Goal: Task Accomplishment & Management: Manage account settings

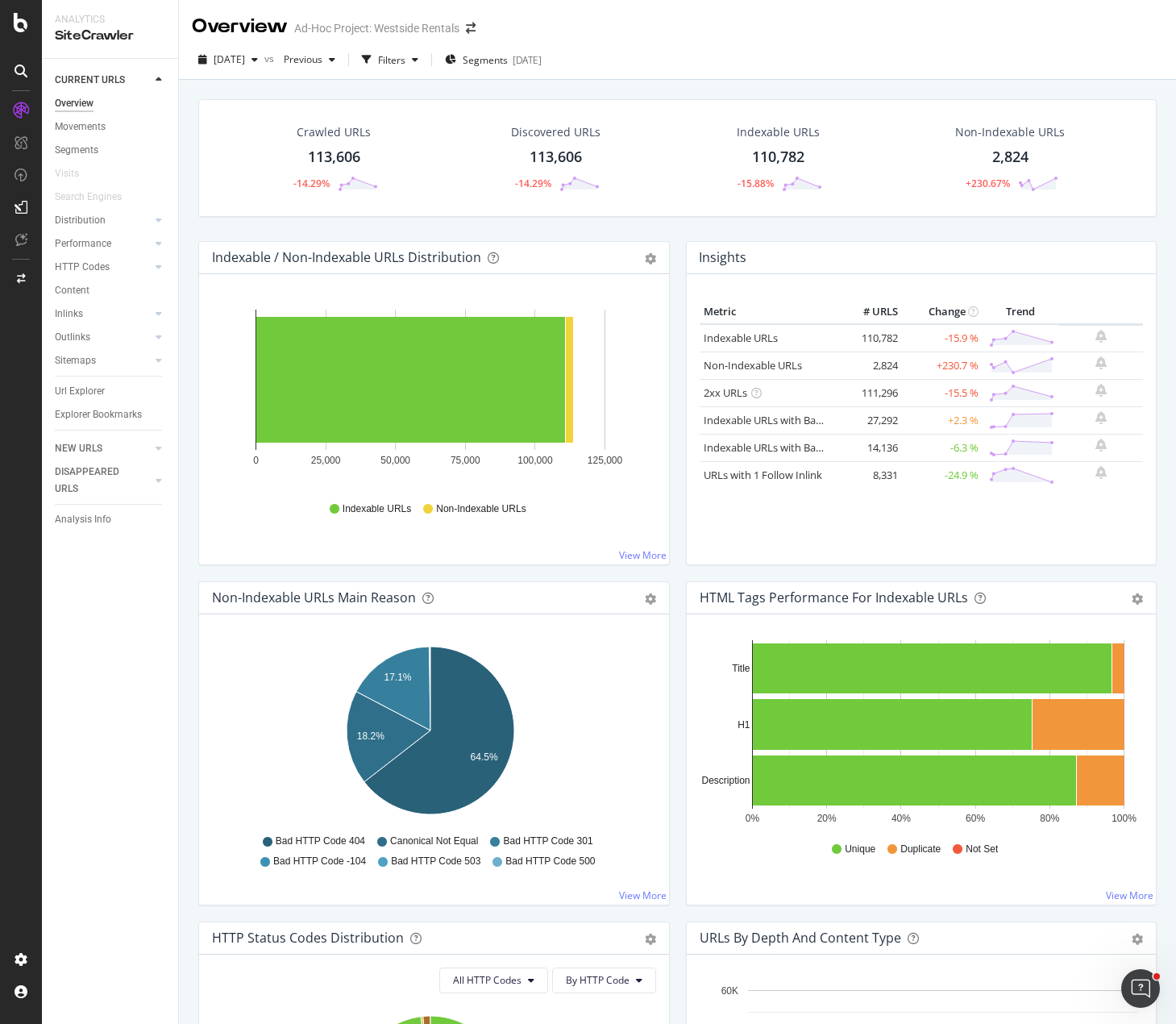
click at [779, 26] on div "Overview Ad-Hoc Project: Westside Rentals" at bounding box center [677, 20] width 997 height 40
click at [638, 225] on div "Crawled URLs 113,606 -14.29% Discovered URLs 113,606 -14.29% Indexable URLs 110…" at bounding box center [677, 170] width 974 height 142
click at [546, 572] on div "Indexable / Non-Indexable URLs Distribution Bar Bar (by Percentage) Table Expor…" at bounding box center [434, 411] width 488 height 340
click at [191, 88] on div "Crawled URLs 113,606 -14.29% Discovered URLs 113,606 -14.29% Indexable URLs 110…" at bounding box center [677, 592] width 997 height 1024
click at [905, 28] on div "Overview Ad-Hoc Project: Westside Rentals" at bounding box center [677, 20] width 997 height 40
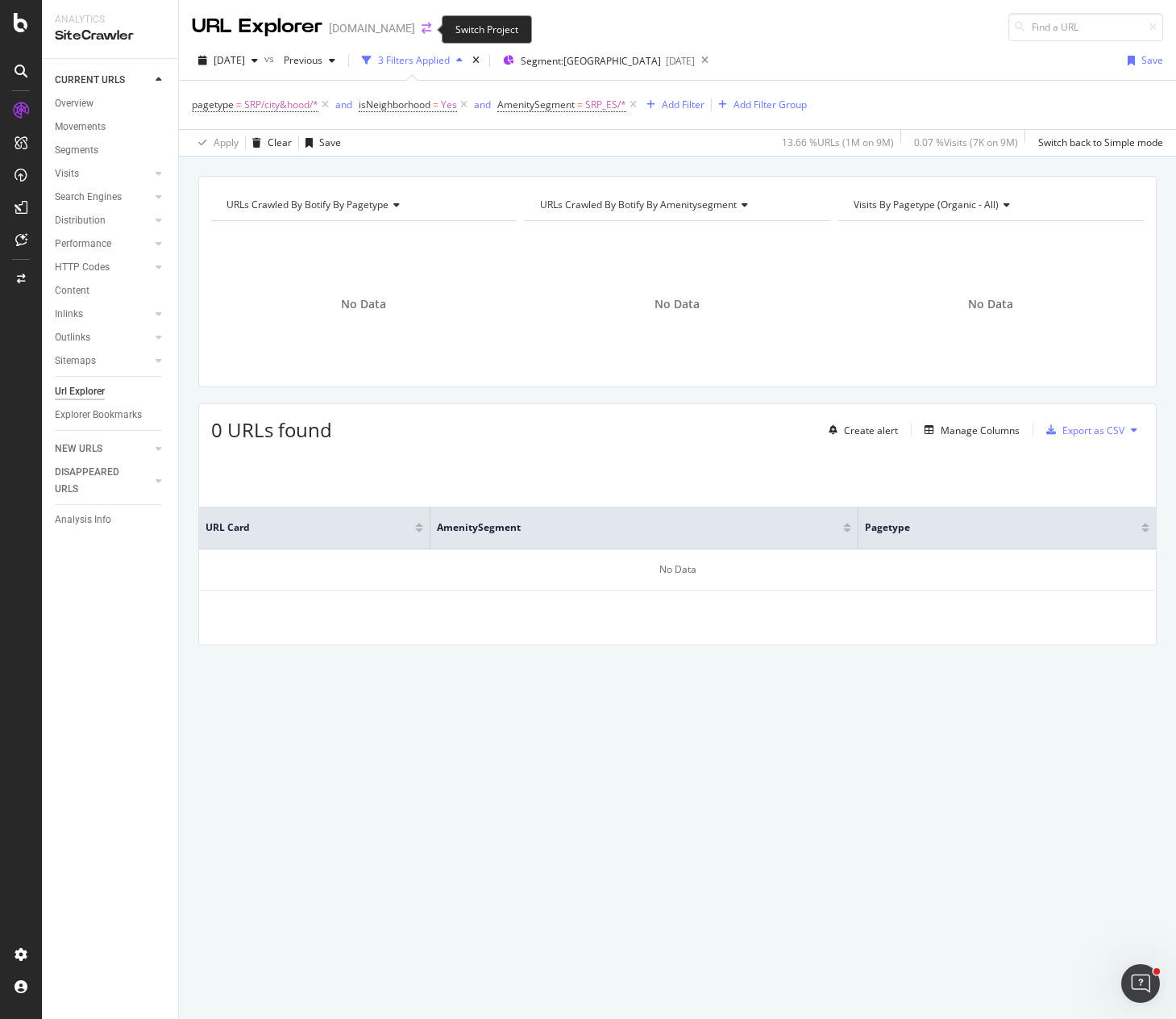
click at [425, 27] on icon "arrow-right-arrow-left" at bounding box center [426, 28] width 10 height 12
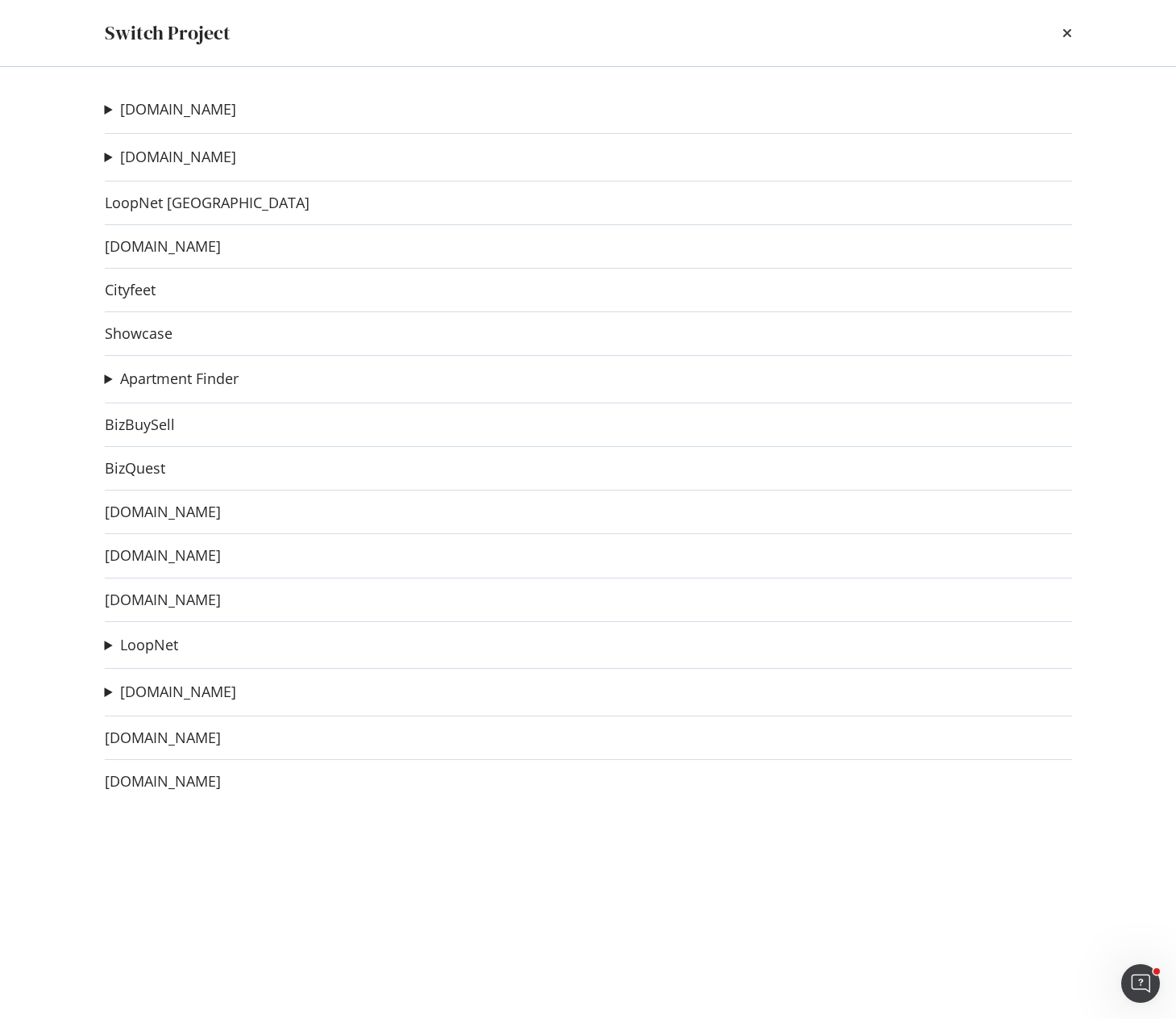
click at [110, 105] on summary "[DOMAIN_NAME]" at bounding box center [171, 109] width 132 height 21
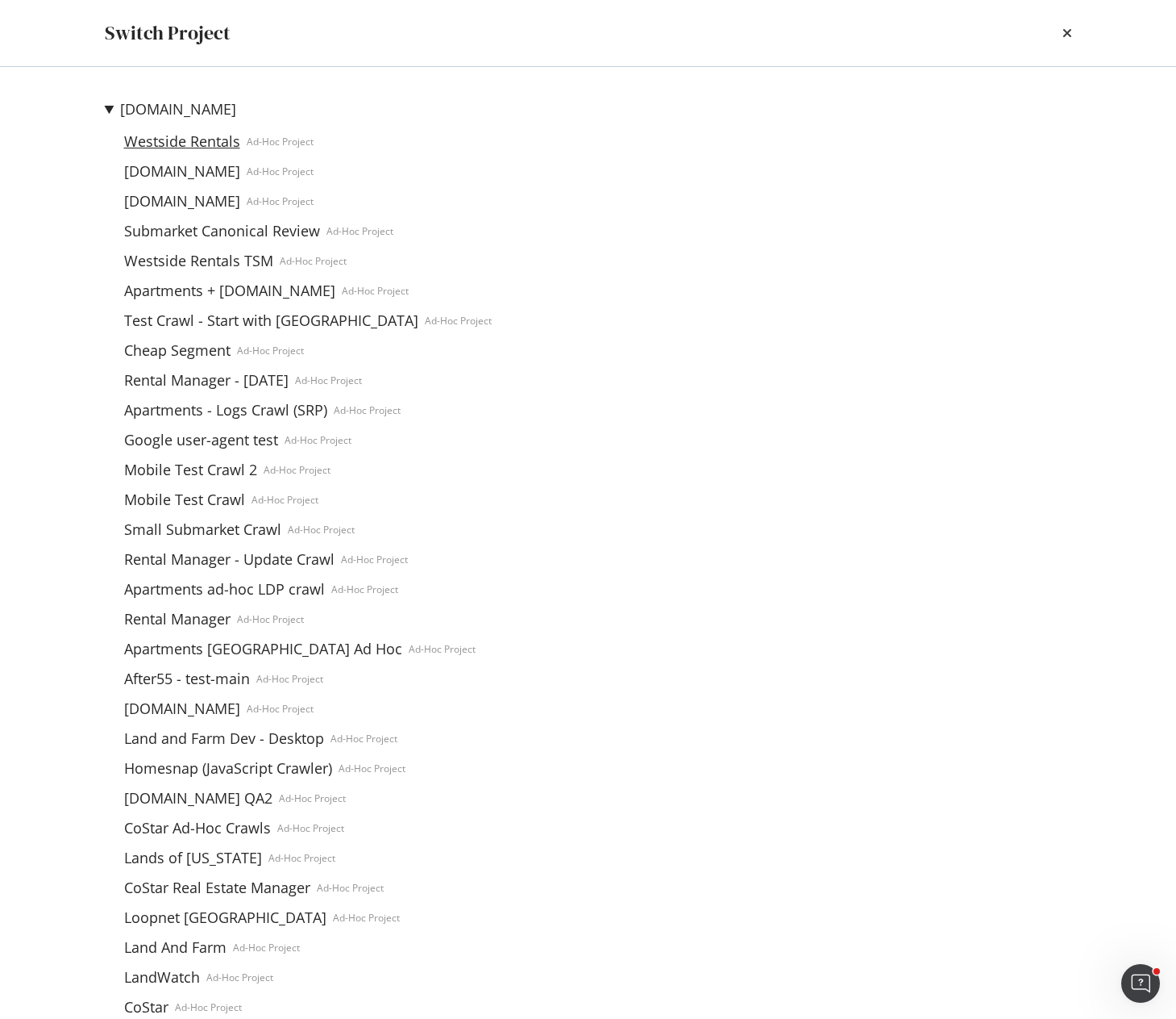
click at [207, 139] on link "Westside Rentals" at bounding box center [182, 142] width 129 height 17
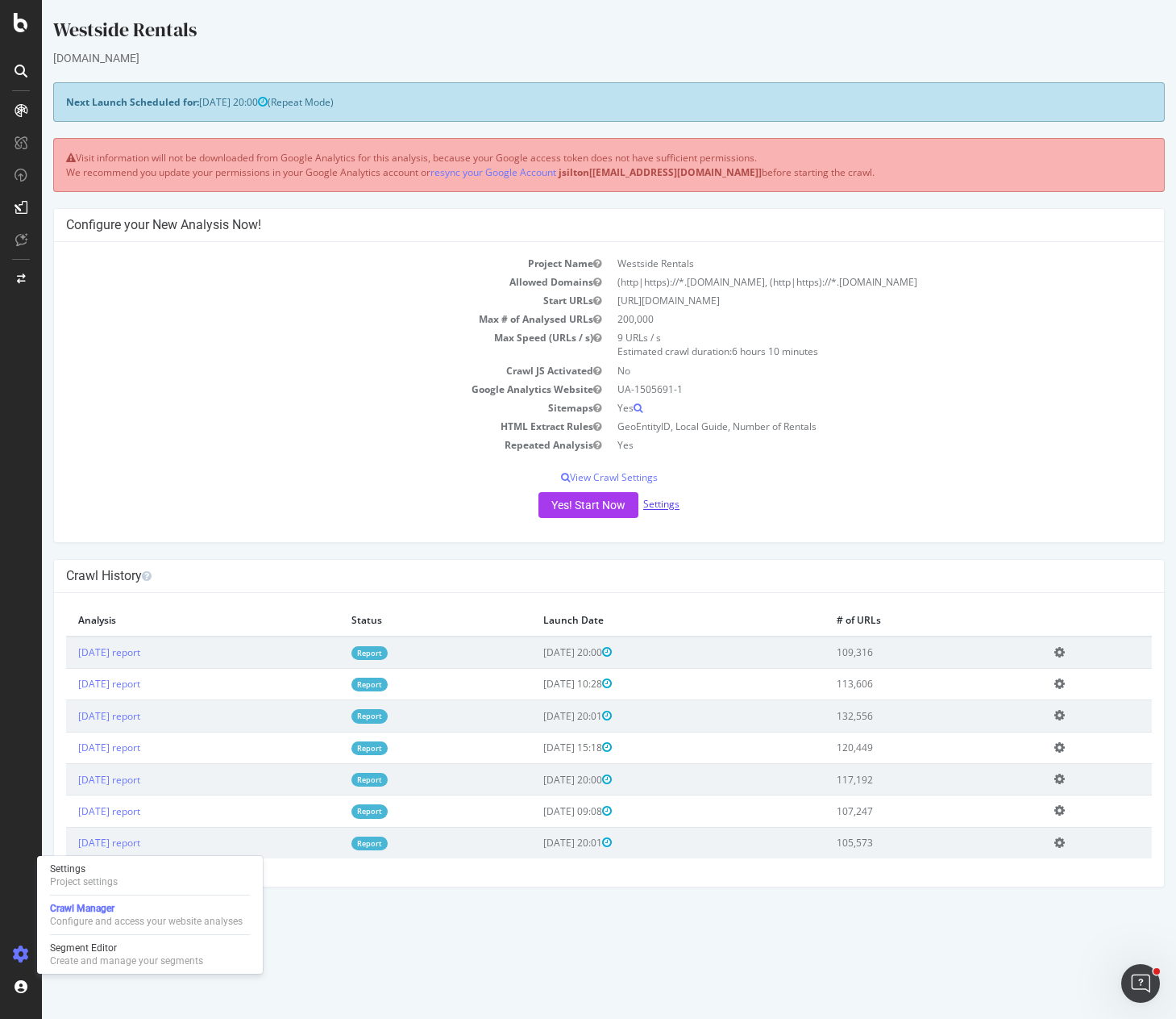
click at [663, 507] on link "Settings" at bounding box center [661, 504] width 37 height 13
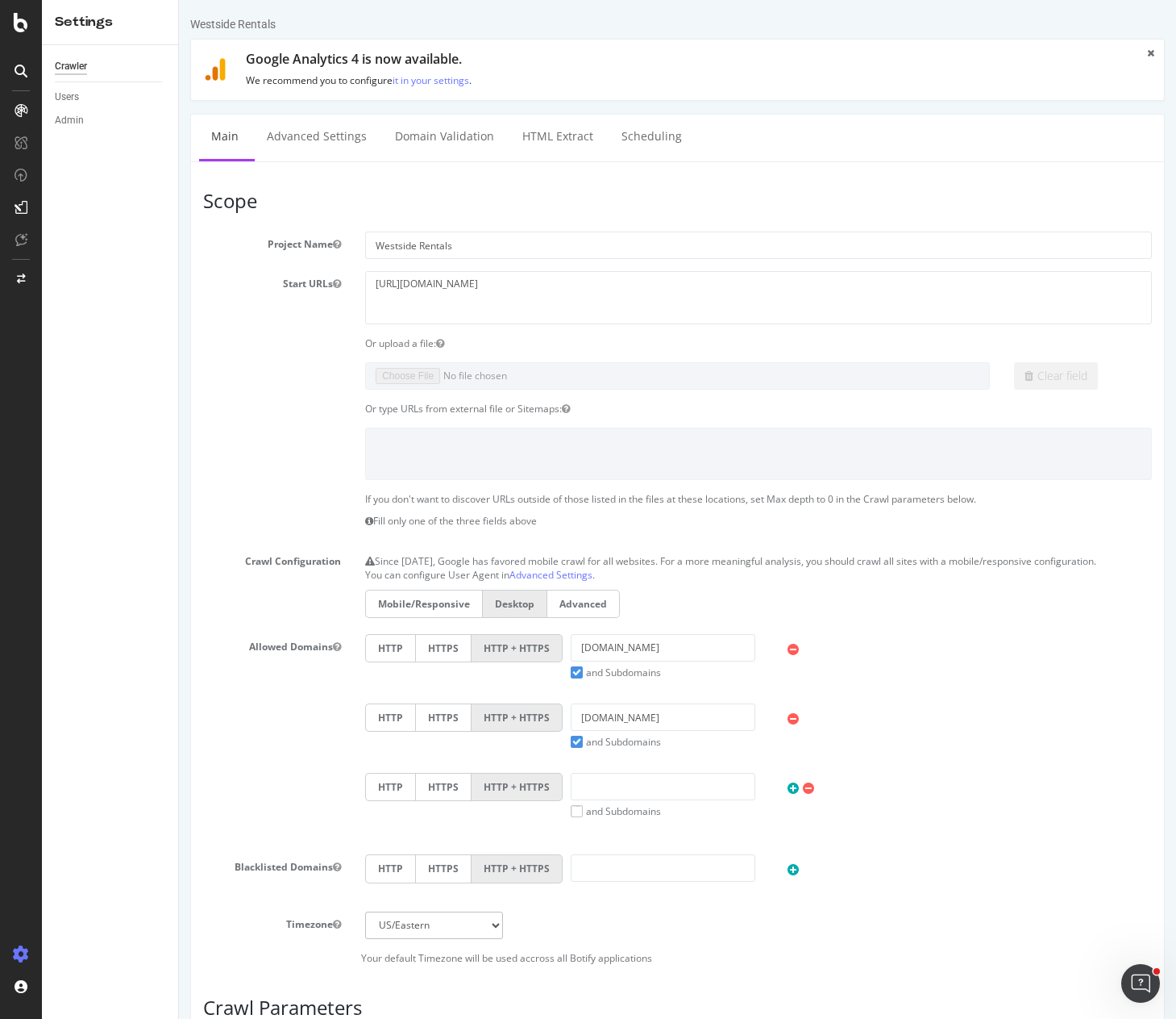
click at [135, 358] on div "Crawler Users Admin" at bounding box center [110, 532] width 137 height 973
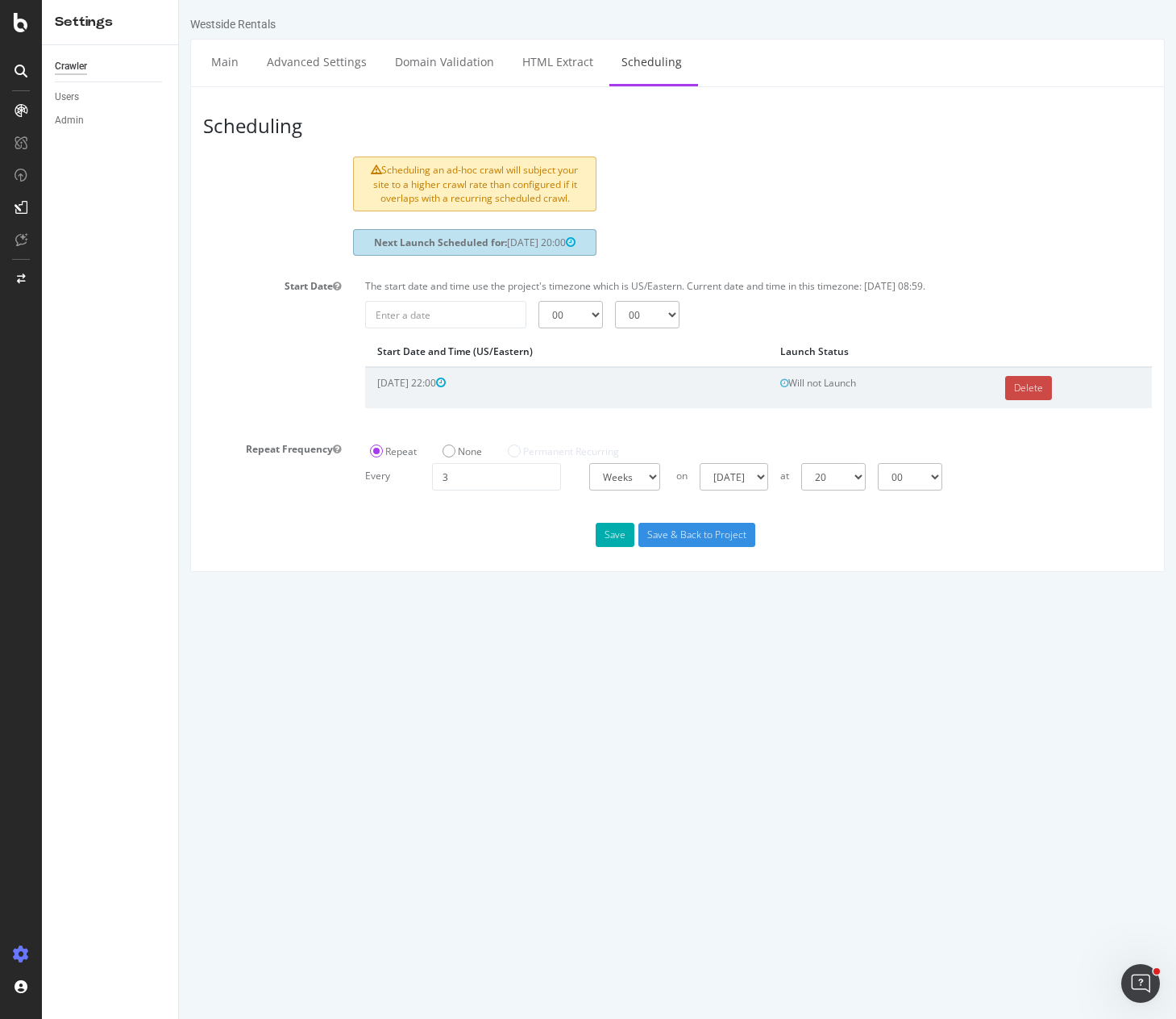
click at [1034, 400] on link "Delete" at bounding box center [1029, 387] width 47 height 24
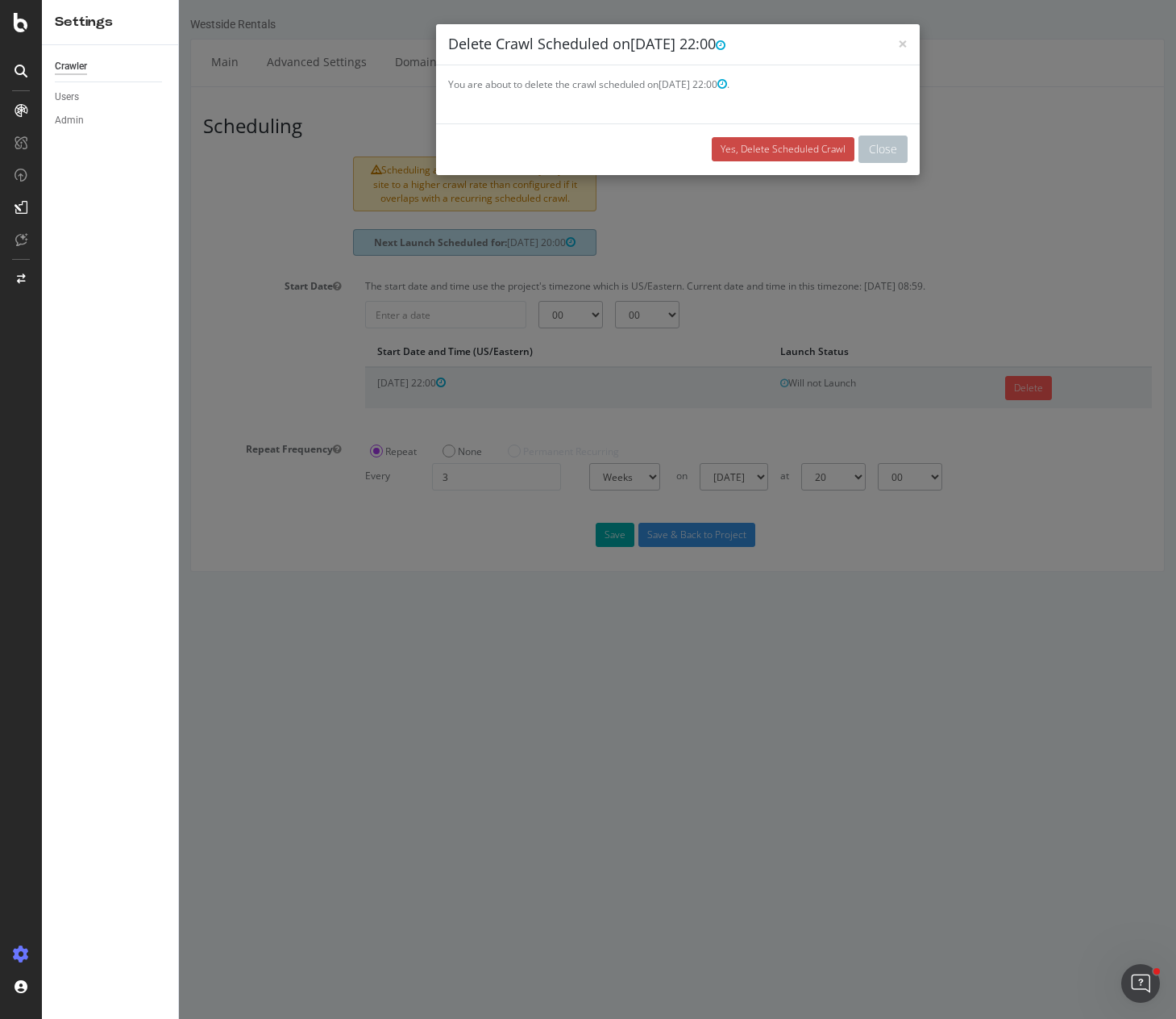
click at [769, 147] on link "Yes, Delete Scheduled Crawl" at bounding box center [783, 149] width 142 height 24
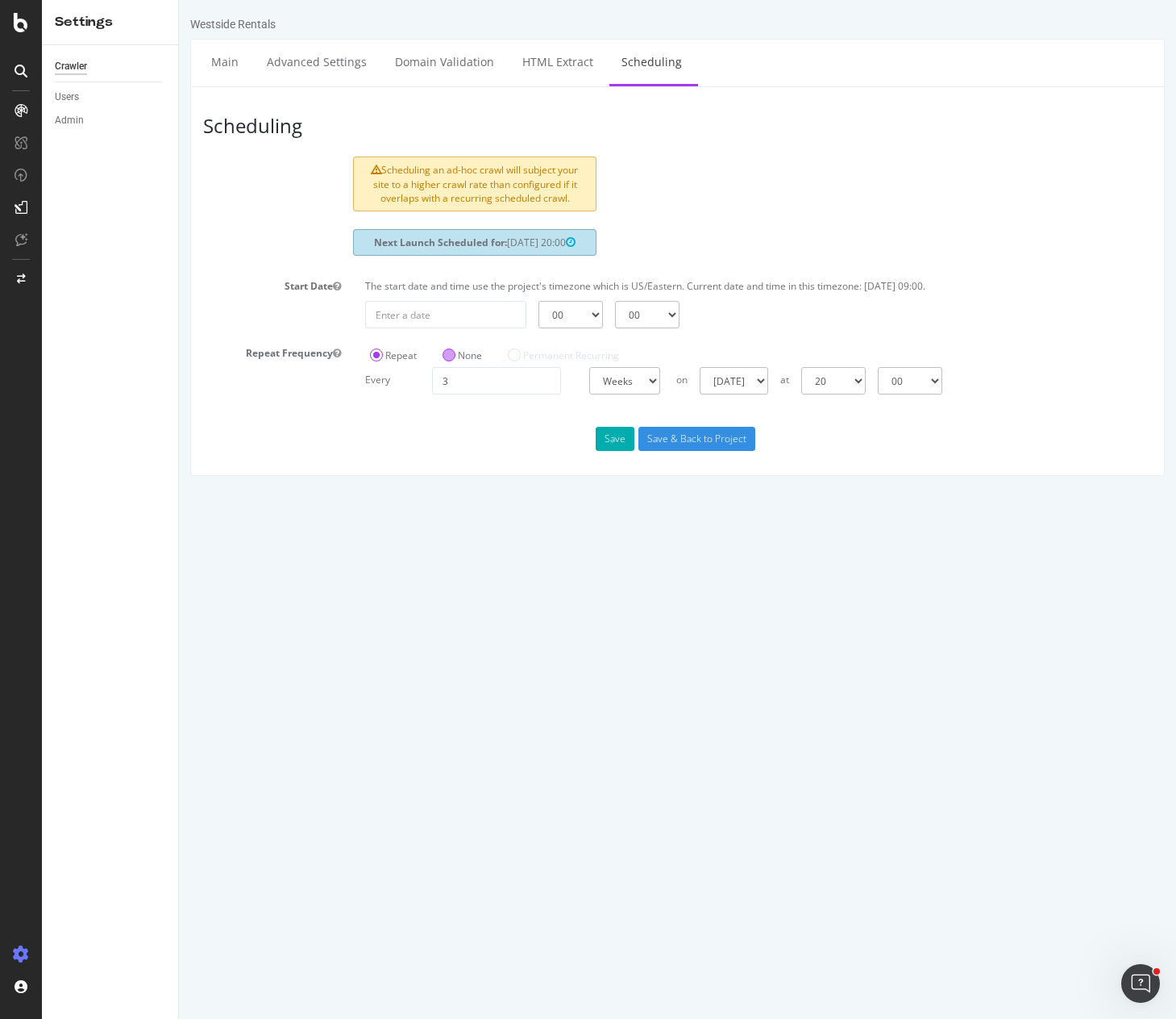
click at [450, 362] on label "None" at bounding box center [461, 355] width 39 height 13
click at [179, 0] on input "None" at bounding box center [179, 0] width 0 height 0
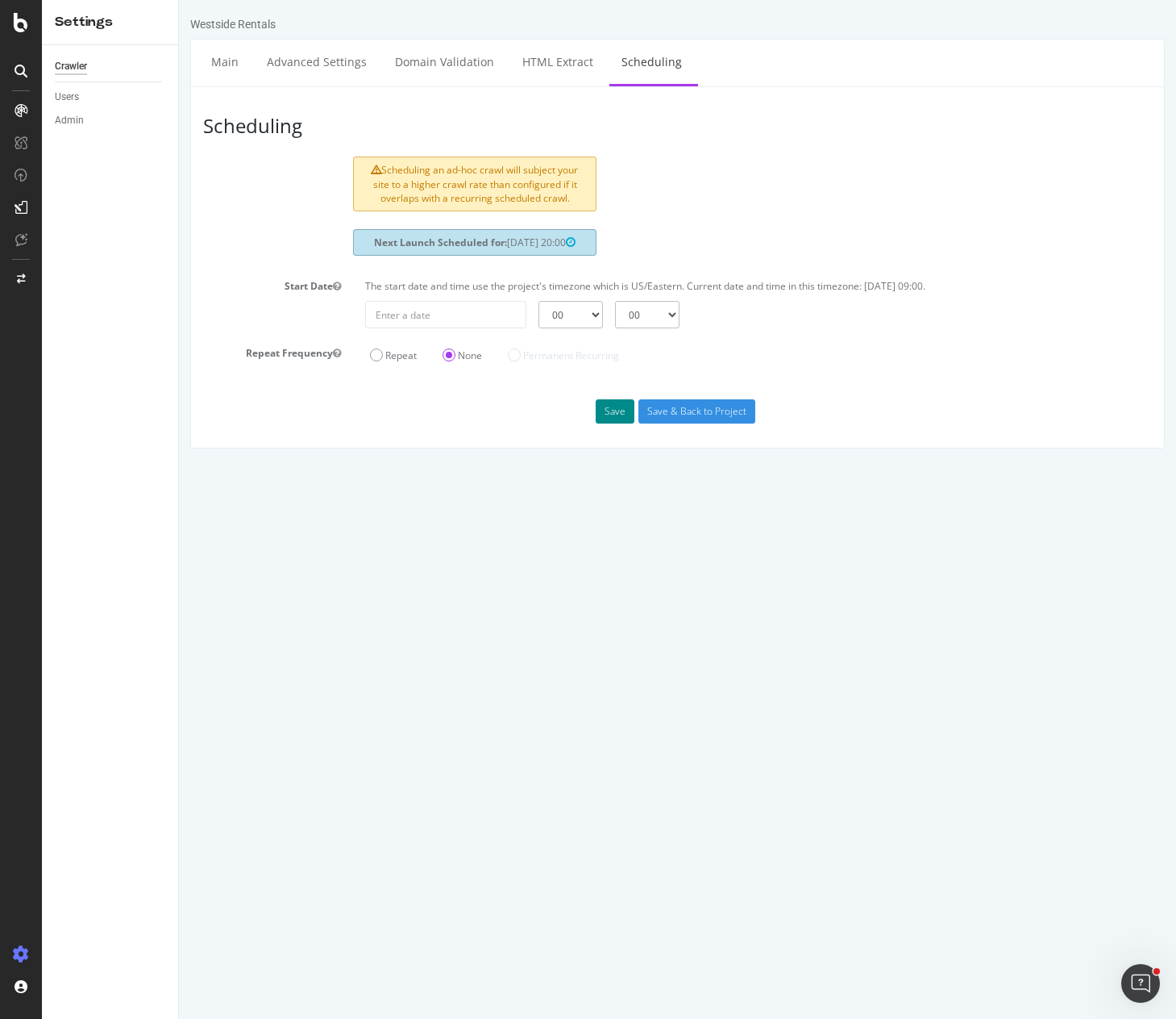
click at [625, 423] on button "Save" at bounding box center [615, 411] width 38 height 24
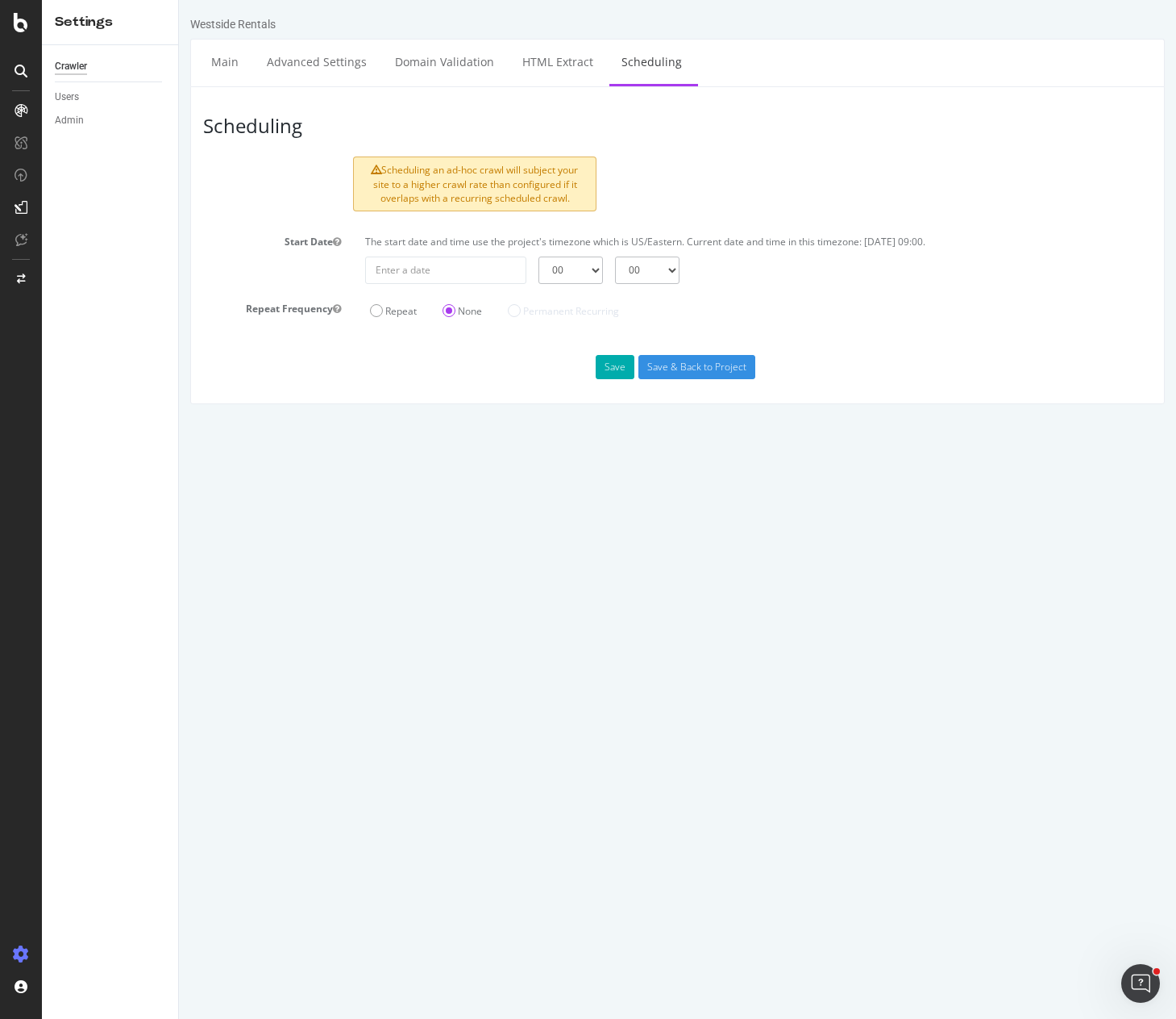
drag, startPoint x: 337, startPoint y: 162, endPoint x: 311, endPoint y: 151, distance: 28.2
click at [81, 147] on div "SiteCrawler" at bounding box center [88, 148] width 57 height 16
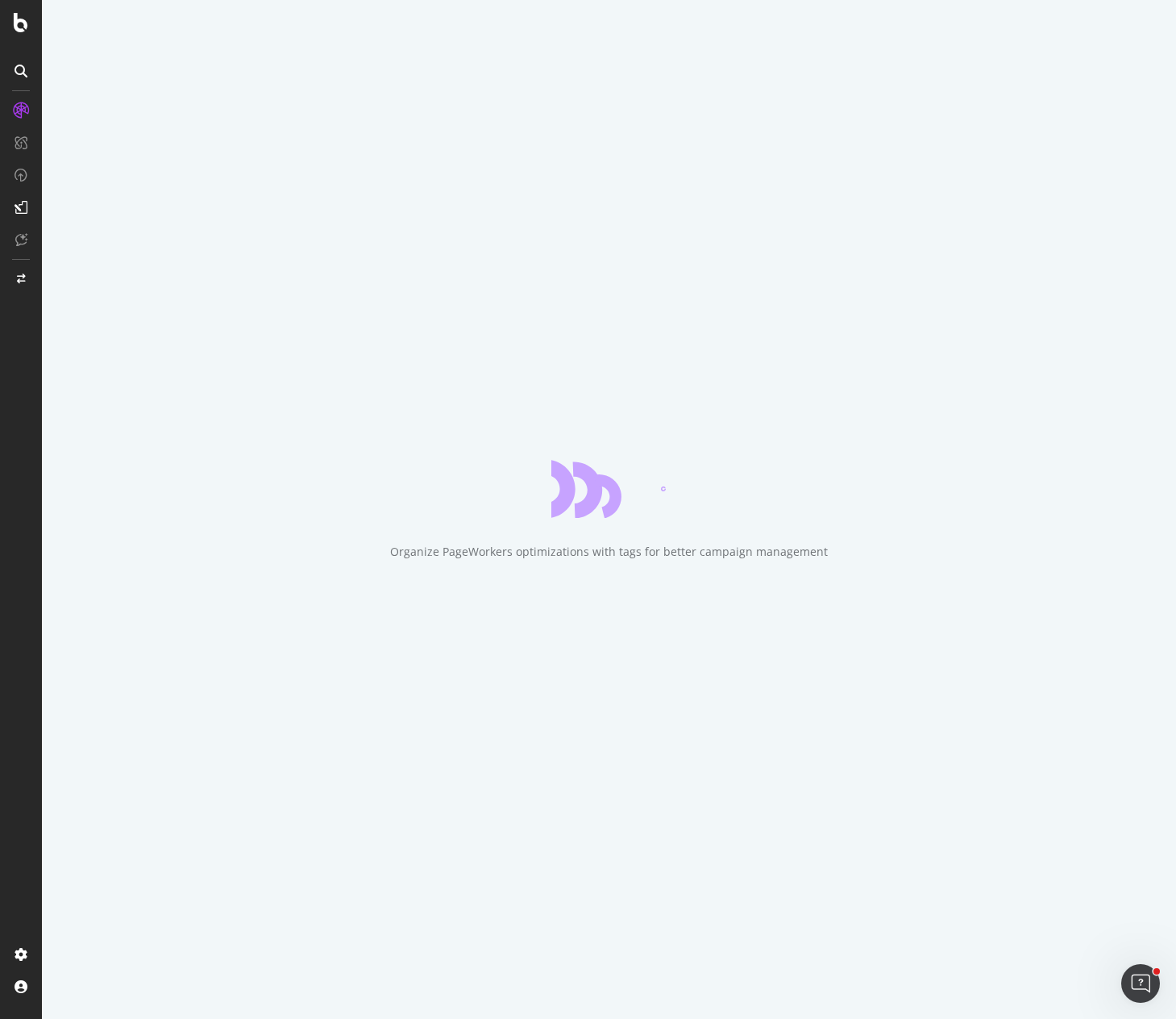
click at [473, 762] on div "Organize PageWorkers optimizations with tags for better campaign management" at bounding box center [609, 509] width 1134 height 1019
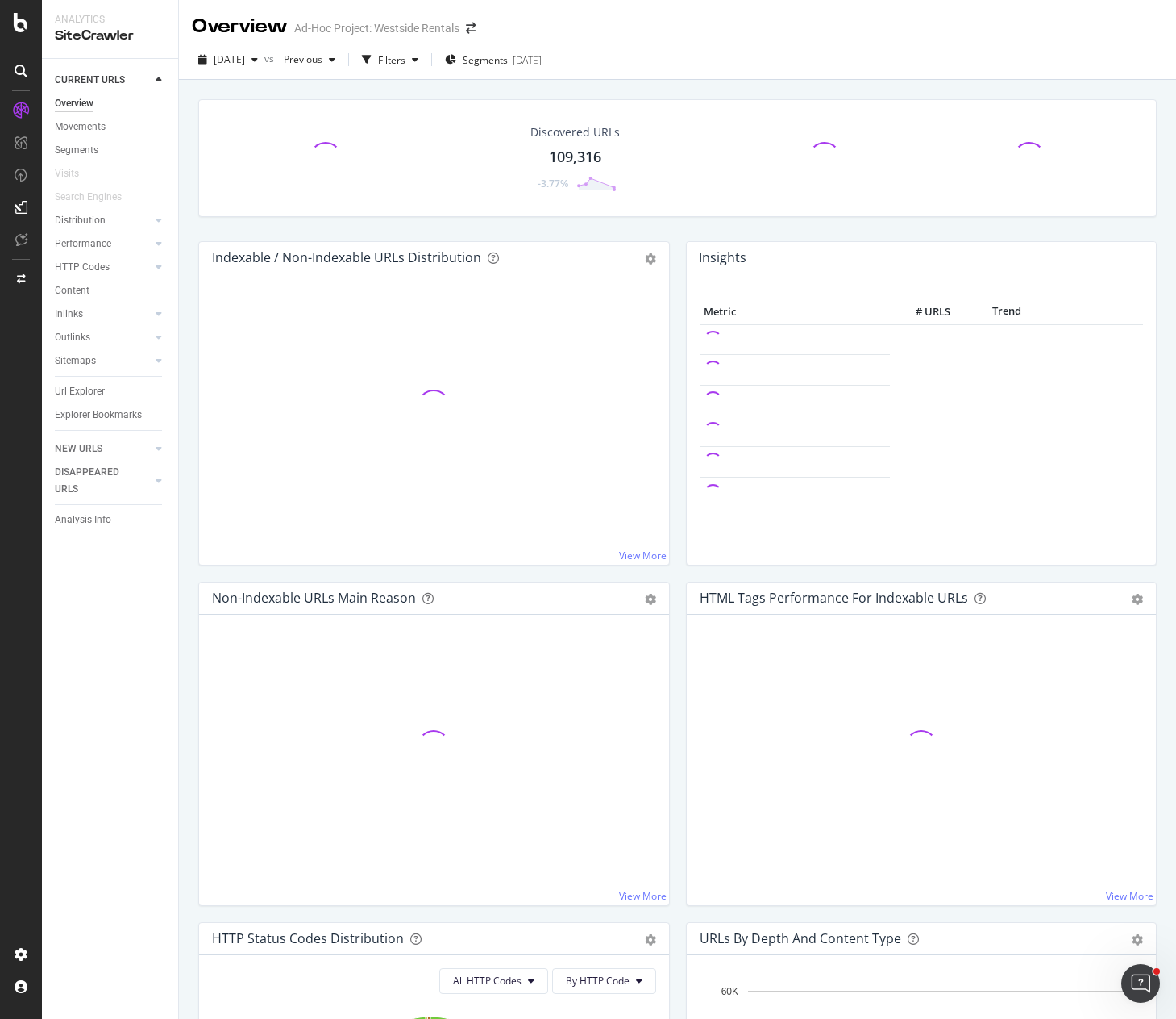
click at [358, 223] on div "Discovered URLs 109,316 -3.77%" at bounding box center [677, 170] width 974 height 142
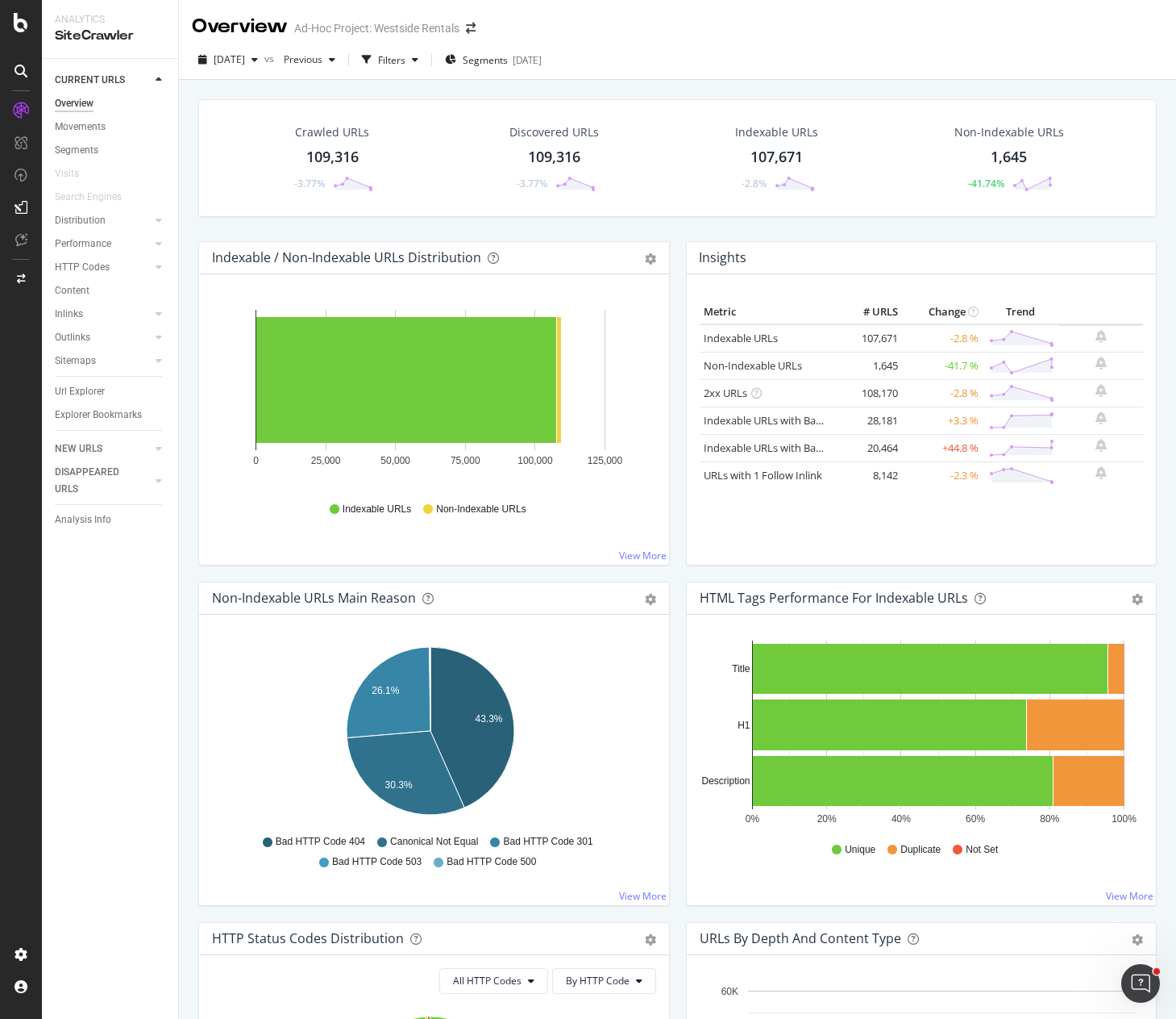
click at [516, 224] on div "Crawled URLs 109,316 -3.77% Discovered URLs 109,316 -3.77% Indexable URLs 107,6…" at bounding box center [677, 170] width 974 height 142
click at [825, 229] on div "Crawled URLs 109,316 -3.77% Discovered URLs 109,316 -3.77% Indexable URLs 107,6…" at bounding box center [677, 170] width 974 height 142
click at [76, 149] on div "Segments" at bounding box center [77, 150] width 43 height 17
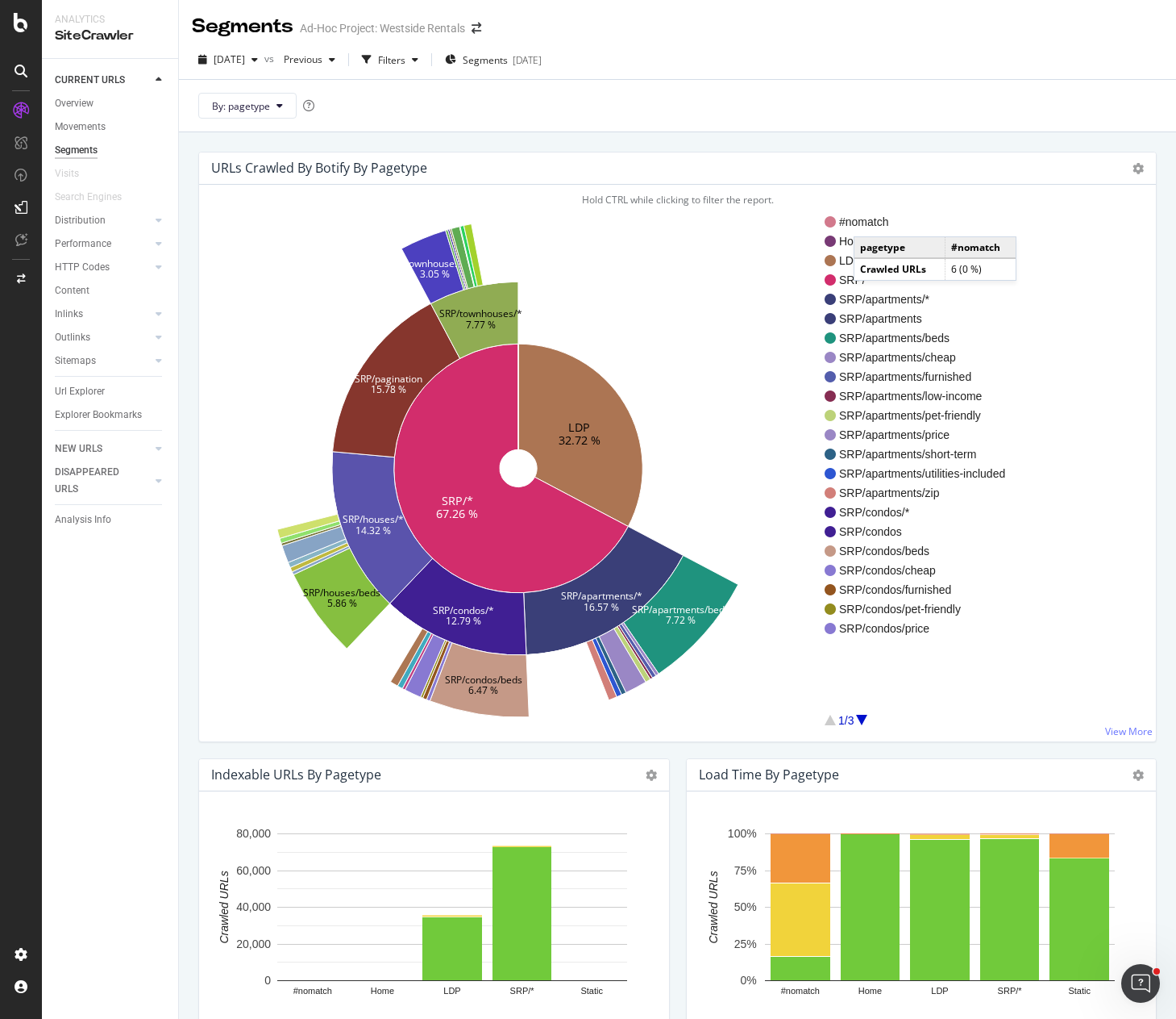
click at [277, 111] on icon at bounding box center [280, 106] width 7 height 10
click at [557, 107] on div "By: pagetype" at bounding box center [677, 105] width 997 height 52
click at [751, 109] on div "By: pagetype" at bounding box center [677, 105] width 997 height 52
click at [898, 92] on div "By: pagetype" at bounding box center [677, 105] width 997 height 52
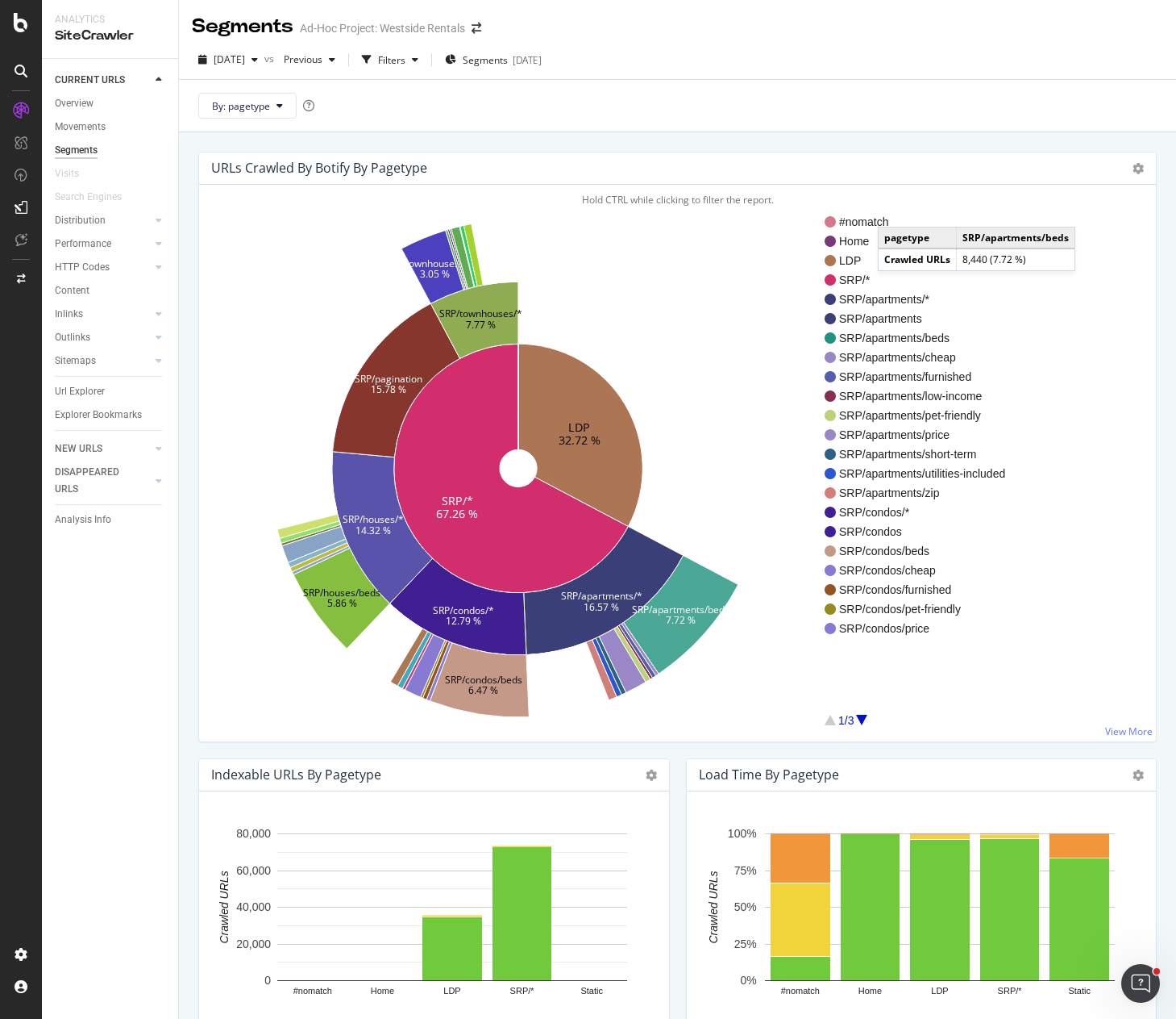
click at [890, 81] on div "By: pagetype" at bounding box center [677, 105] width 997 height 52
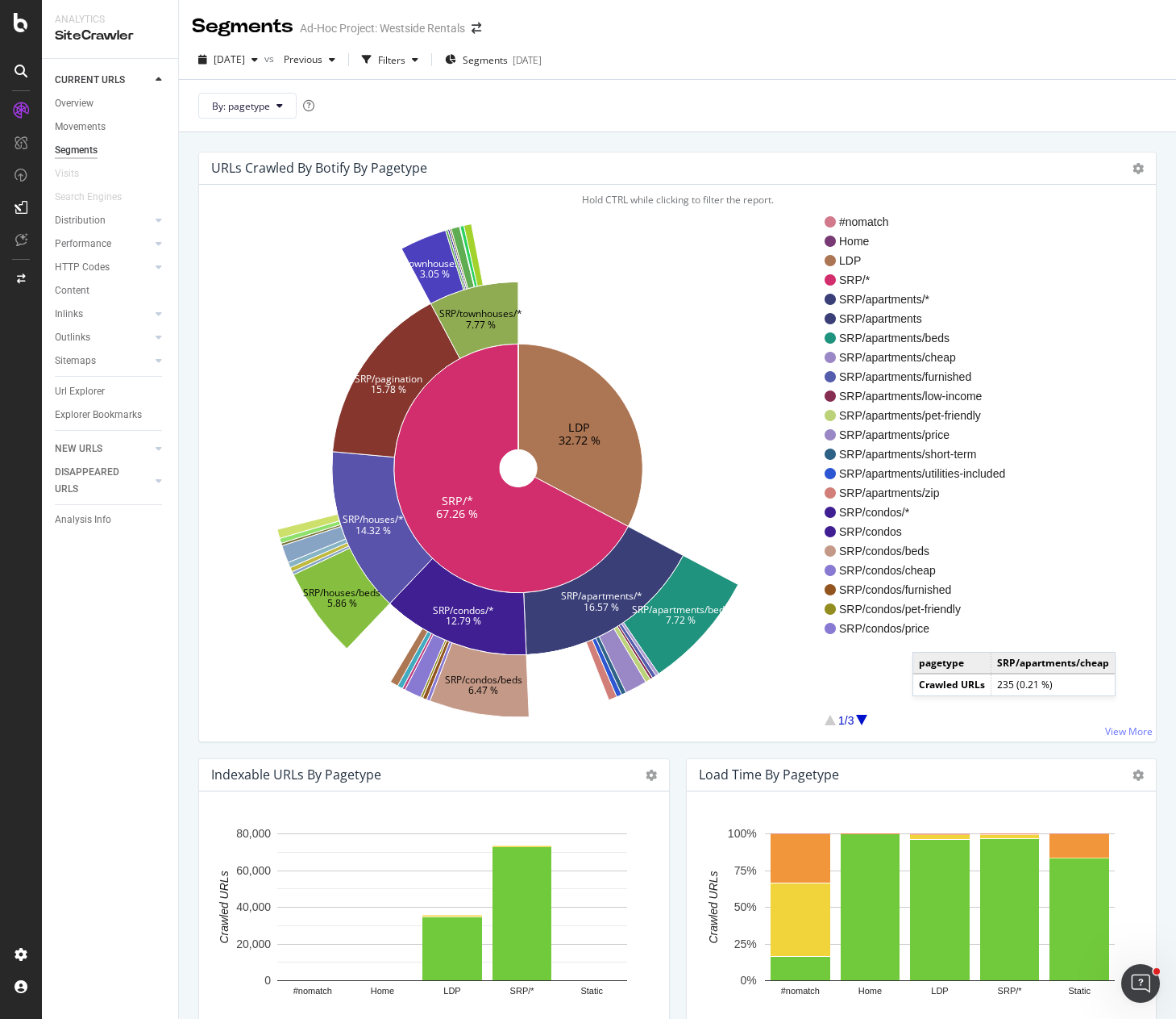
click at [1144, 496] on div "URLs Crawled By Botify By pagetype Sunburst Treemap Table Expand Export as CSV …" at bounding box center [677, 447] width 959 height 591
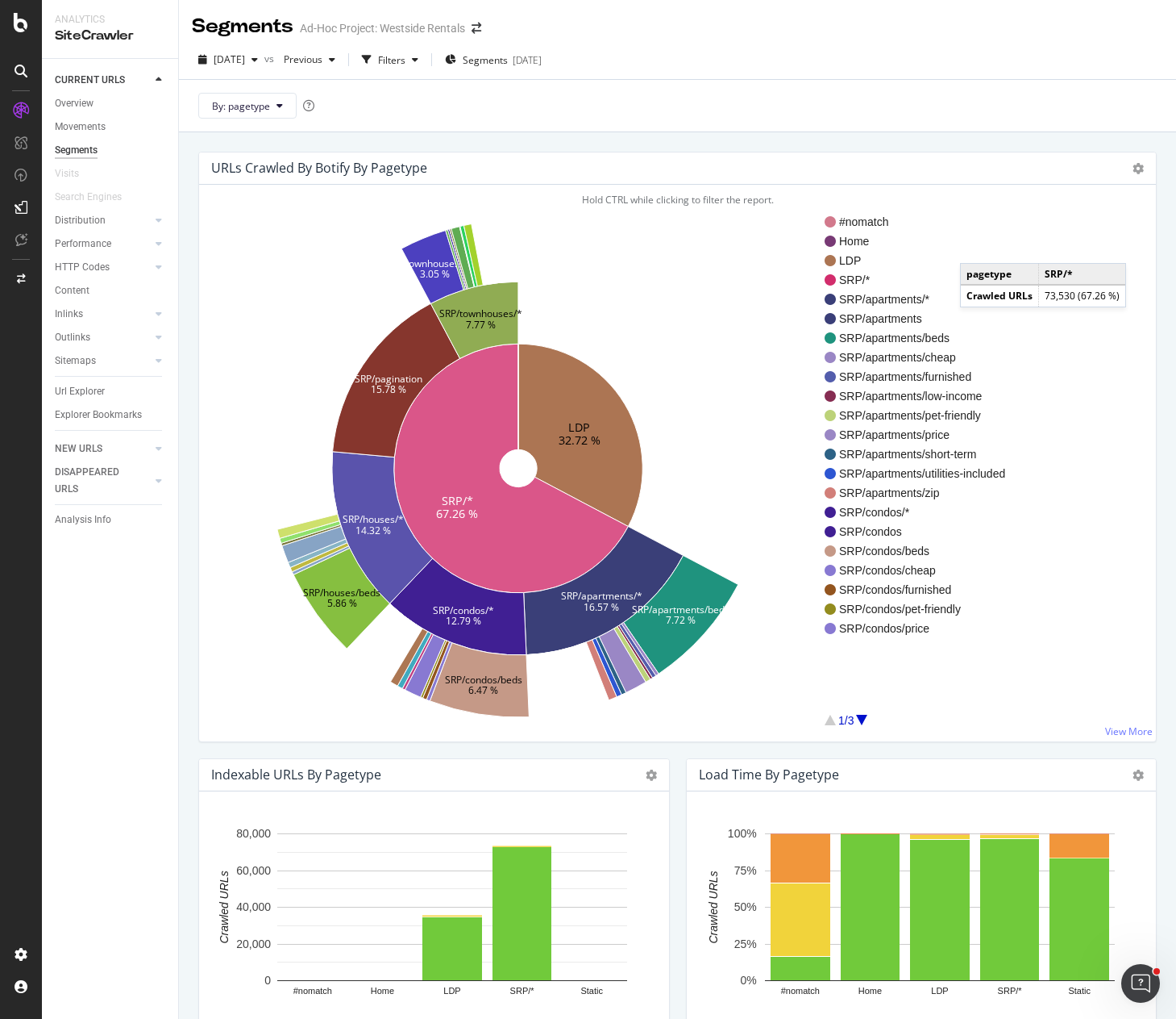
click at [981, 32] on div "Segments Ad-Hoc Project: Westside Rentals" at bounding box center [677, 20] width 997 height 40
click at [752, 34] on div "Segments Ad-Hoc Project: Westside Rentals" at bounding box center [677, 20] width 997 height 40
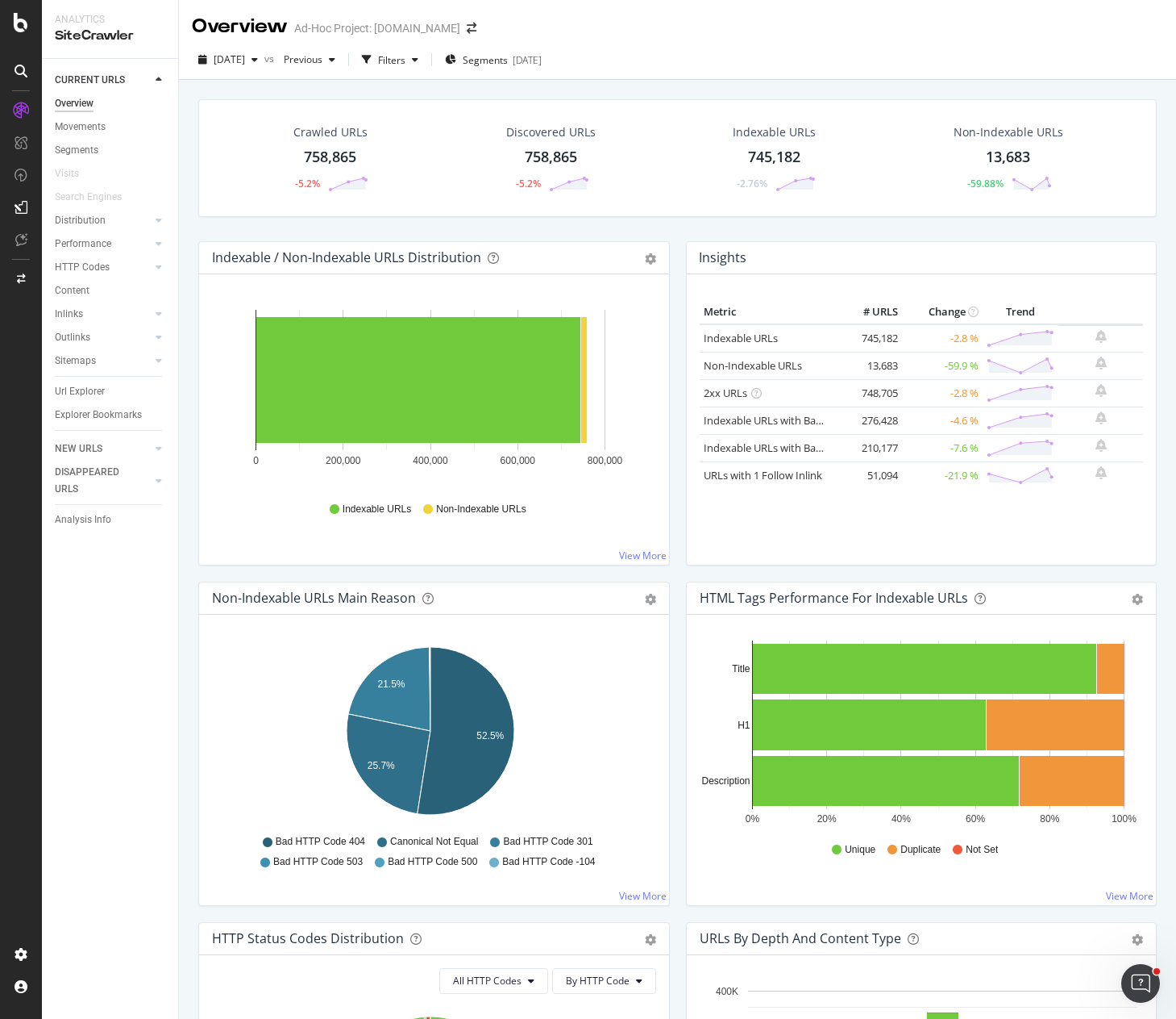
click at [1023, 225] on div "Crawled URLs 758,865 -5.2% Discovered URLs 758,865 -5.2% Indexable URLs 745,182…" at bounding box center [677, 170] width 974 height 142
click at [922, 230] on div "Crawled URLs 758,865 -5.2% Discovered URLs 758,865 -5.2% Indexable URLs 745,182…" at bounding box center [677, 170] width 974 height 142
click at [668, 227] on div "Crawled URLs 758,865 -5.2% Discovered URLs 758,865 -5.2% Indexable URLs 745,182…" at bounding box center [677, 170] width 974 height 142
click at [404, 199] on div "Crawled URLs 758,865 -5.2%" at bounding box center [330, 157] width 214 height 84
drag, startPoint x: 73, startPoint y: 152, endPoint x: 174, endPoint y: 181, distance: 105.1
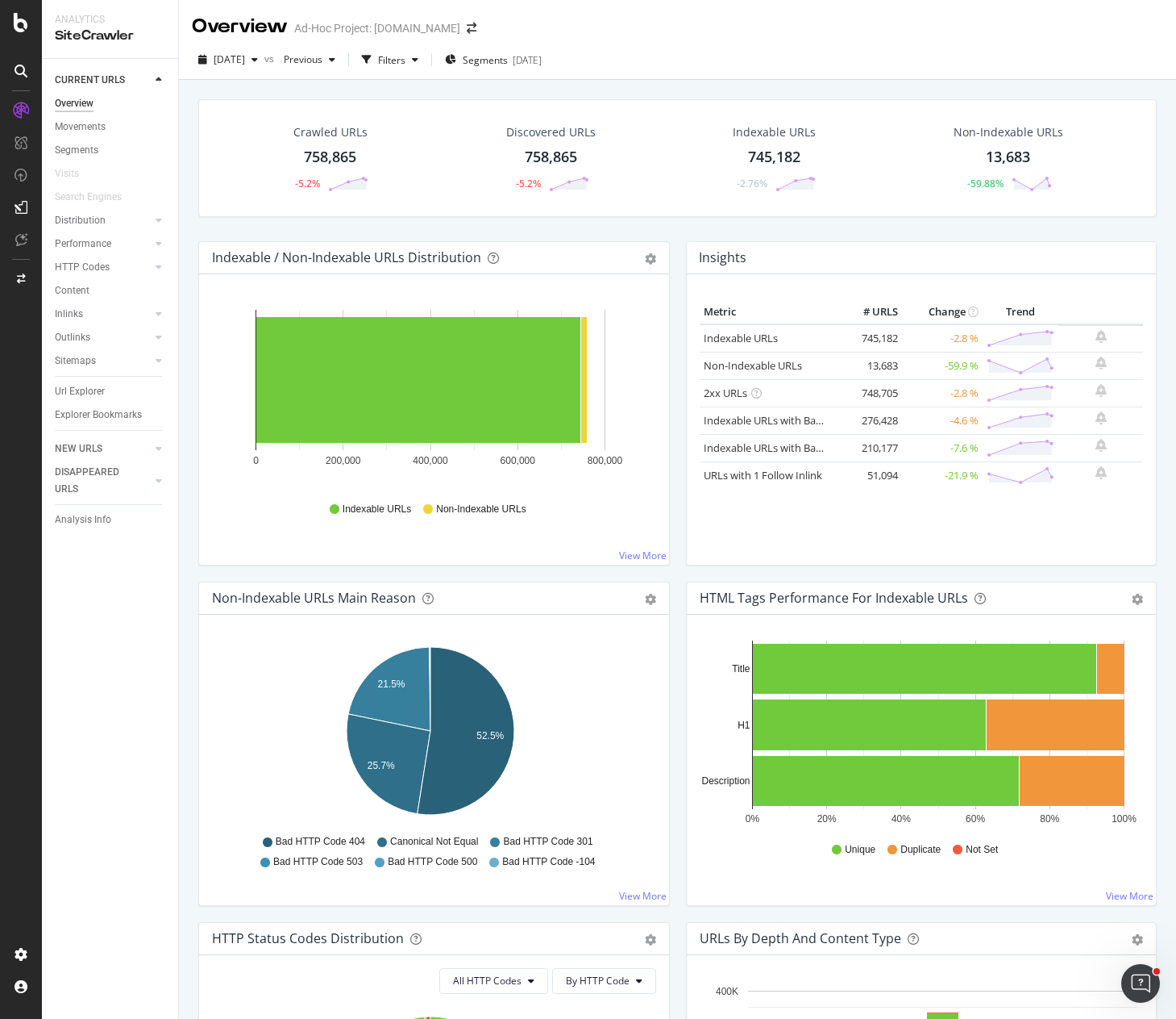
click at [73, 152] on div "Segments" at bounding box center [77, 150] width 43 height 17
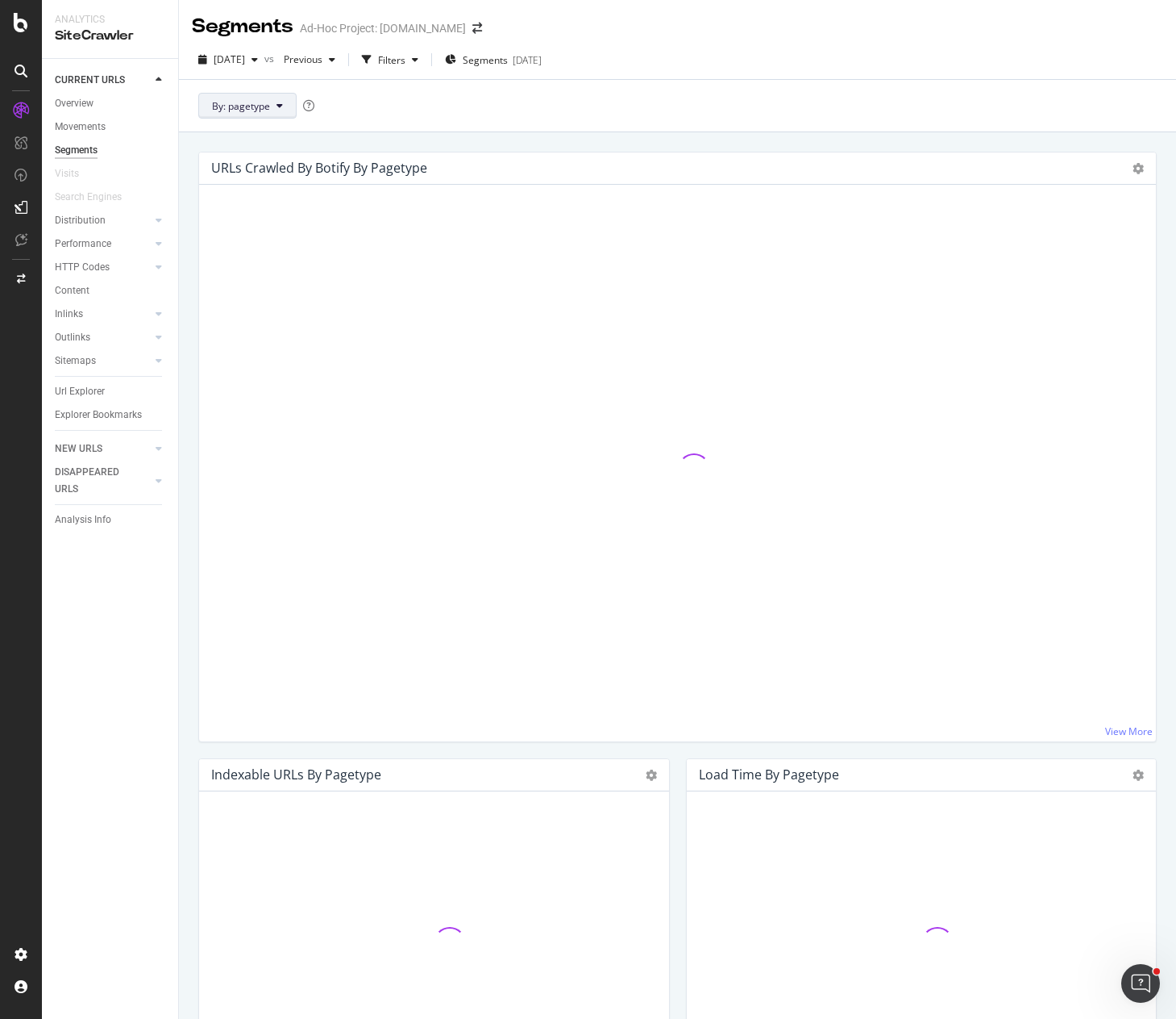
click at [253, 104] on span "By: pagetype" at bounding box center [242, 106] width 58 height 13
click at [561, 118] on div "Picking the relevant segment allows you to split your reports based on a specif…" at bounding box center [441, 134] width 242 height 70
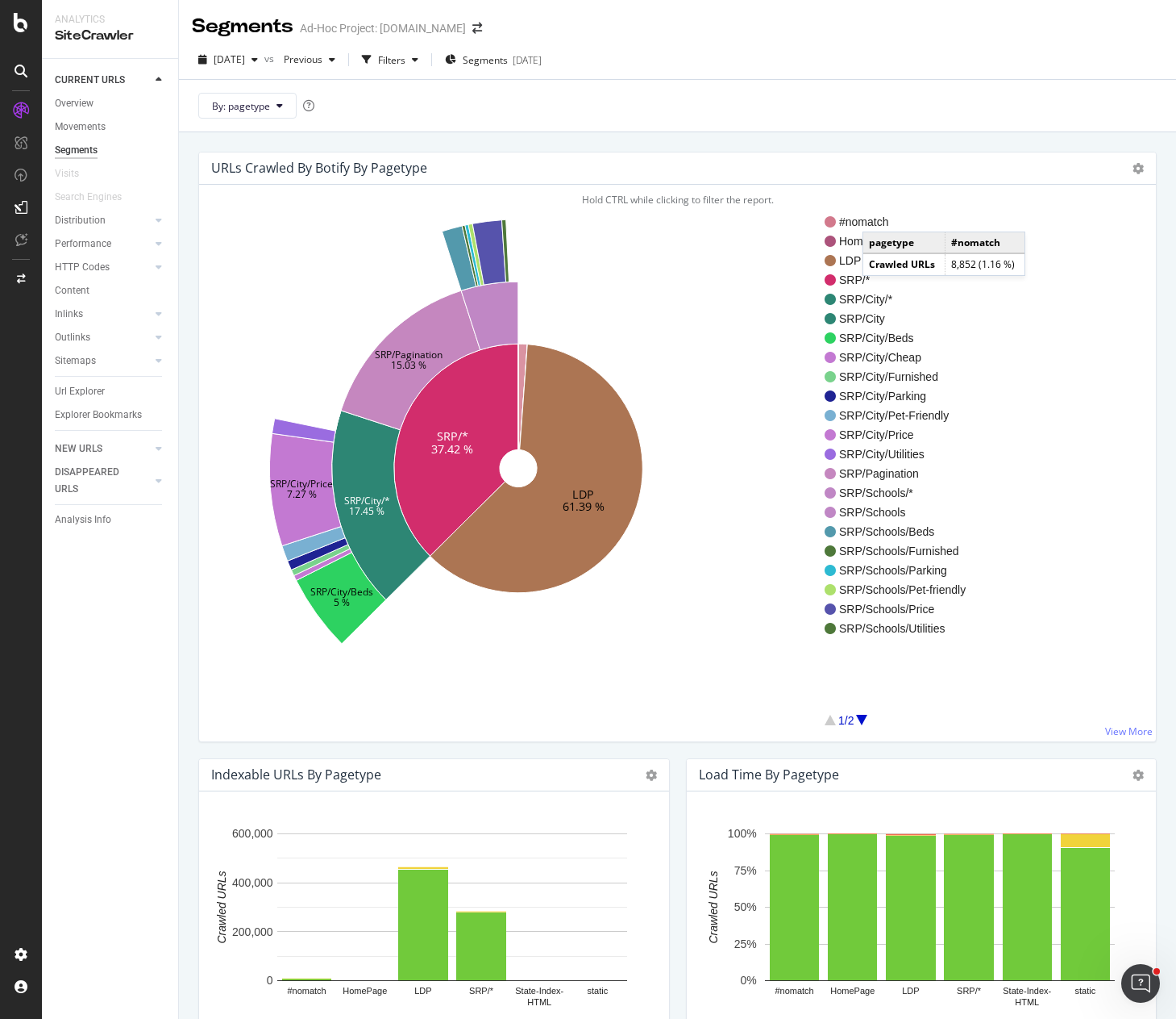
click at [757, 117] on div "By: pagetype" at bounding box center [677, 105] width 997 height 52
click at [523, 356] on icon at bounding box center [522, 396] width 9 height 106
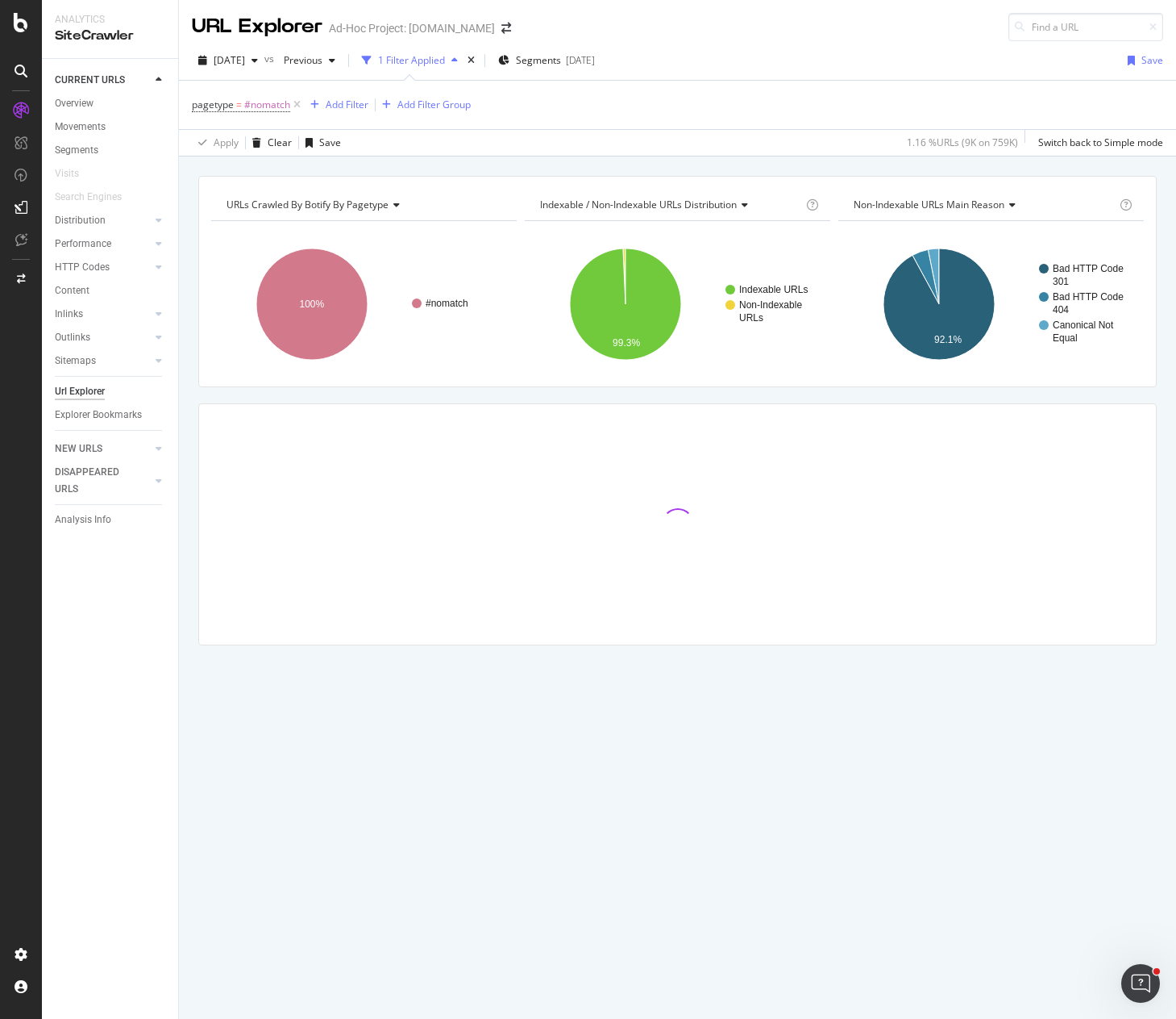
click at [477, 167] on div "URLs Crawled By Botify By pagetype Chart (by Value) Table Expand Export as CSV …" at bounding box center [677, 176] width 997 height 38
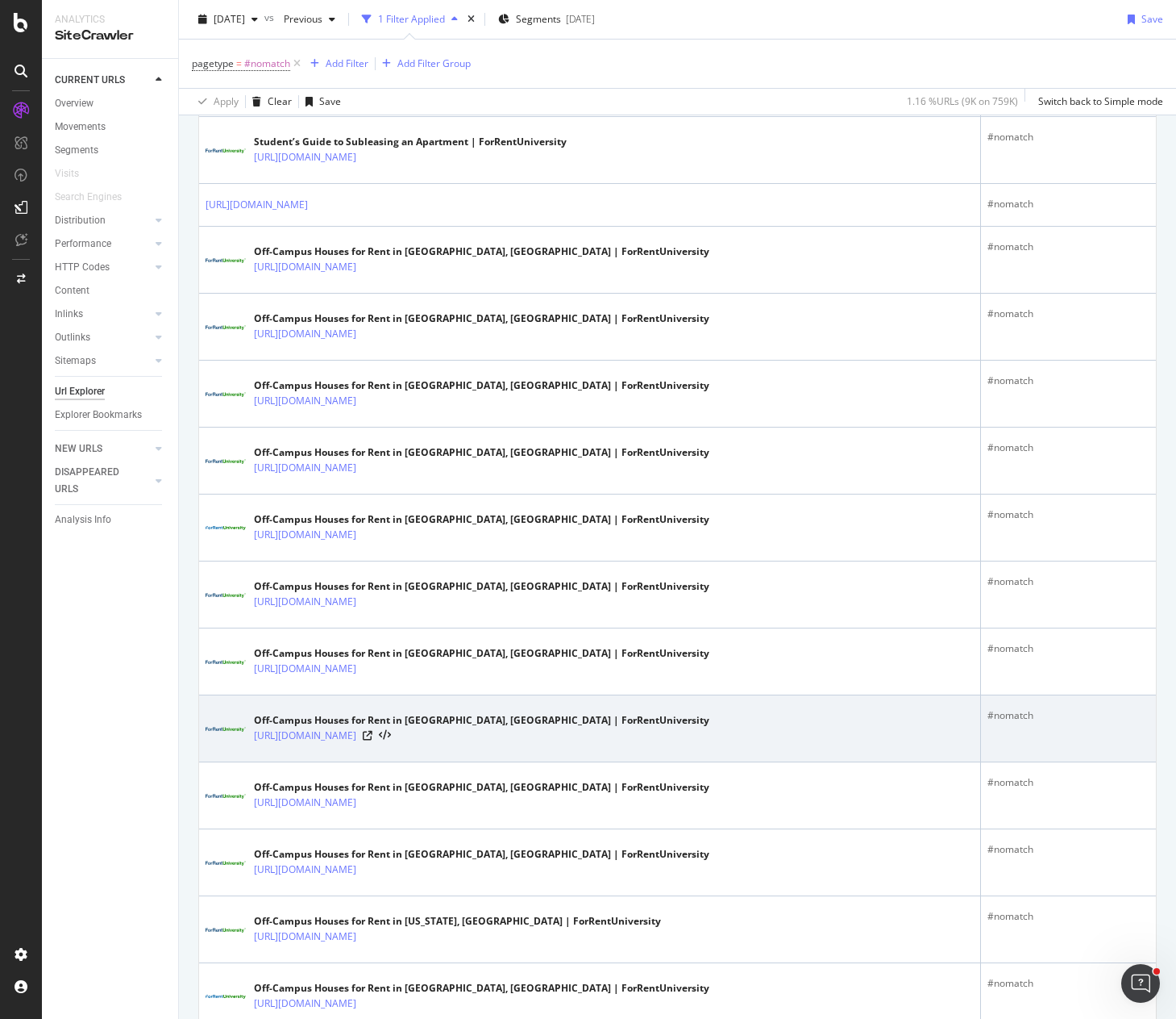
scroll to position [484, 0]
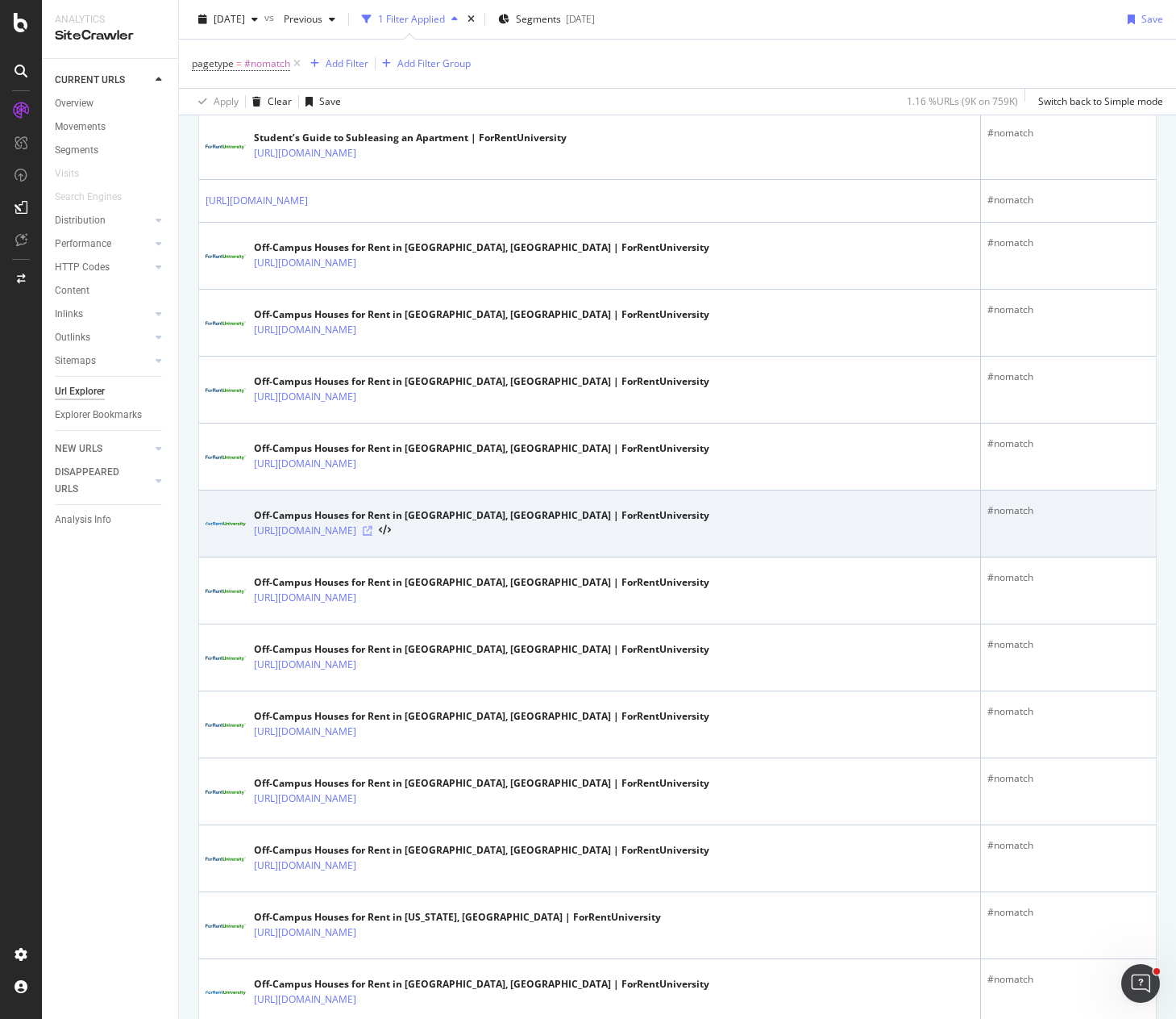
click at [372, 530] on icon at bounding box center [368, 531] width 10 height 10
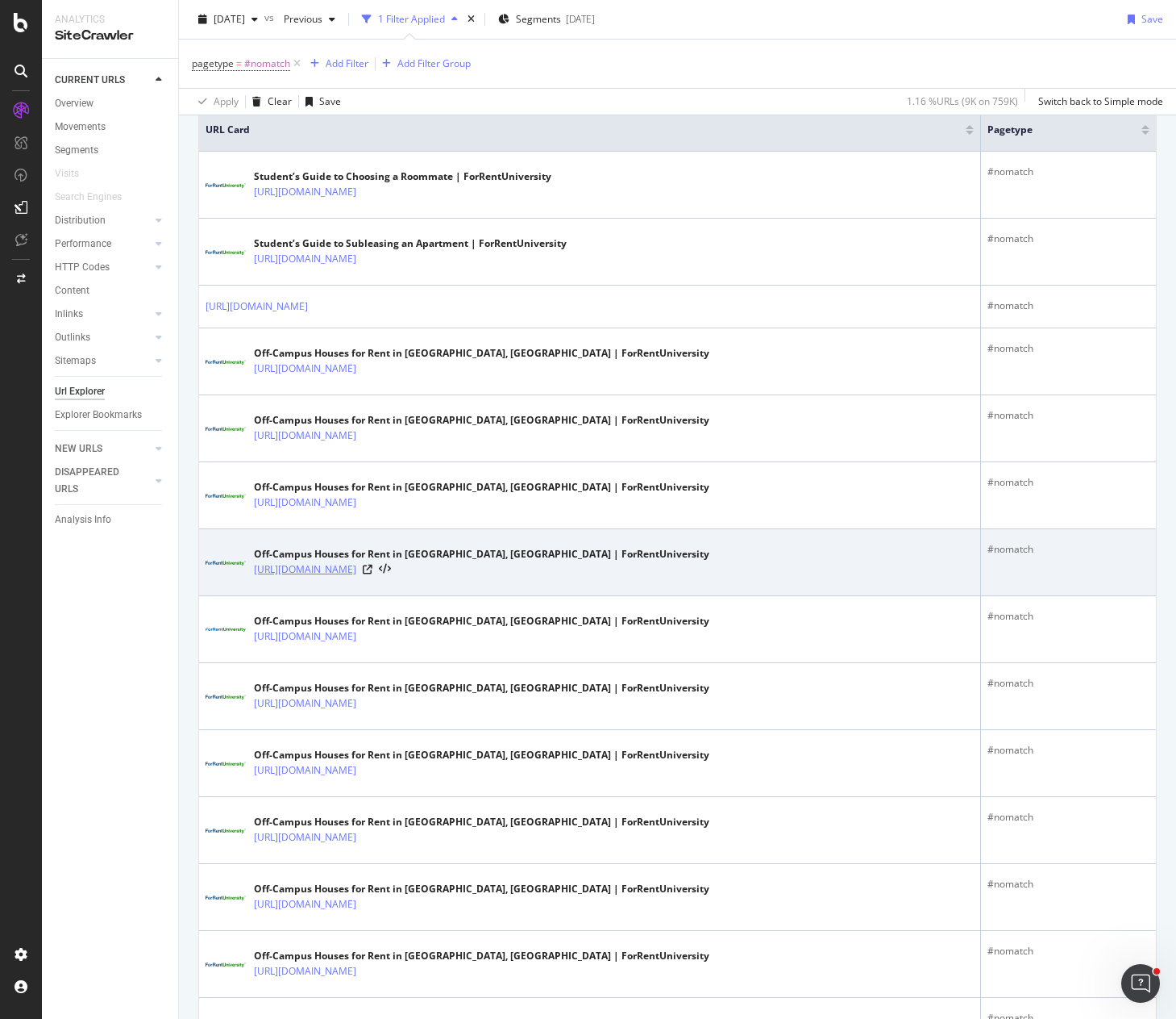
scroll to position [2660, 0]
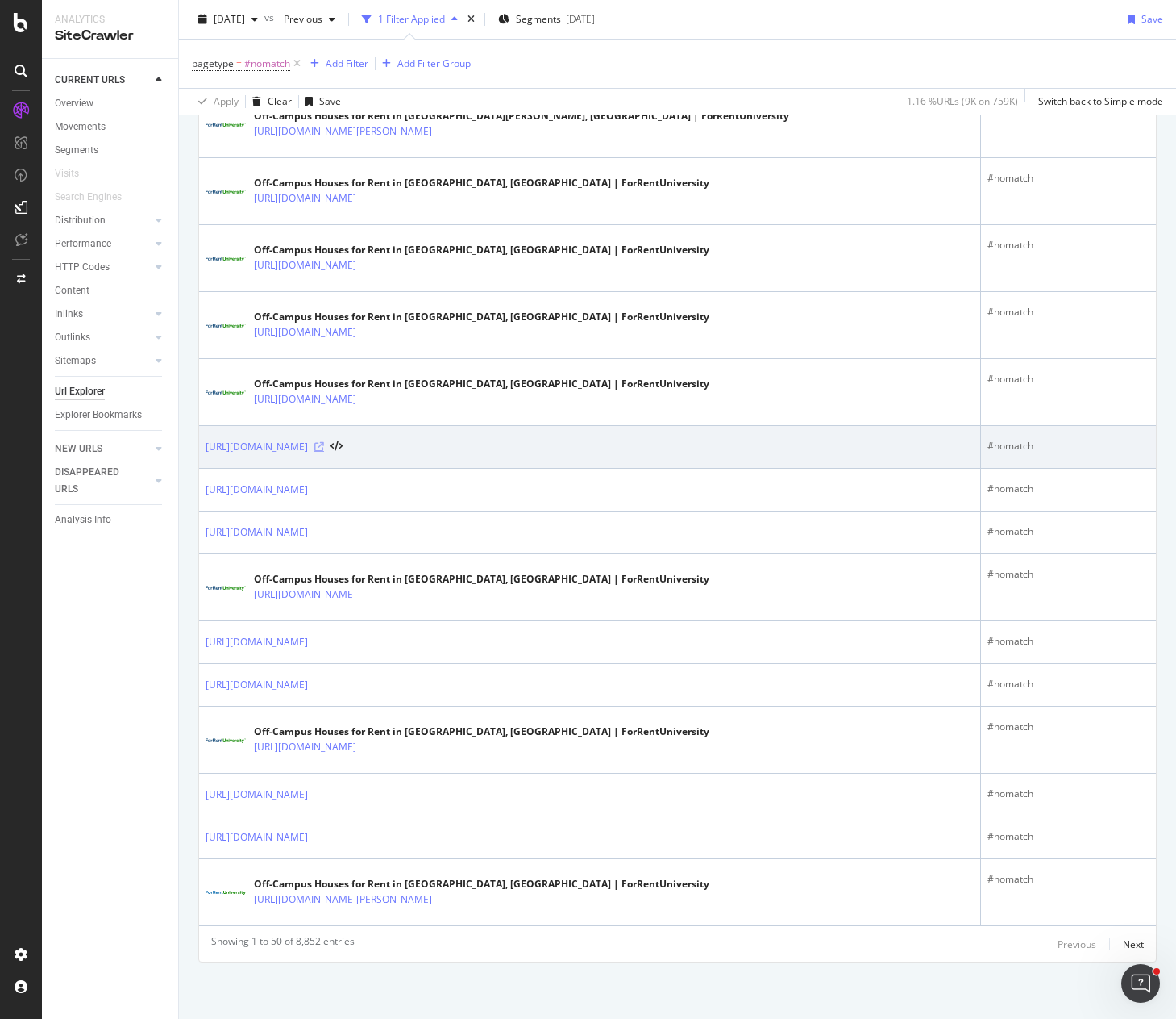
click at [324, 446] on icon at bounding box center [320, 447] width 10 height 10
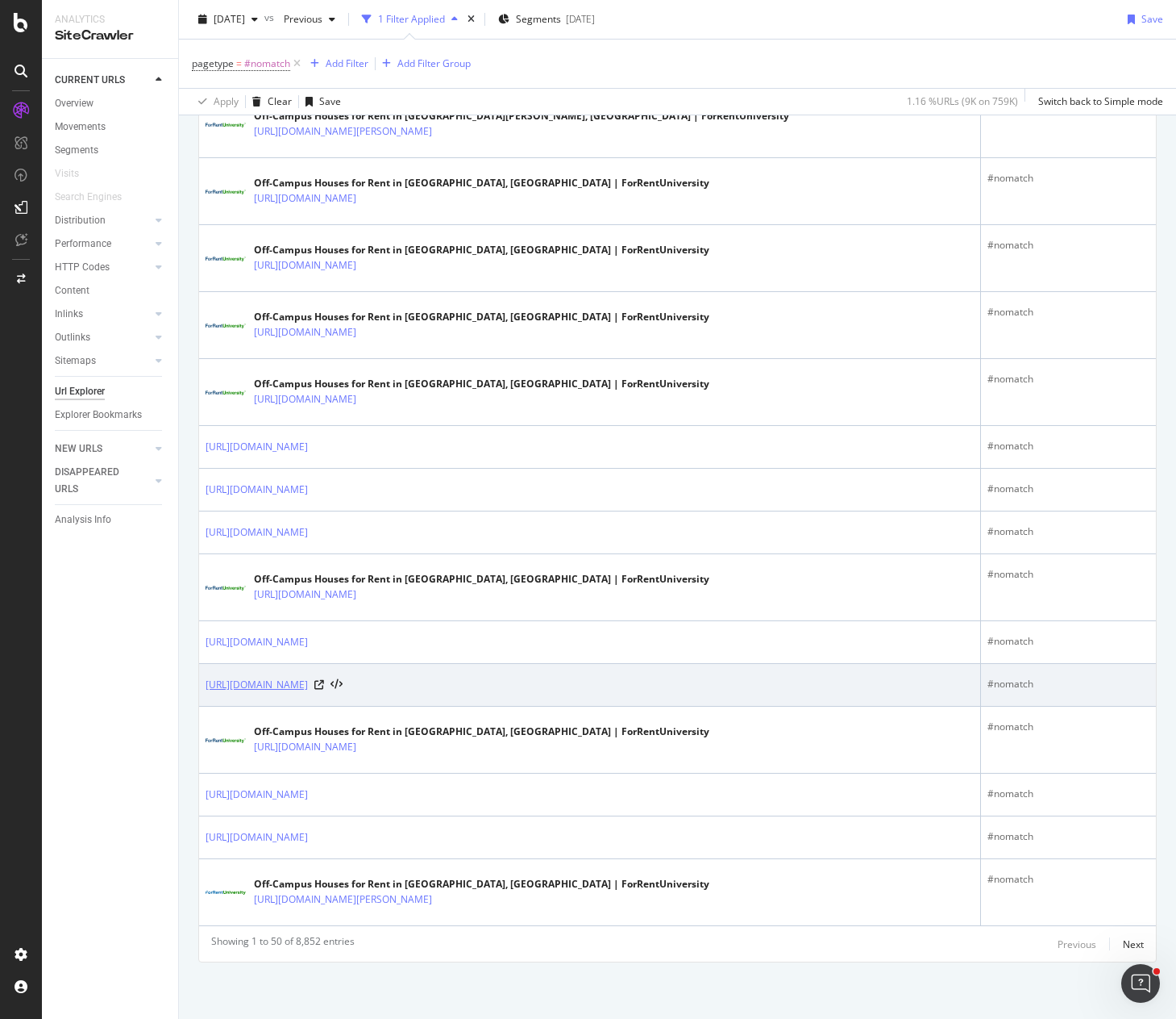
click at [308, 685] on link "https://www.forrentuniversity.com/ga/type-houses" at bounding box center [257, 684] width 102 height 16
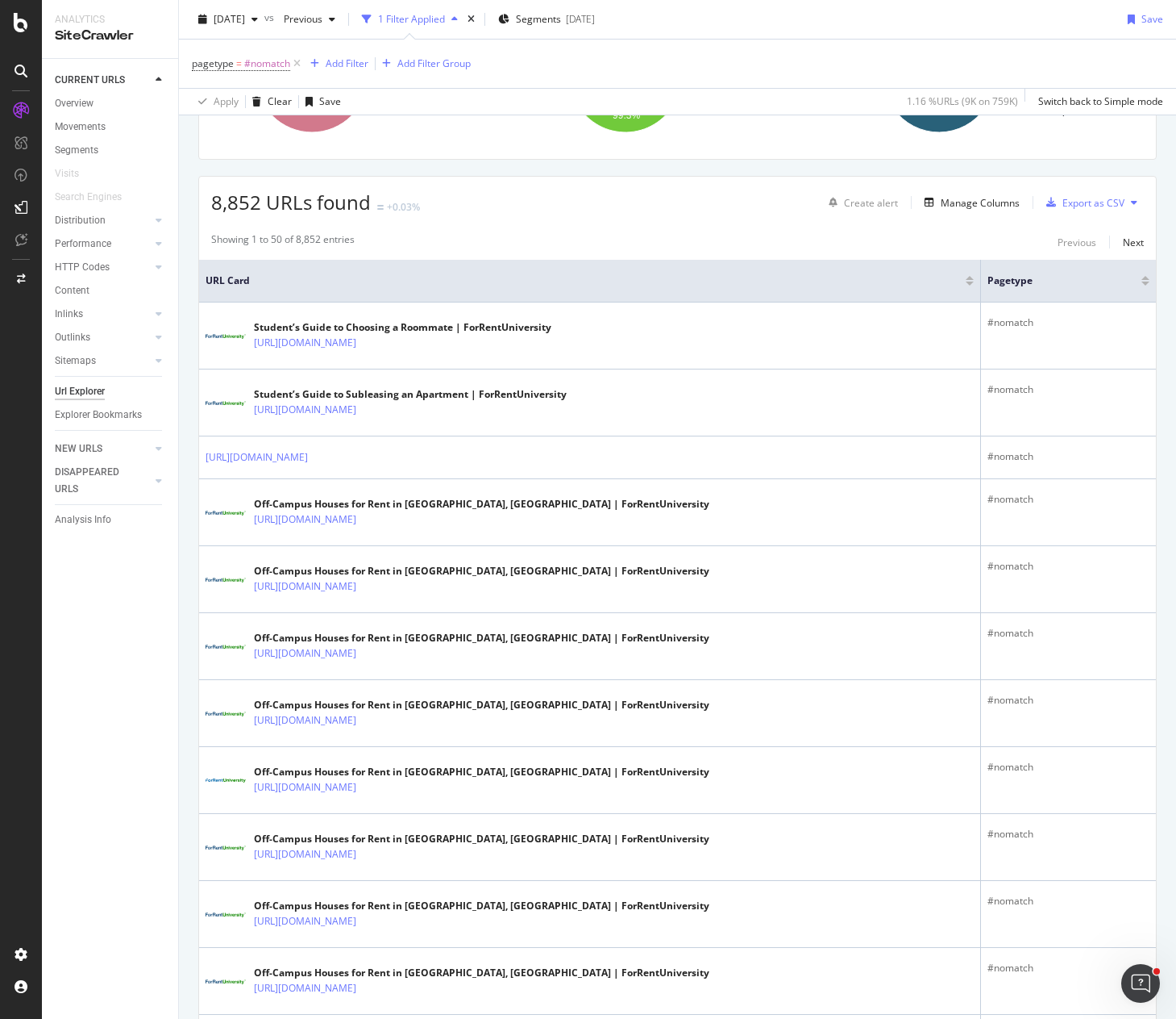
scroll to position [0, 0]
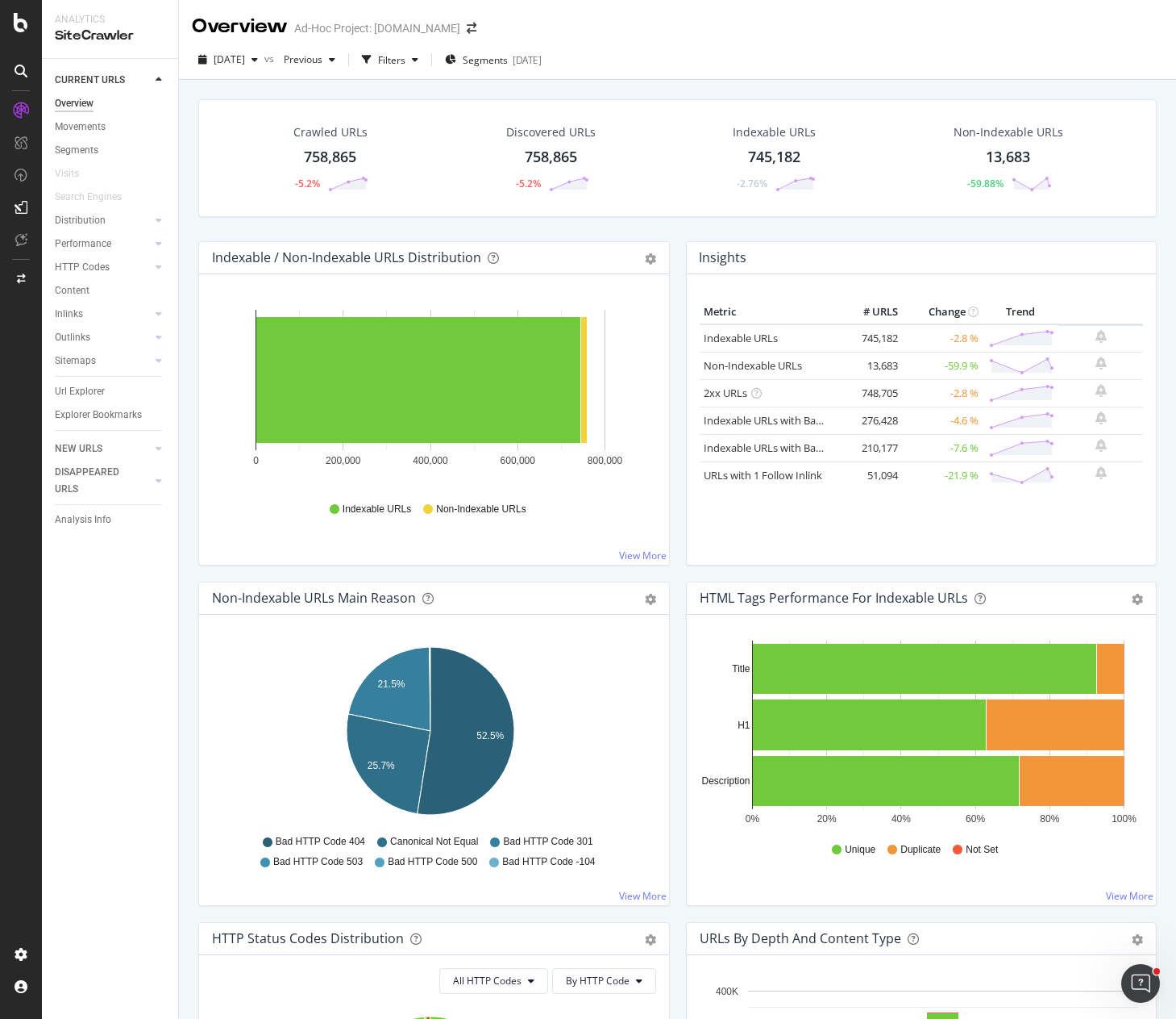
drag, startPoint x: 62, startPoint y: 151, endPoint x: 262, endPoint y: 163, distance: 200.4
click at [62, 151] on div "Segments" at bounding box center [77, 150] width 43 height 17
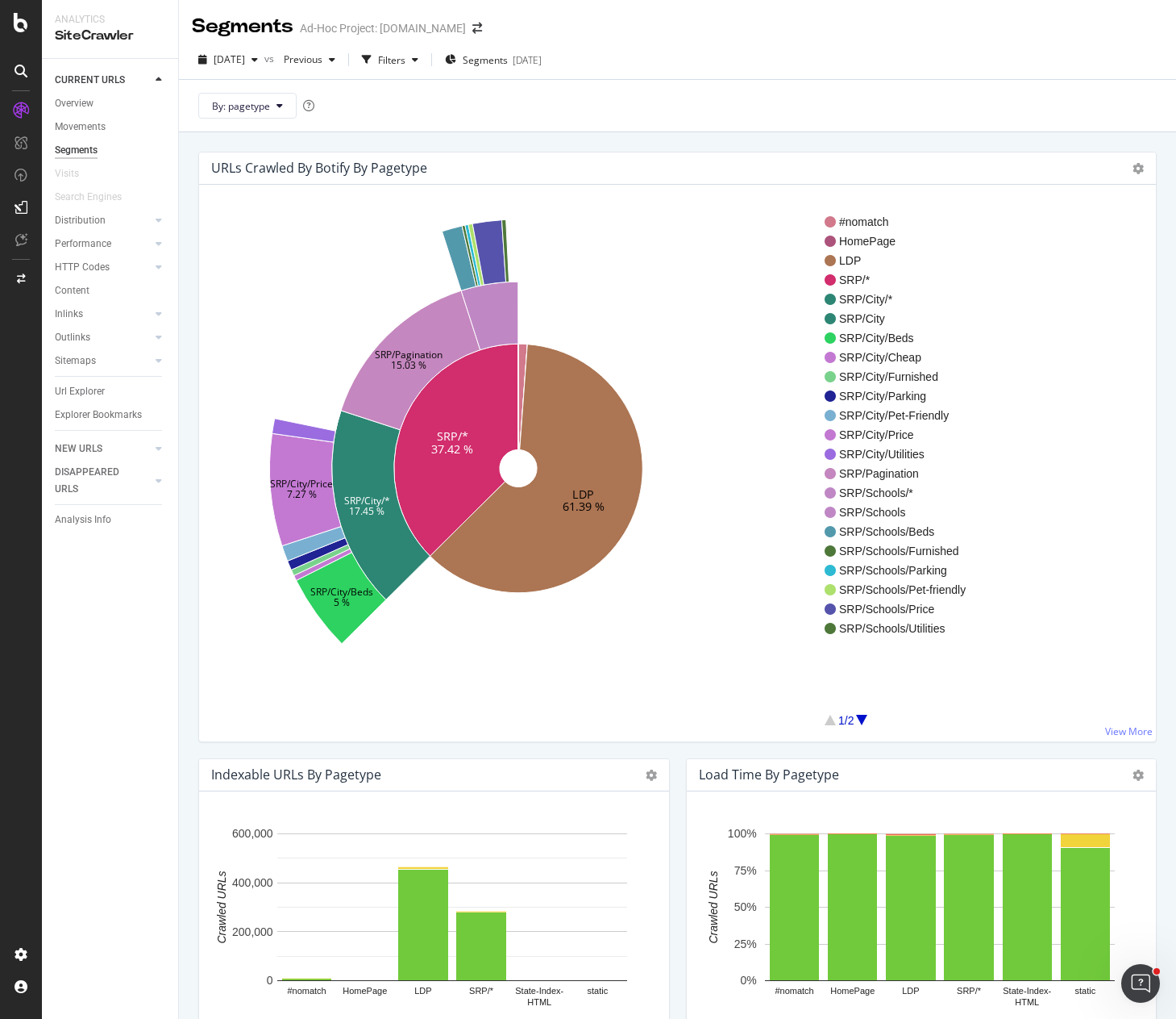
click at [762, 138] on div "URLs Crawled By Botify By pagetype Sunburst Treemap Table Expand Export as CSV …" at bounding box center [677, 642] width 997 height 1019
click at [660, 128] on div "By: pagetype" at bounding box center [677, 105] width 997 height 52
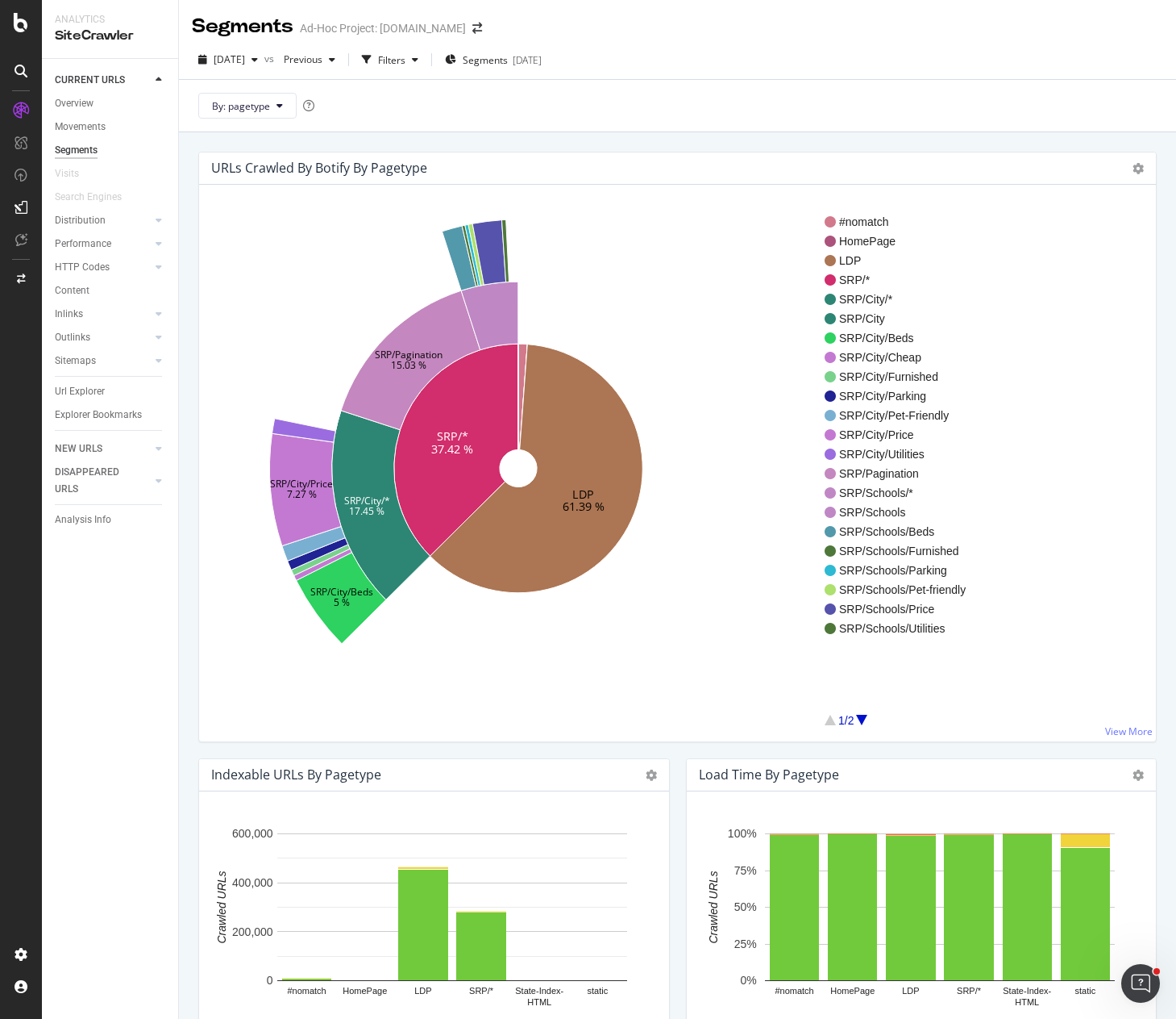
click at [771, 51] on div "2025 Oct. 2nd vs Previous Filters Segments 2024-04-16" at bounding box center [677, 62] width 997 height 32
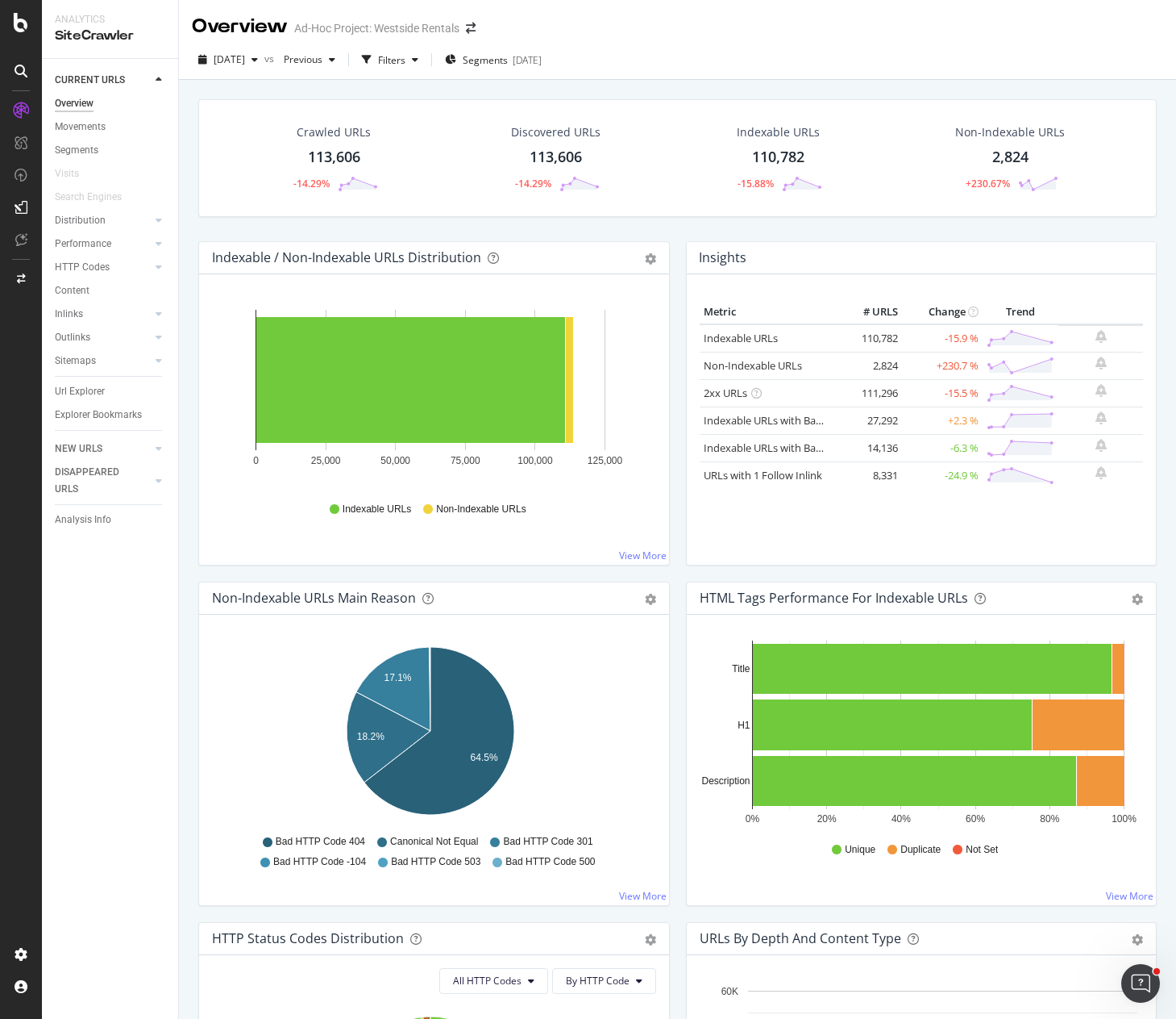
click at [773, 230] on div "Crawled URLs 113,606 -14.29% Discovered URLs 113,606 -14.29% Indexable URLs 110…" at bounding box center [677, 170] width 974 height 142
click at [1003, 230] on div "Crawled URLs 113,606 -14.29% Discovered URLs 113,606 -14.29% Indexable URLs 110…" at bounding box center [677, 170] width 974 height 142
click at [670, 474] on div "Indexable / Non-Indexable URLs Distribution Bar Bar (by Percentage) Table Expor…" at bounding box center [434, 411] width 488 height 340
click at [768, 229] on div "Crawled URLs 113,606 -14.29% Discovered URLs 113,606 -14.29% Indexable URLs 110…" at bounding box center [677, 170] width 974 height 142
drag, startPoint x: 831, startPoint y: 230, endPoint x: 804, endPoint y: 186, distance: 51.6
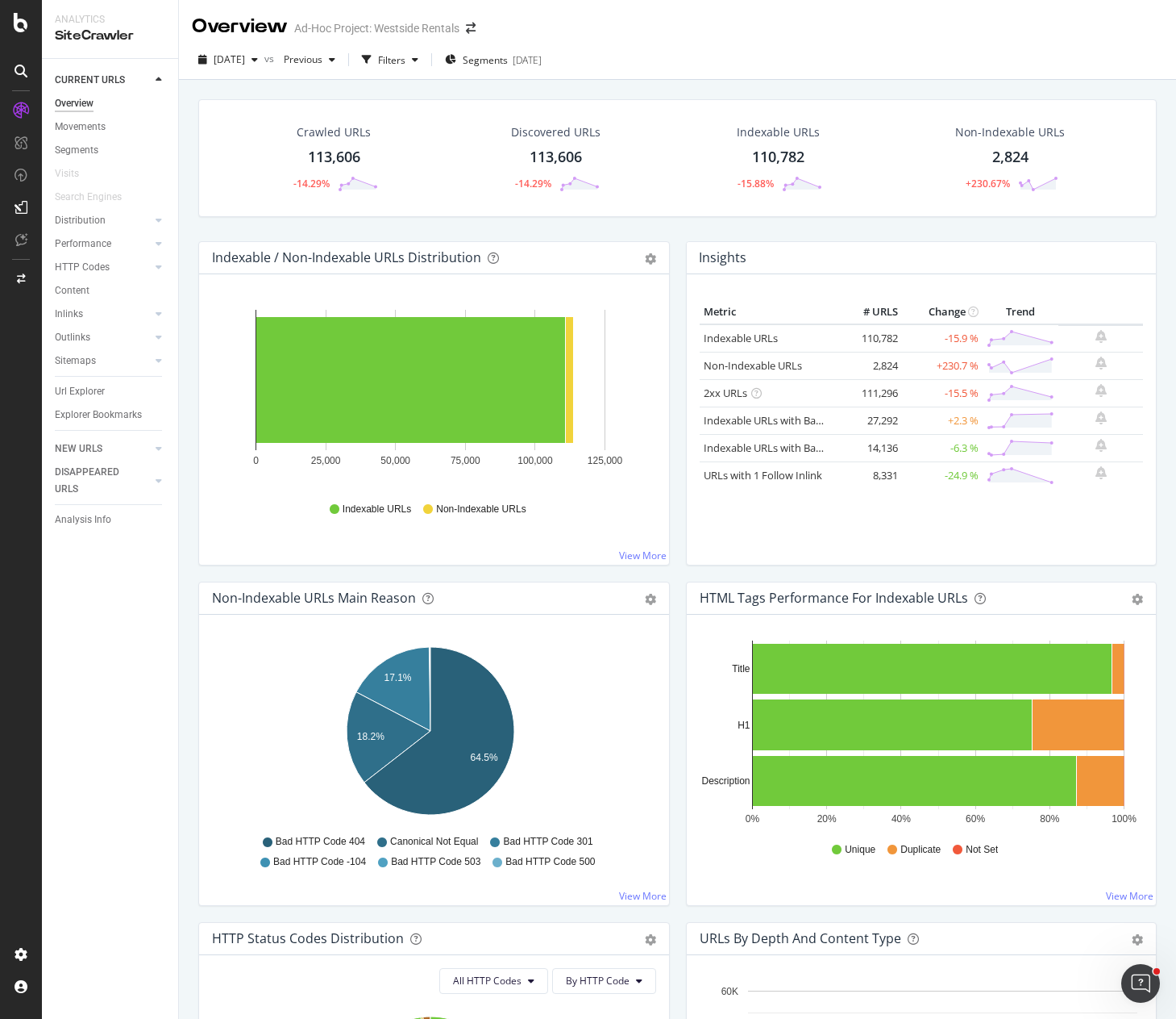
click at [830, 230] on div "Crawled URLs 113,606 -14.29% Discovered URLs 113,606 -14.29% Indexable URLs 110…" at bounding box center [677, 170] width 974 height 142
click at [722, 37] on div "Overview Ad-Hoc Project: Westside Rentals" at bounding box center [677, 20] width 997 height 40
drag, startPoint x: 97, startPoint y: 267, endPoint x: 155, endPoint y: 264, distance: 58.1
click at [96, 267] on div "HTTP Codes" at bounding box center [82, 267] width 55 height 17
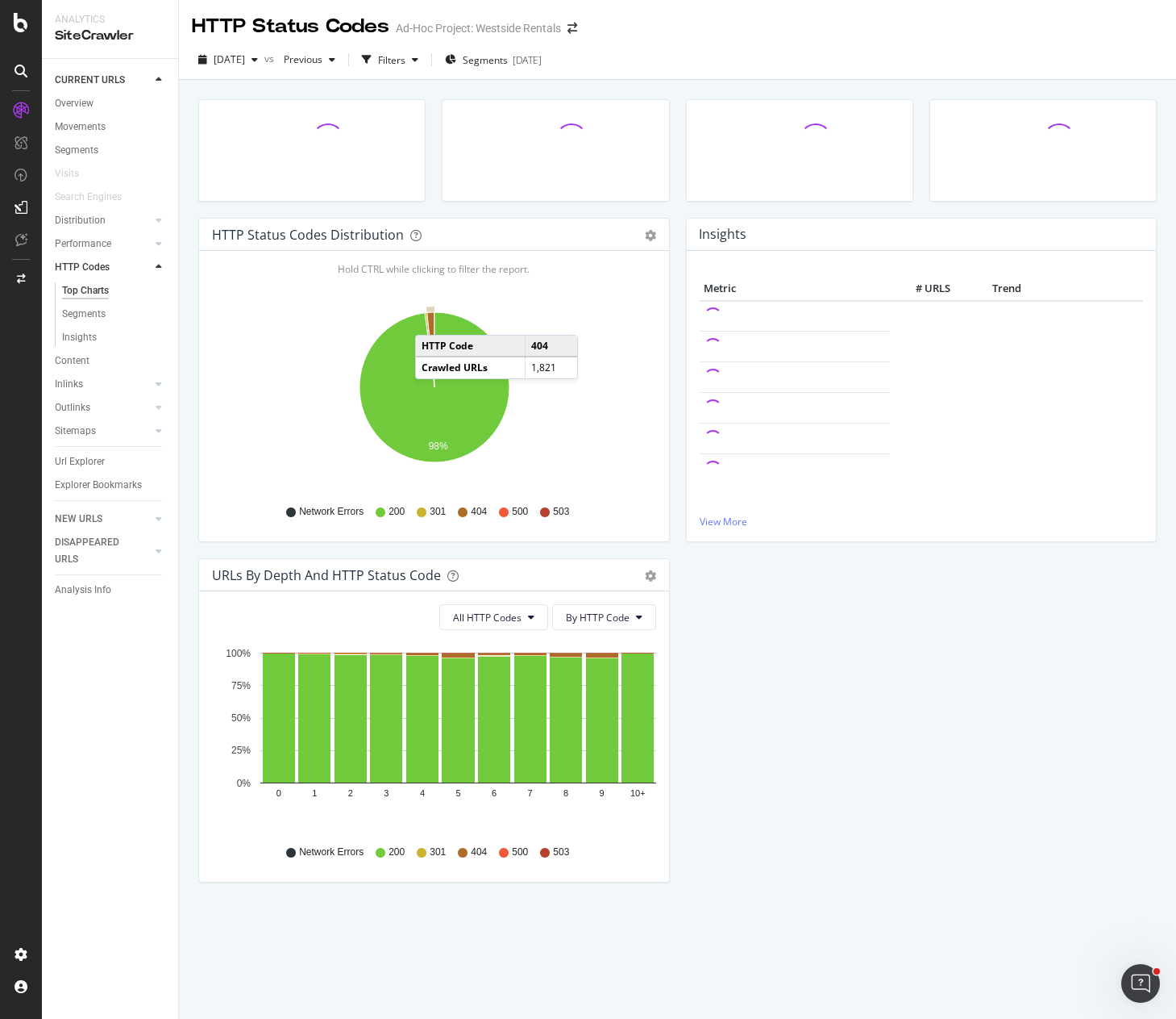
click at [431, 318] on icon "A chart." at bounding box center [431, 350] width 7 height 75
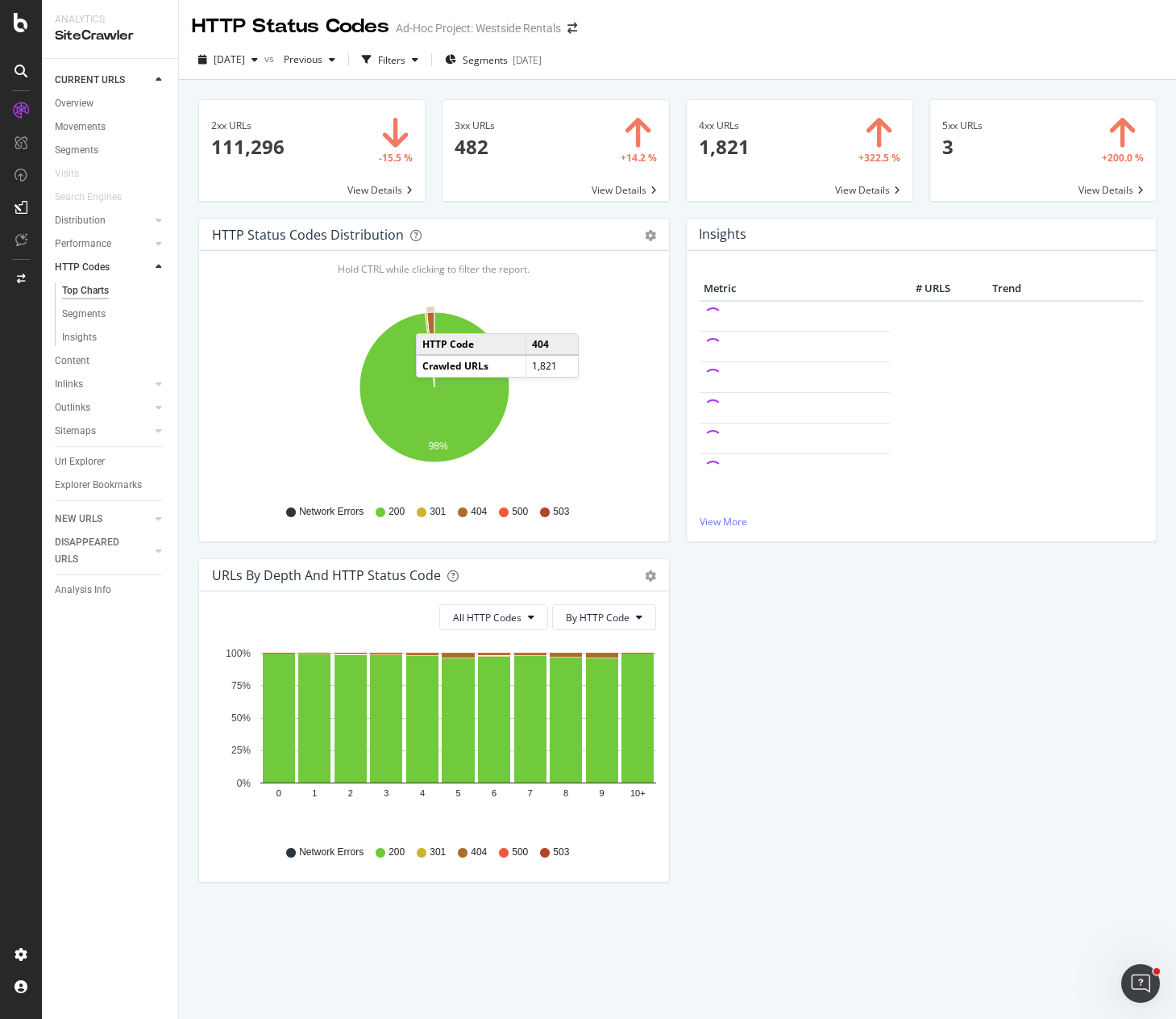
click at [432, 317] on icon "A chart." at bounding box center [431, 350] width 7 height 75
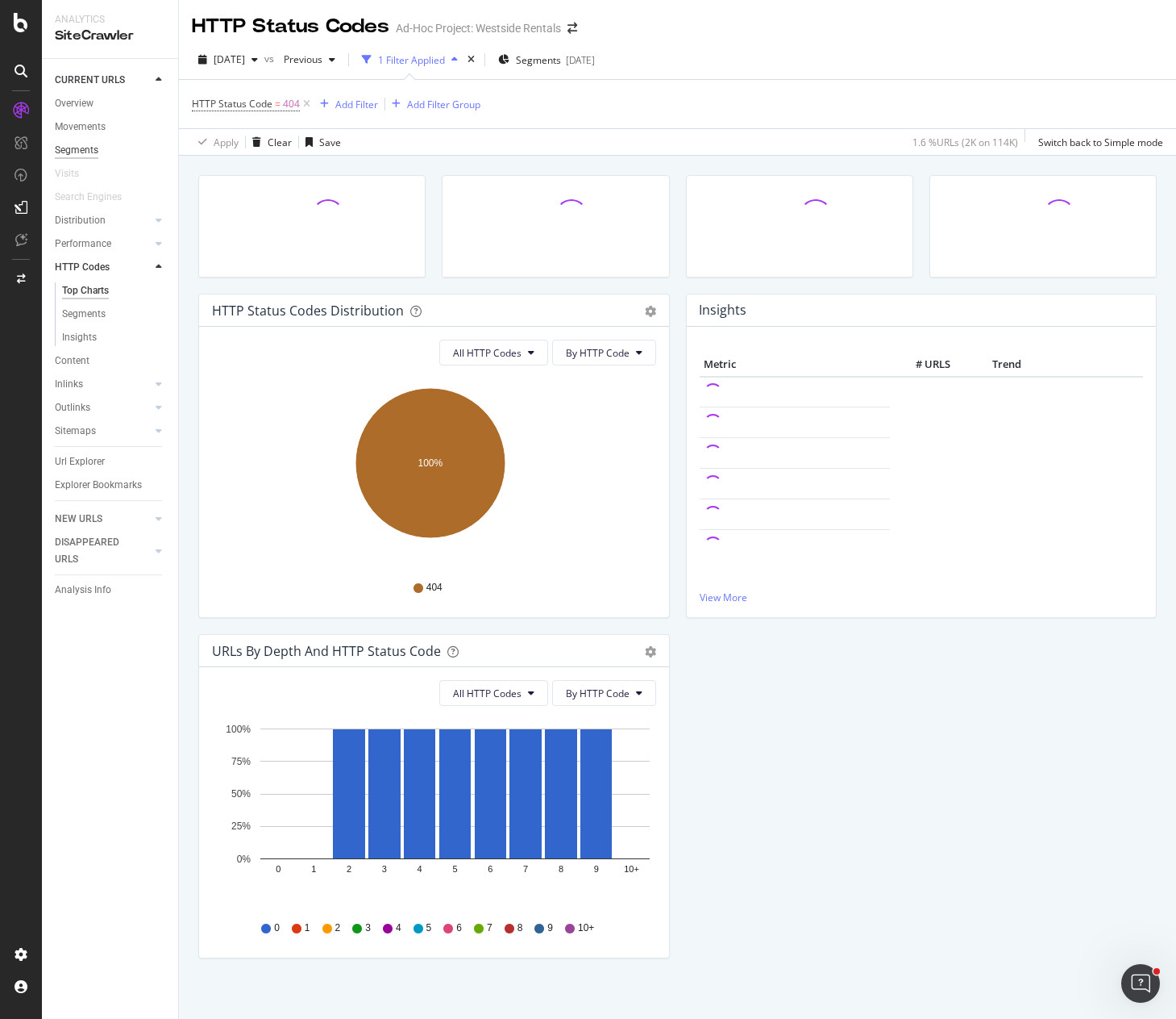
click at [88, 152] on div "Segments" at bounding box center [77, 150] width 43 height 17
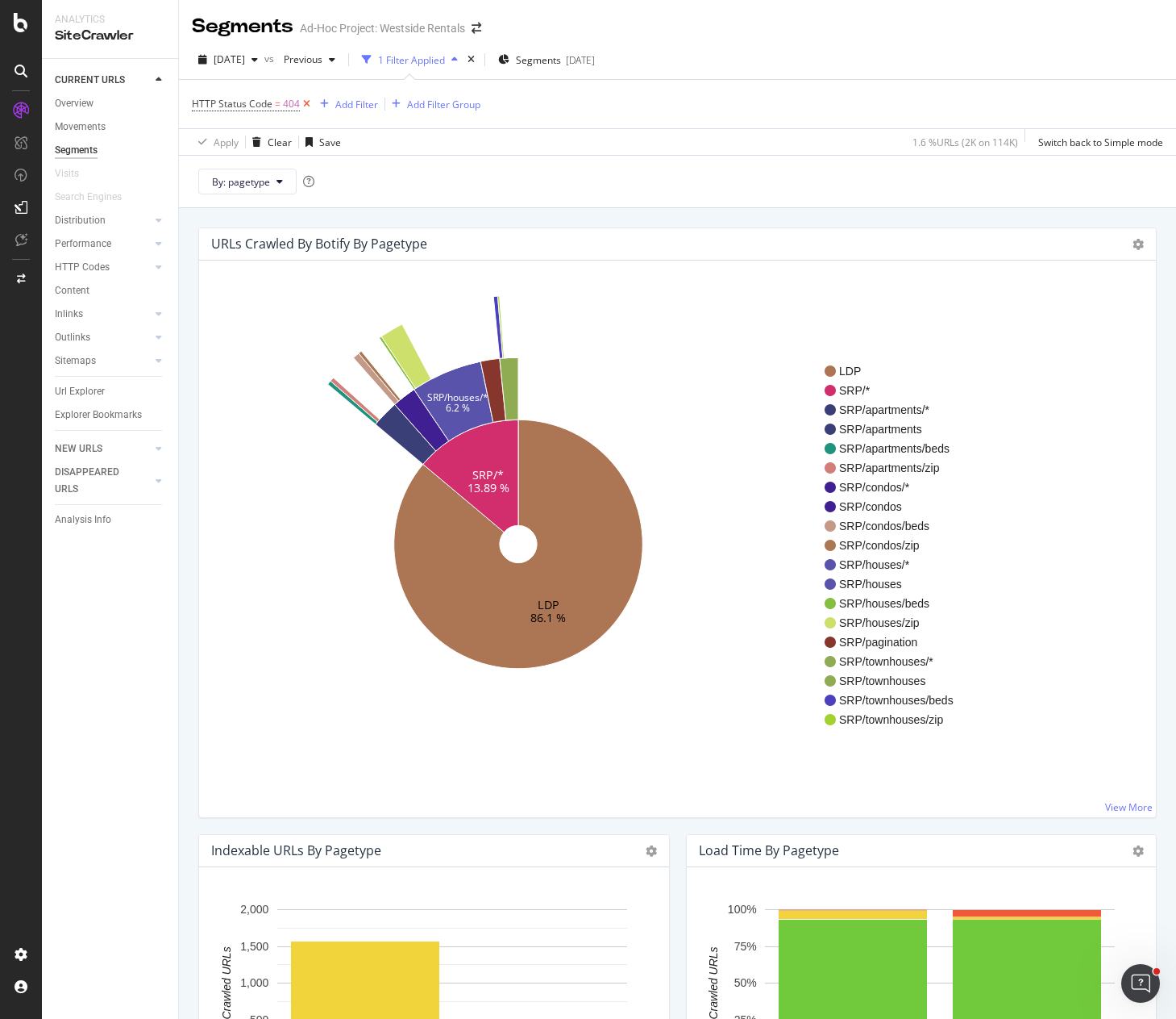
click at [306, 102] on icon at bounding box center [306, 103] width 13 height 16
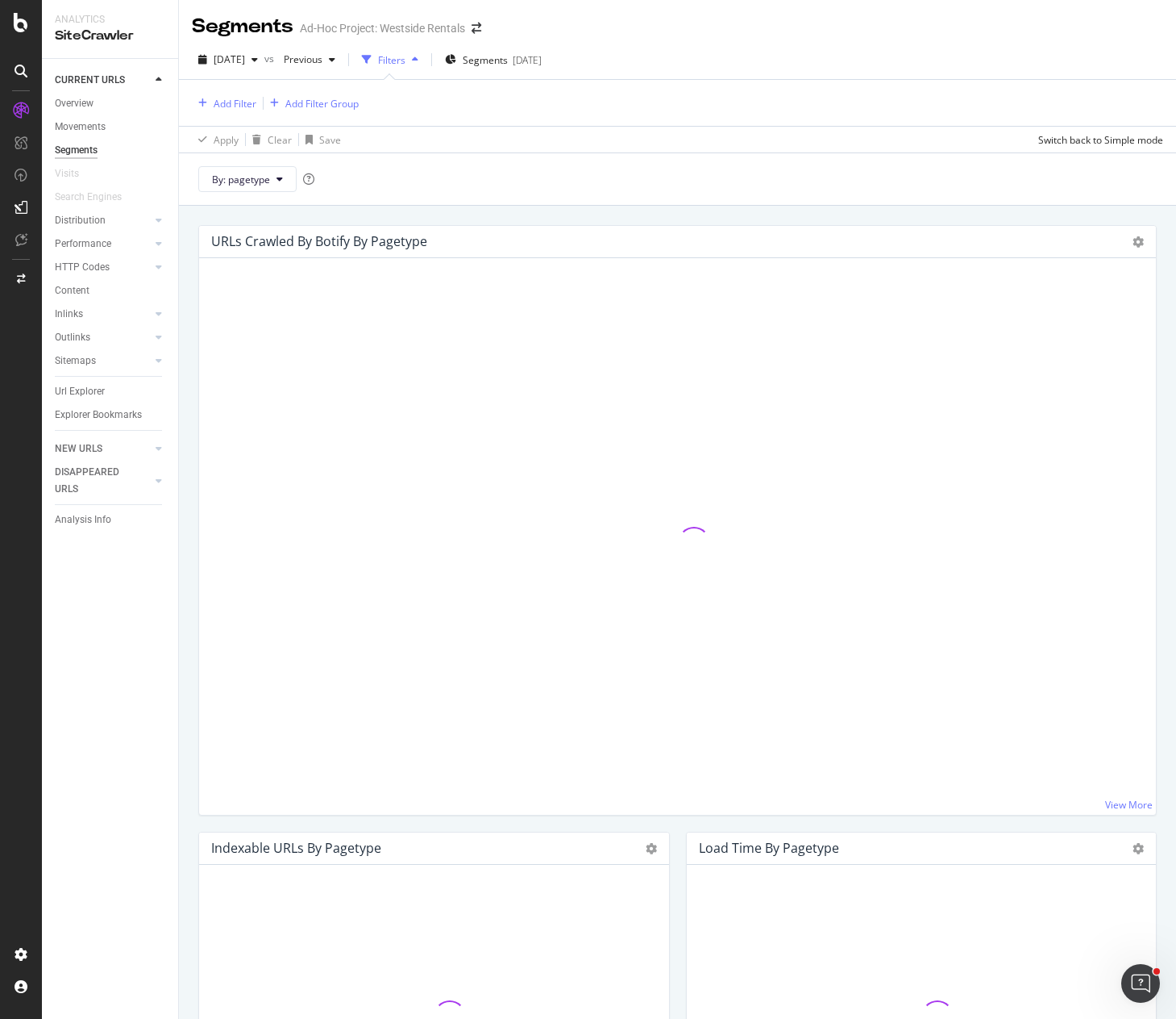
click at [745, 37] on div "Segments Ad-Hoc Project: Westside Rentals" at bounding box center [677, 20] width 997 height 40
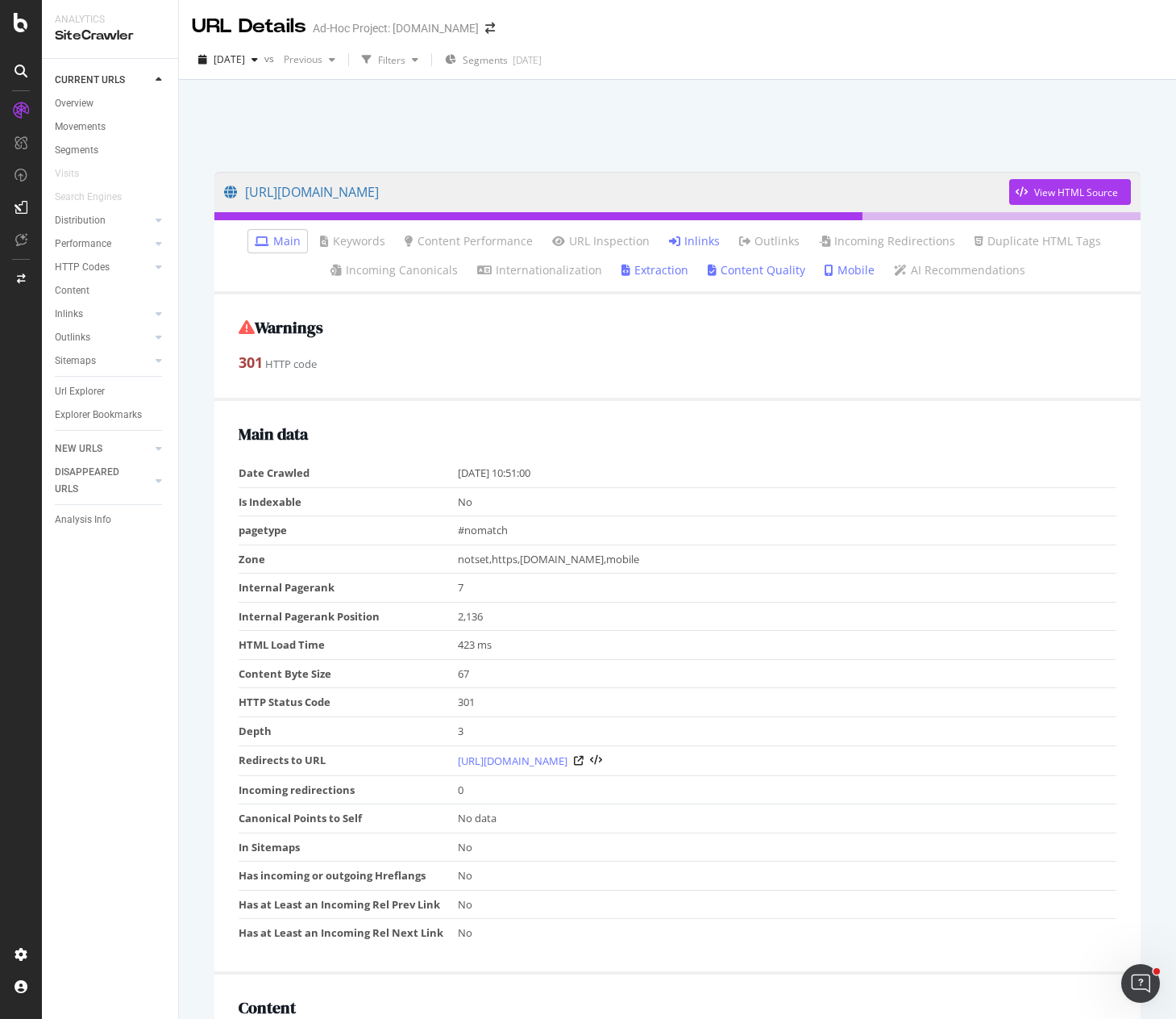
click at [690, 237] on link "Inlinks" at bounding box center [694, 241] width 51 height 16
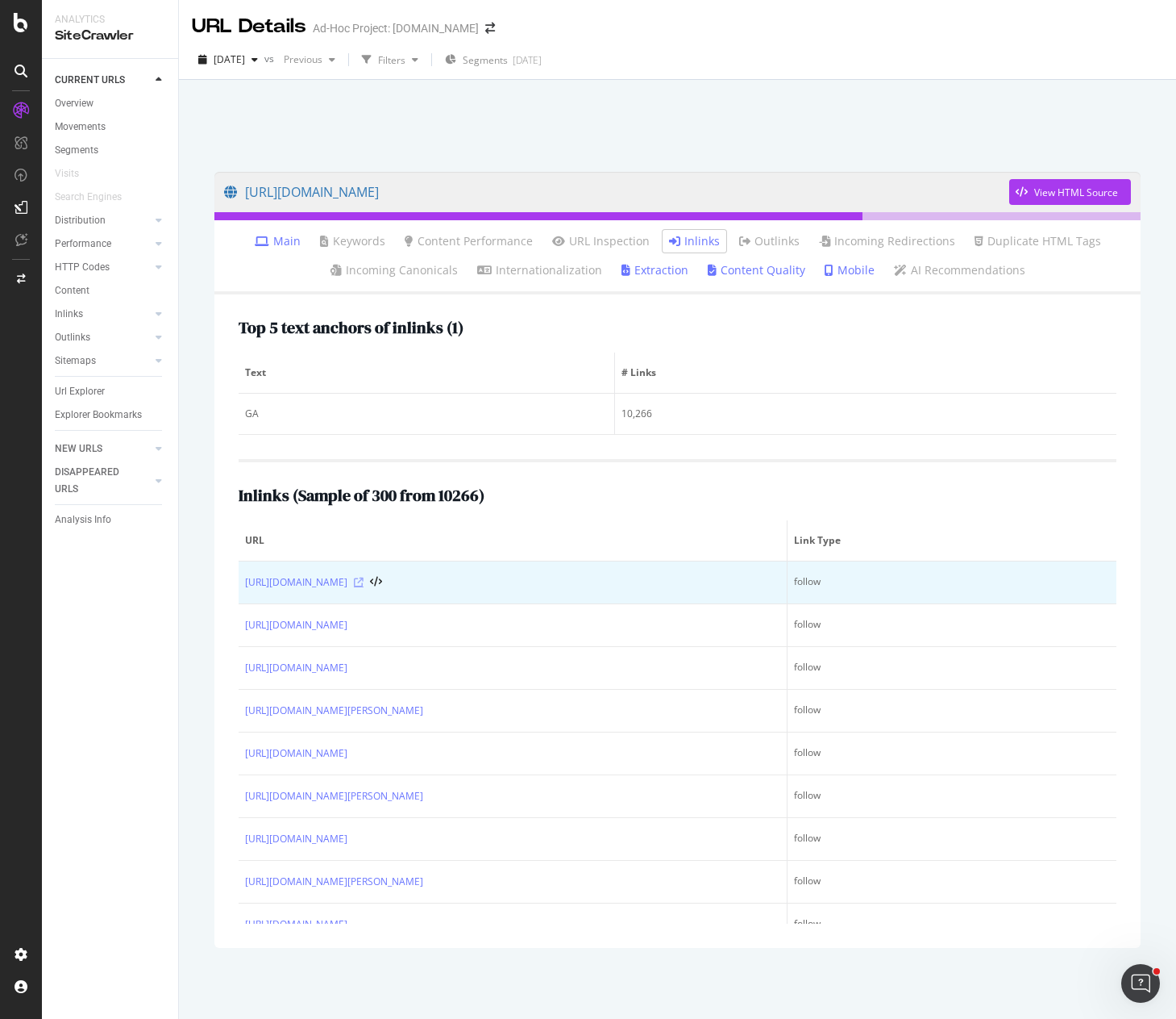
click at [364, 585] on icon at bounding box center [359, 582] width 10 height 10
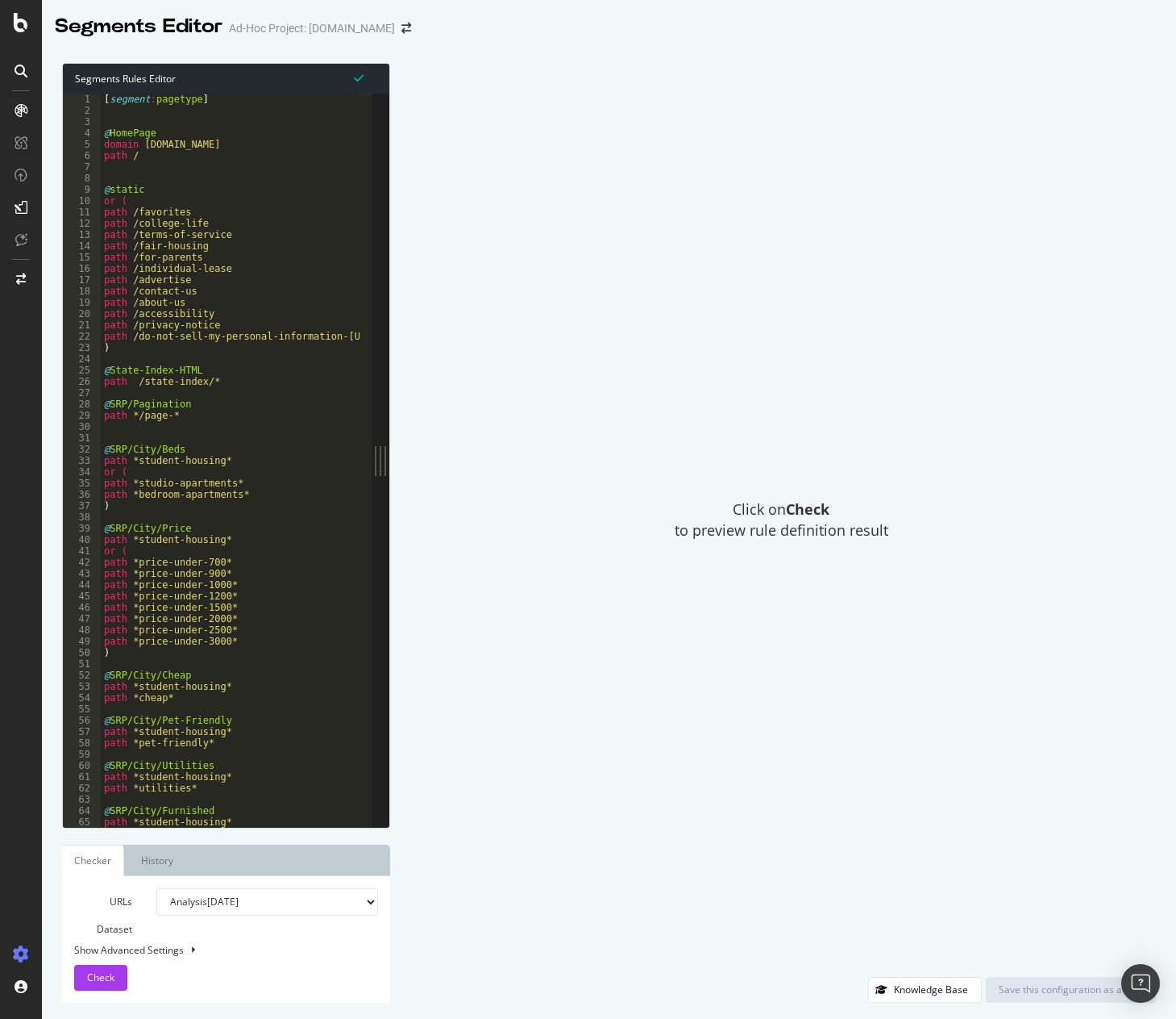
type textarea ")"
click at [262, 351] on div "[ segment : pagetype ] @ HomePage domain [DOMAIN_NAME] path / @ static or ( pat…" at bounding box center [269, 465] width 336 height 743
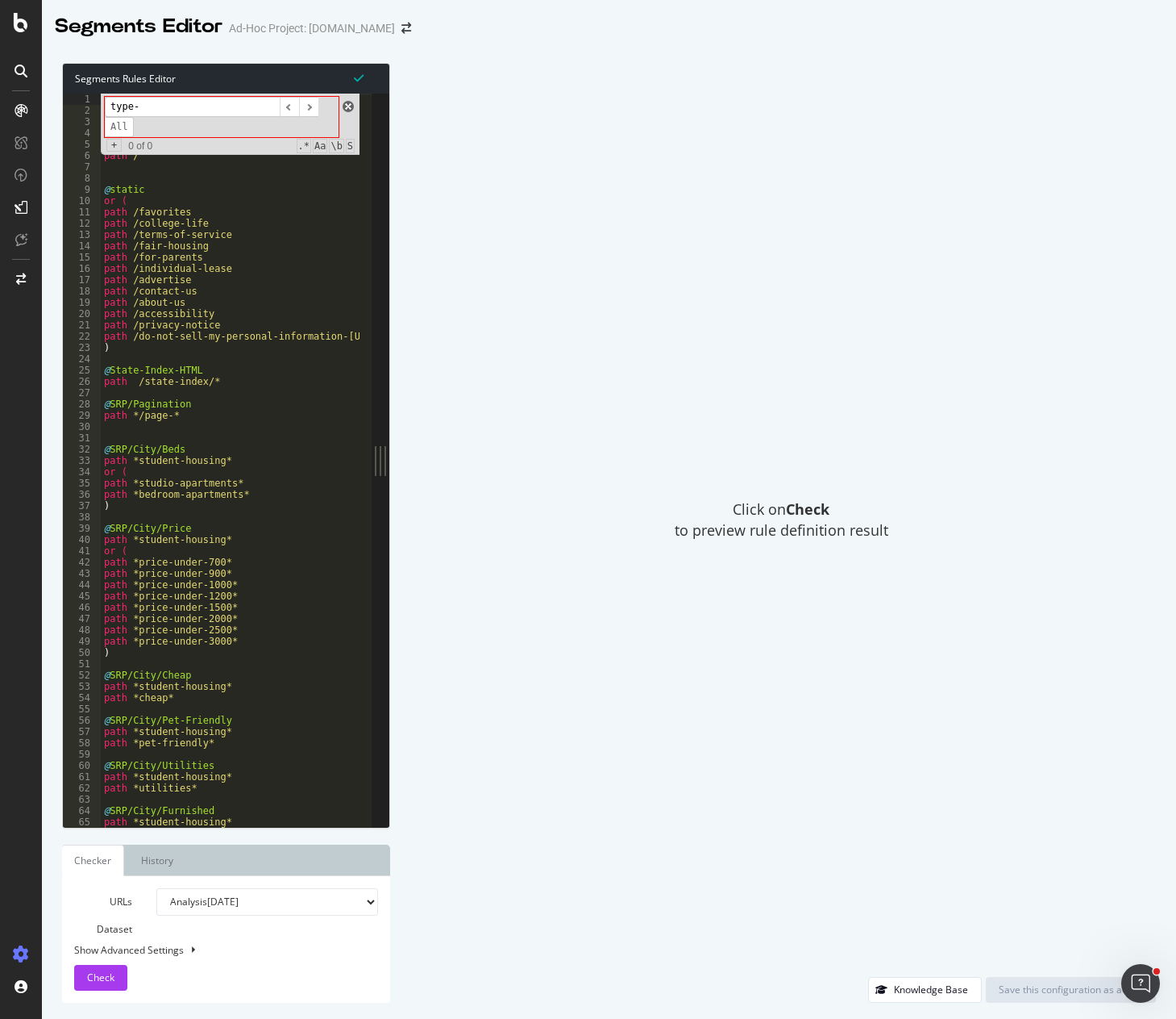
type input "type-"
click at [345, 107] on span at bounding box center [348, 107] width 12 height 12
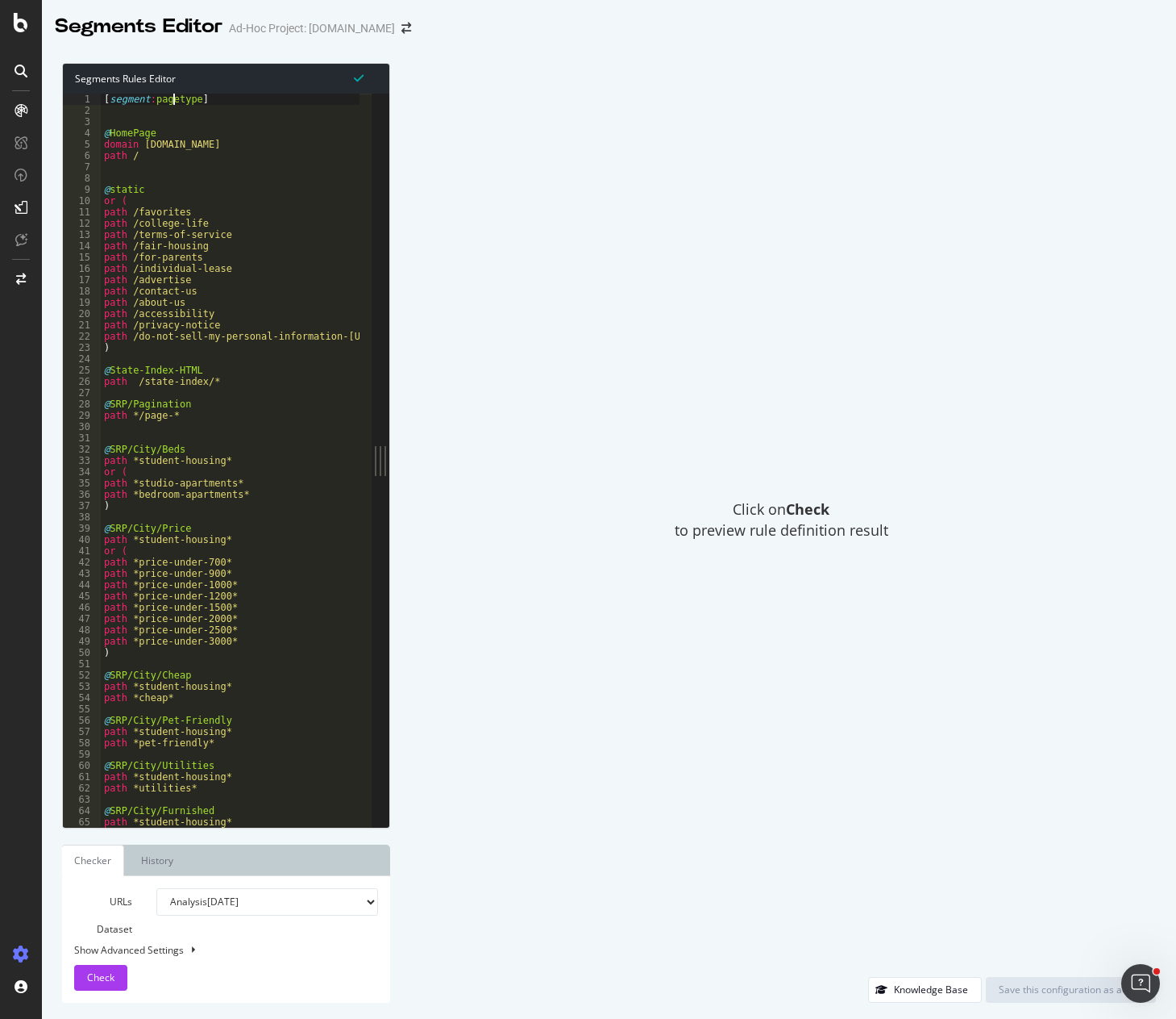
click at [239, 417] on div "[ segment : pagetype ] @ HomePage domain [DOMAIN_NAME] path / @ static or ( pat…" at bounding box center [269, 465] width 336 height 743
click at [232, 541] on div "[ segment : pagetype ] @ HomePage domain [DOMAIN_NAME] path / @ static or ( pat…" at bounding box center [269, 465] width 336 height 743
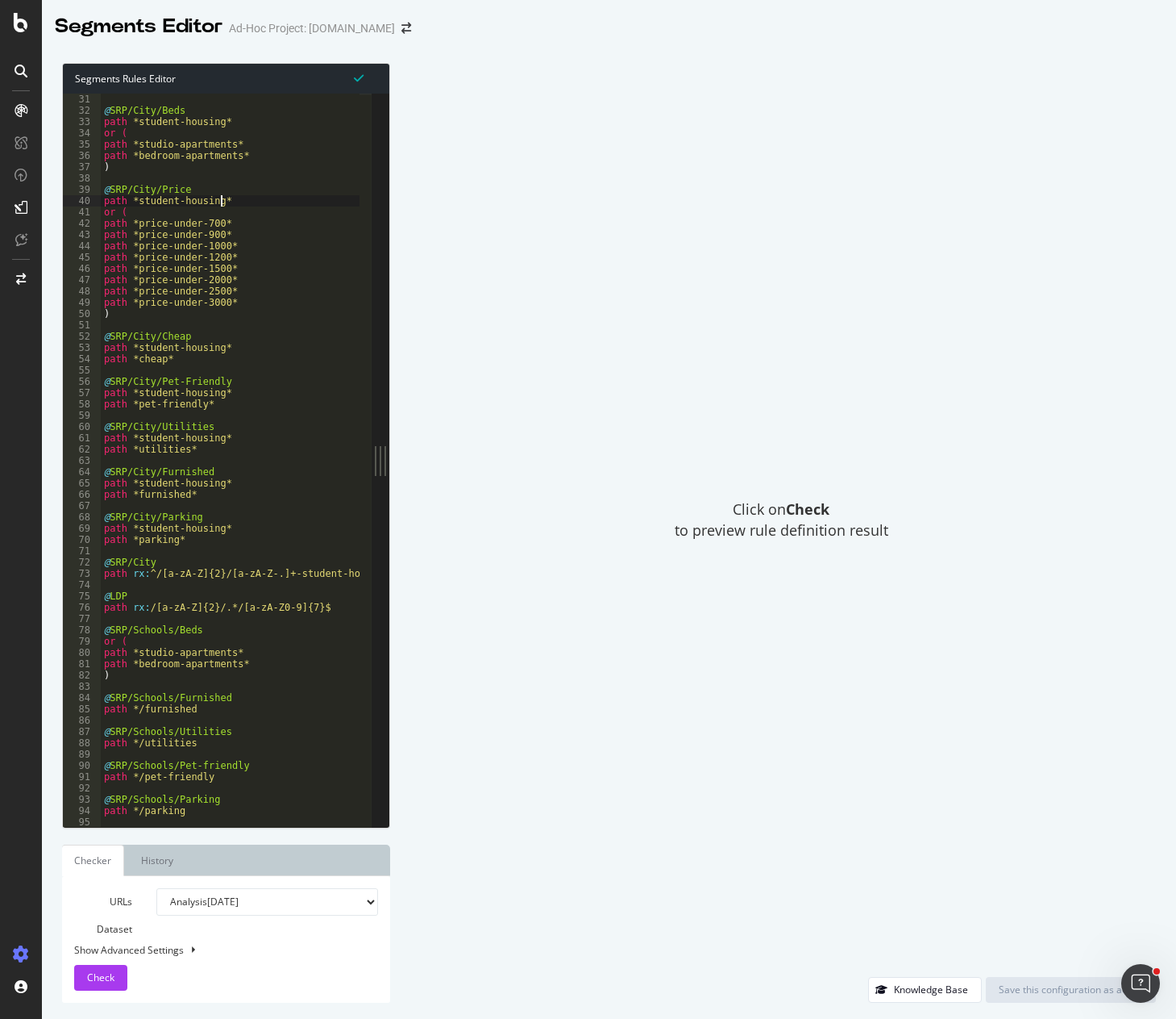
scroll to position [339, 0]
click at [217, 629] on div "@ SRP/City/Beds path *student-housing* or ( path *studio-apartments* path *bedr…" at bounding box center [269, 465] width 336 height 743
type textarea "@SRP/Schools/Beds"
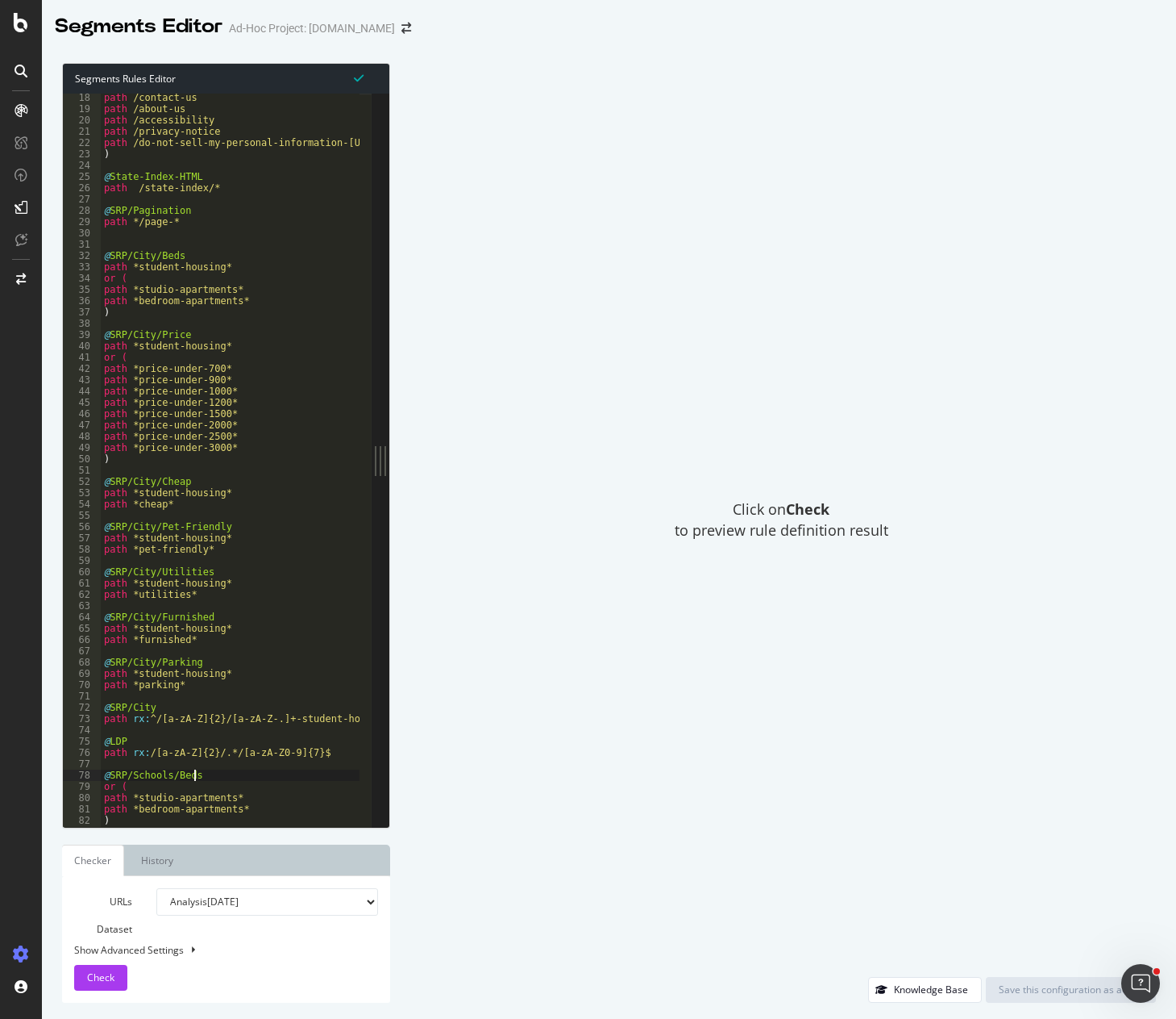
click at [135, 241] on div "path /contact-us path /about-us path /accessibility path /privacy-notice path /…" at bounding box center [269, 463] width 336 height 743
click at [223, 481] on div "path /contact-us path /about-us path /accessibility path /privacy-notice path /…" at bounding box center [269, 463] width 336 height 743
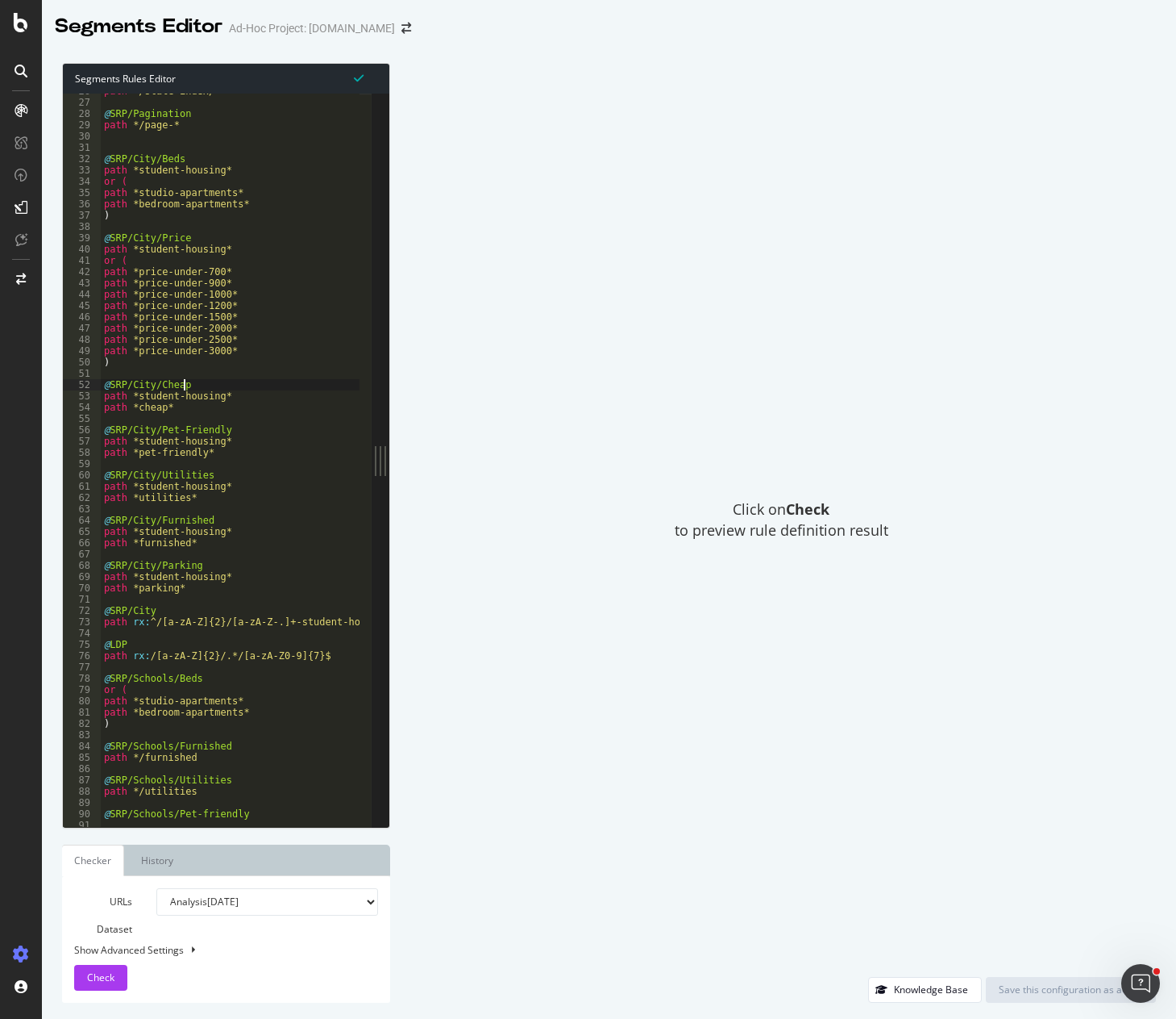
scroll to position [387, 0]
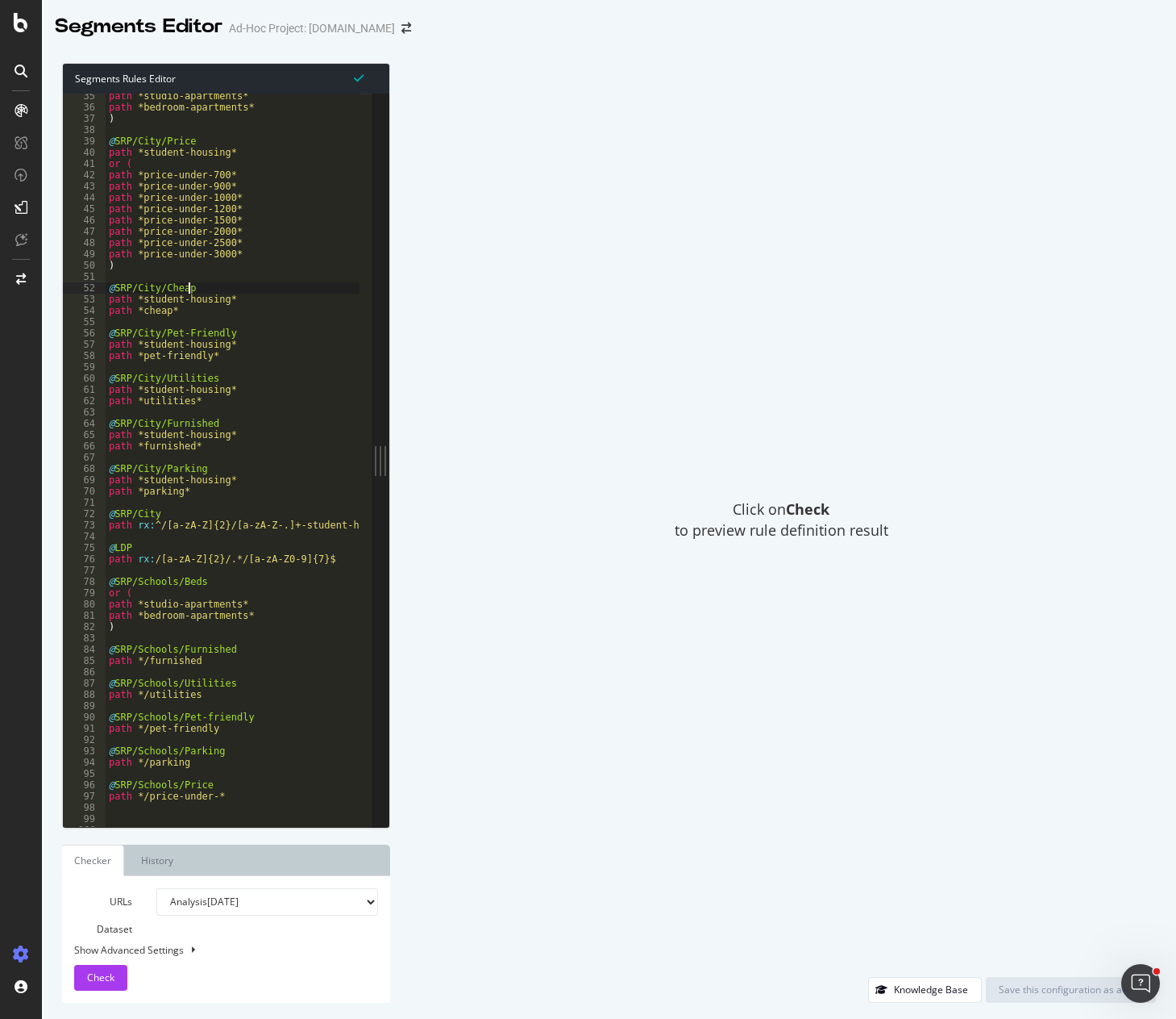
click at [201, 497] on div "path *studio-apartments* path *bedroom-apartments* ) @ SRP/City/Price path *stu…" at bounding box center [274, 462] width 336 height 743
type textarea "path *parking*"
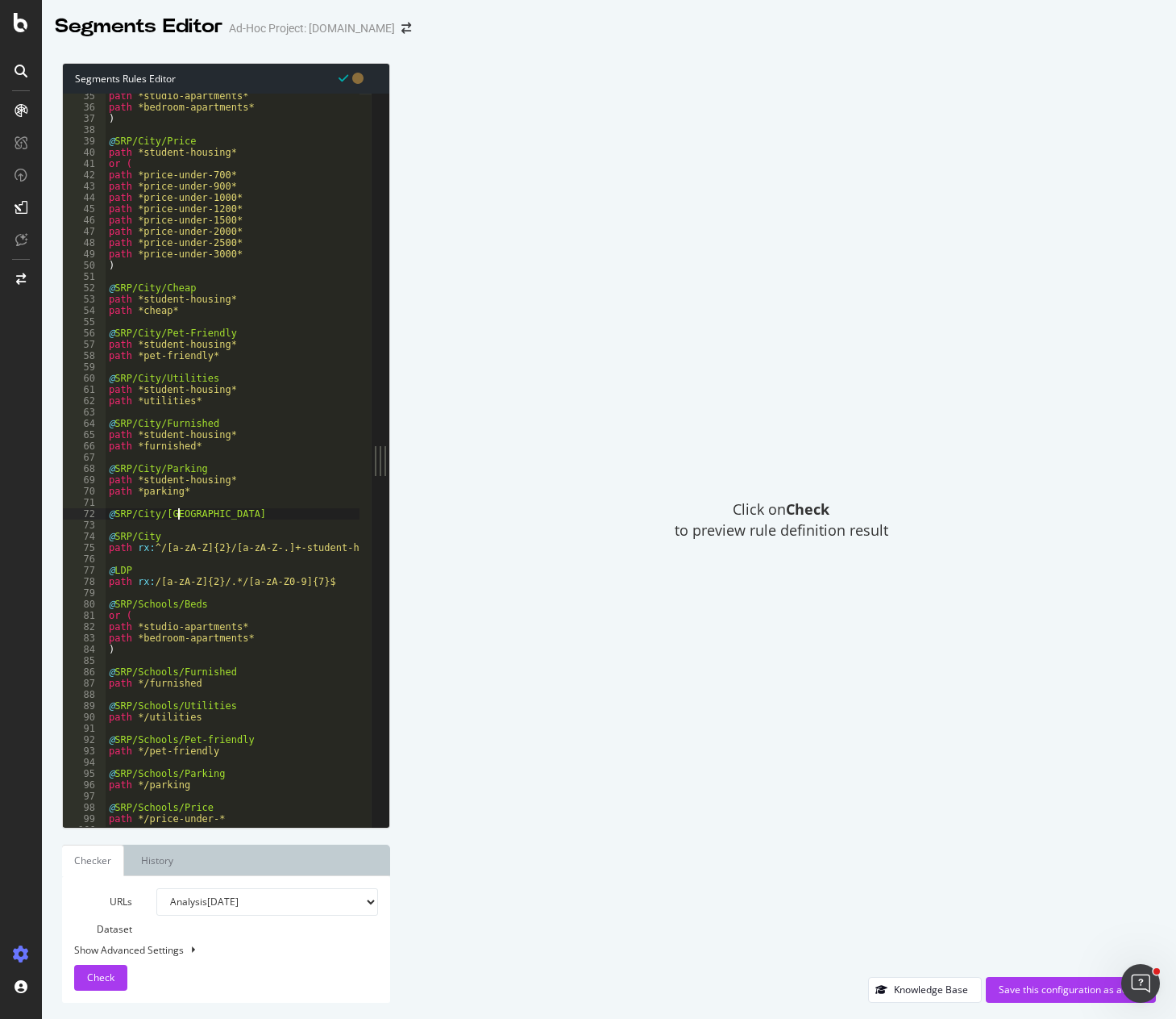
scroll to position [0, 6]
type textarea "@SRP/City/Houses"
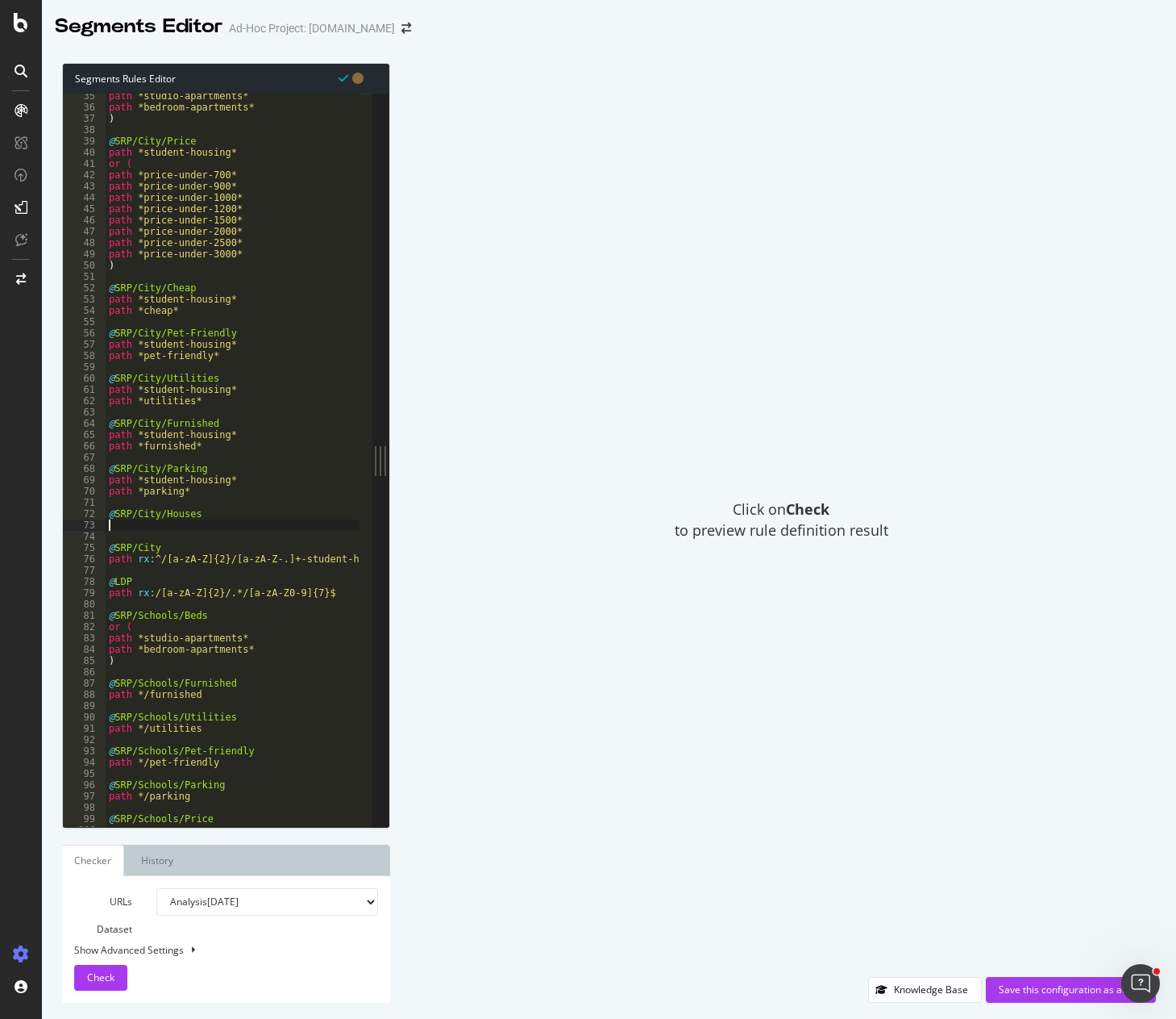
scroll to position [0, 0]
drag, startPoint x: 784, startPoint y: 264, endPoint x: 785, endPoint y: 251, distance: 13.0
click at [785, 264] on div "Click on Check to preview rule definition result" at bounding box center [781, 520] width 750 height 914
type textarea "@SRP/City/Houses"
click at [157, 519] on div "path *studio-apartments* path *bedroom-apartments* ) @ SRP/City/Price path *stu…" at bounding box center [274, 462] width 336 height 743
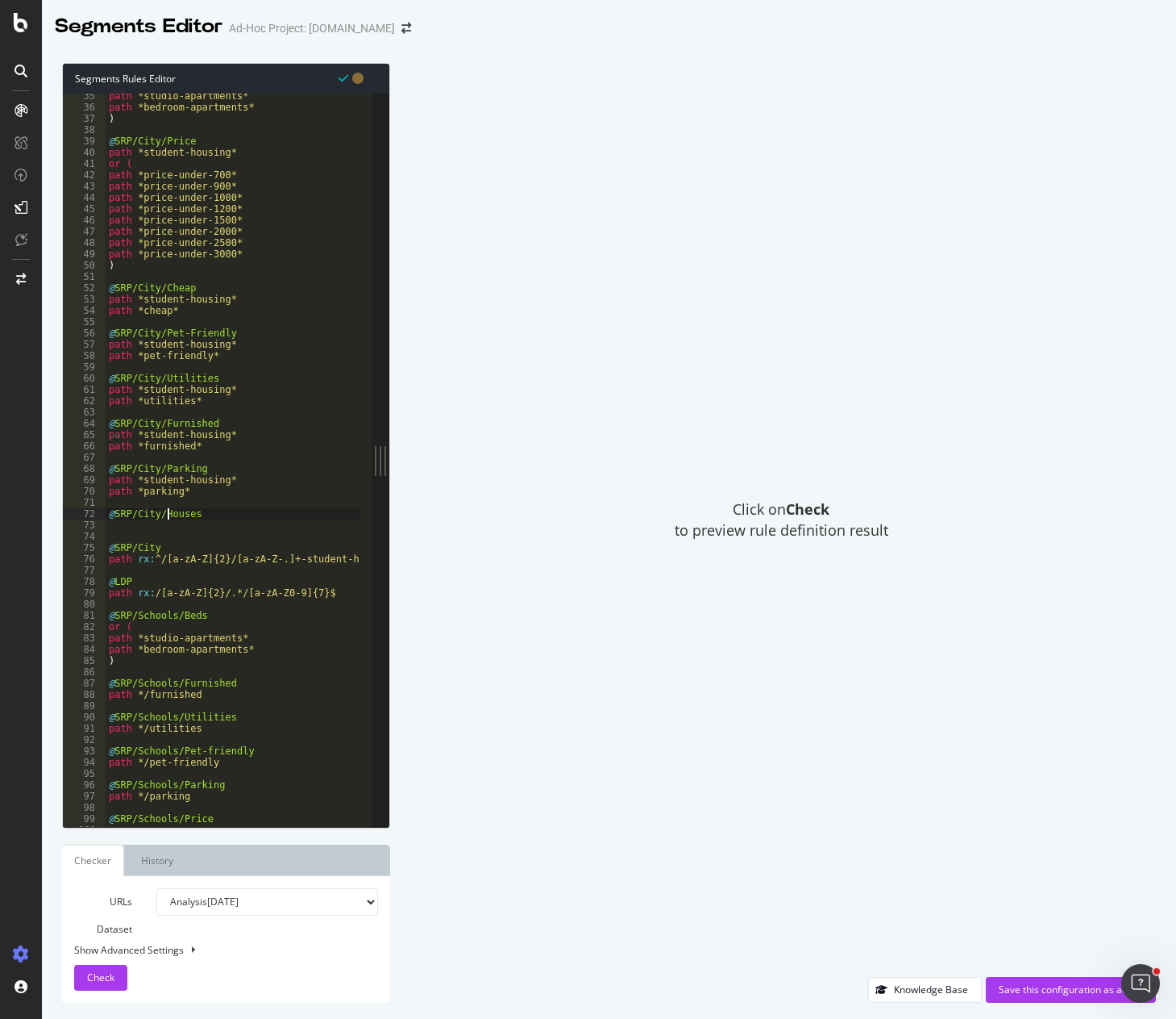
click at [168, 519] on div "path *studio-apartments* path *bedroom-apartments* ) @ SRP/City/Price path *stu…" at bounding box center [274, 462] width 336 height 743
click at [181, 525] on div "path *studio-apartments* path *bedroom-apartments* ) @ SRP/City/Price path *stu…" at bounding box center [274, 462] width 336 height 743
paste textarea "-student-housing/type-houses"
type textarea "path *-student-housing/type-houses"
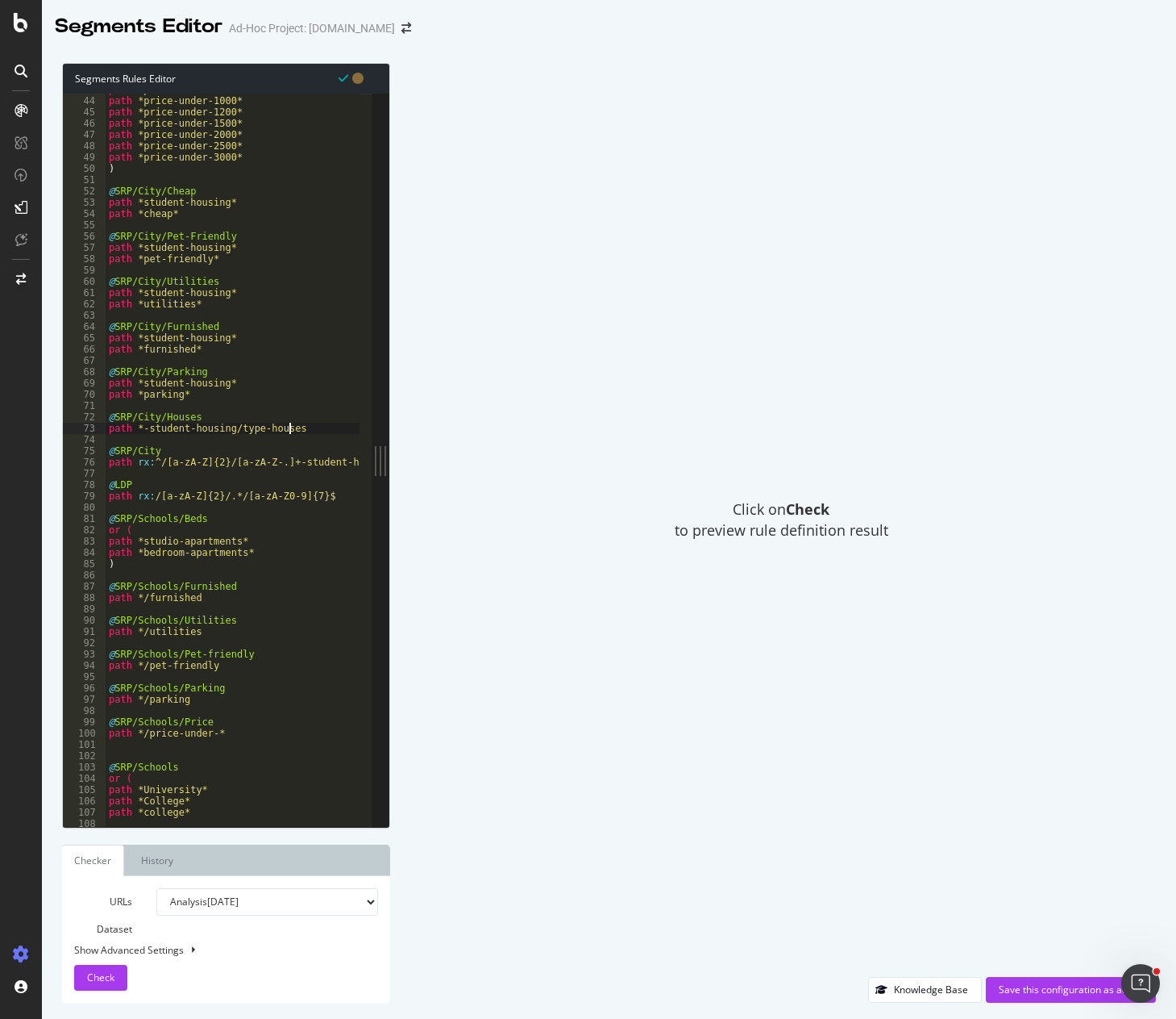
scroll to position [645, 0]
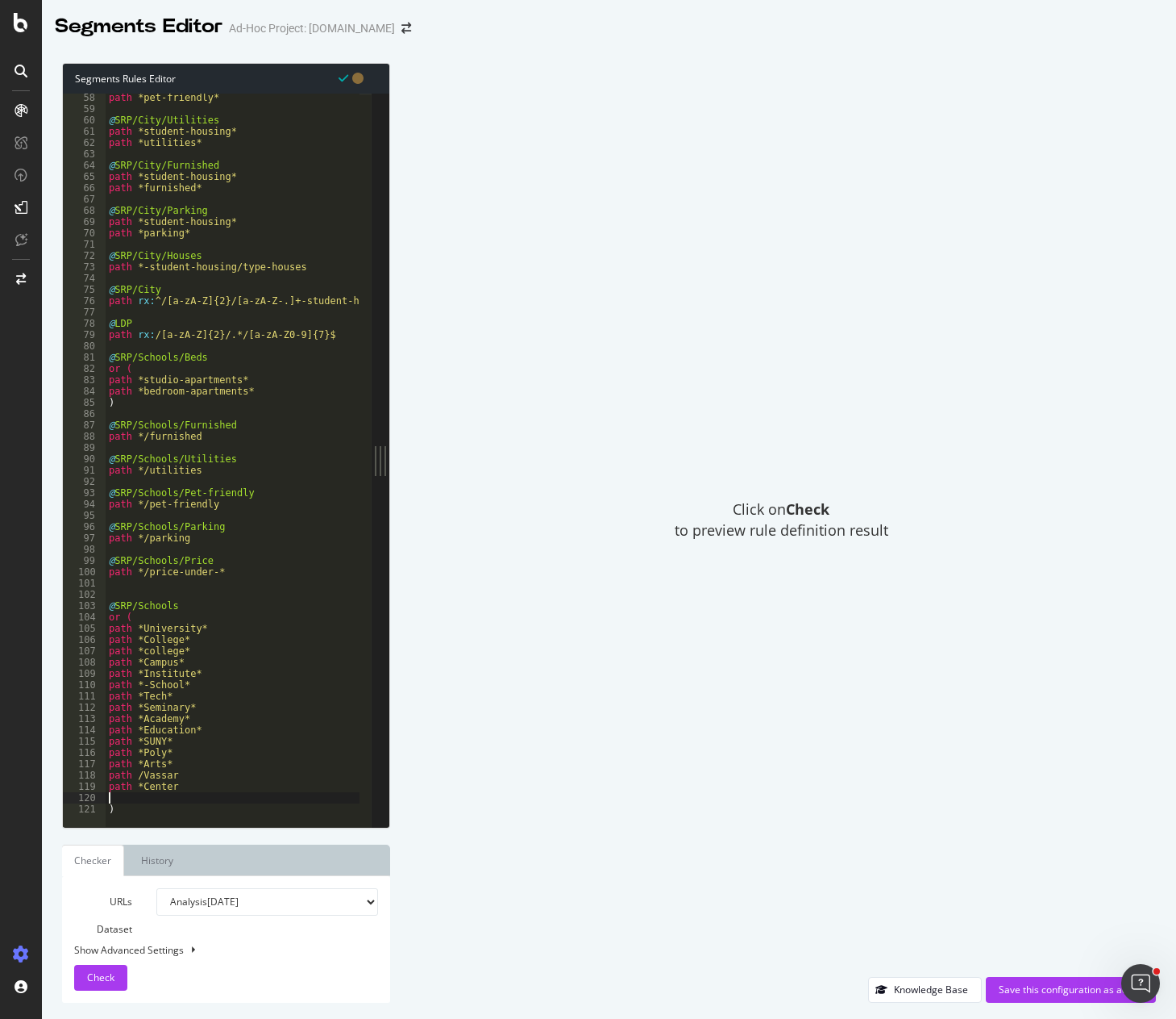
click at [137, 799] on div "path *pet-friendly* @ SRP/City/Utilities path *student-housing* path *utilities…" at bounding box center [274, 463] width 336 height 743
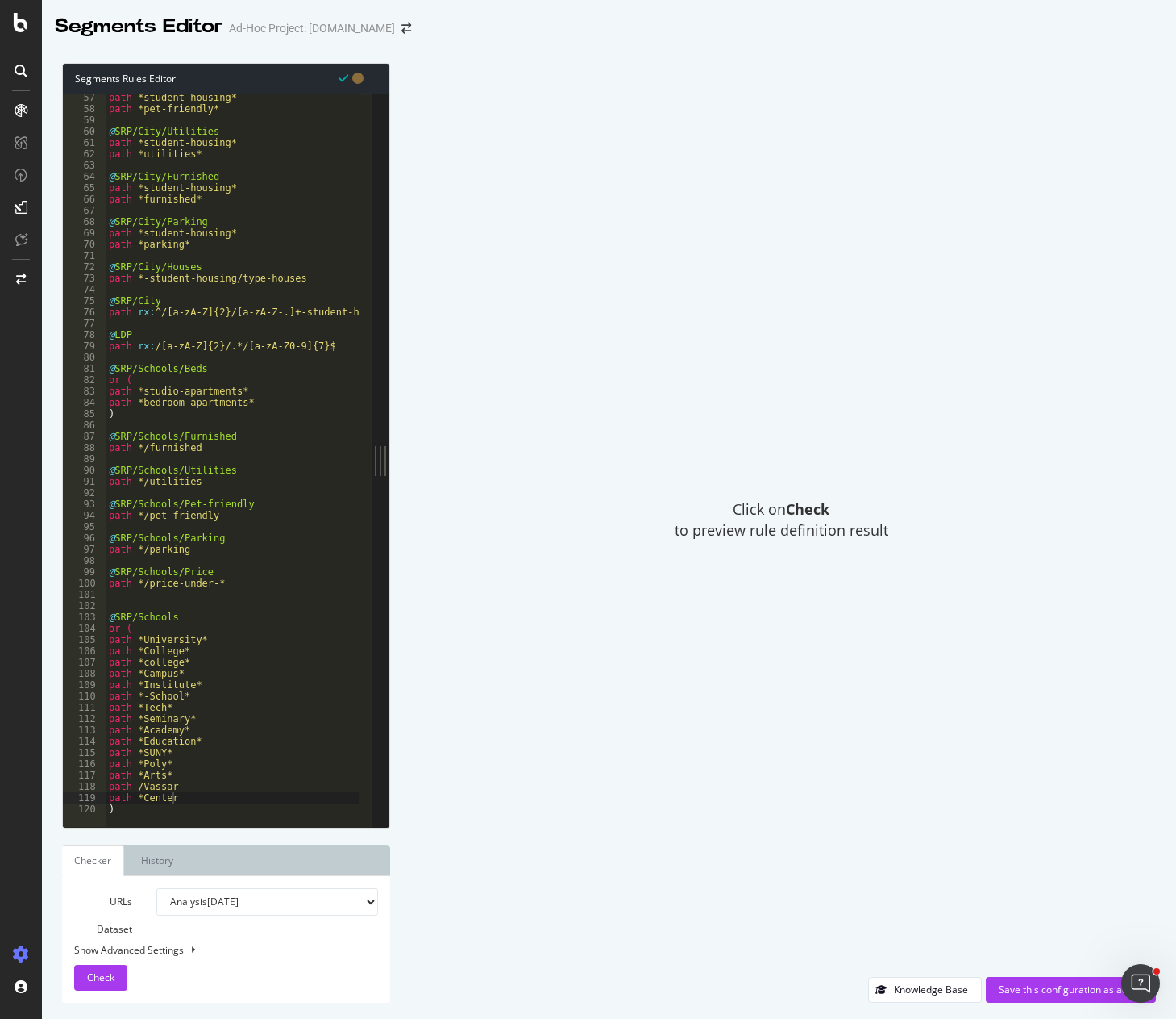
click at [217, 617] on div "path *student-housing* path *pet-friendly* @ SRP/City/Utilities path *student-h…" at bounding box center [274, 463] width 336 height 743
click at [182, 811] on div "@SRP/Schools 57 58 59 60 61 62 63 64 65 66 67 68 69 70 71 72 73 74 75 76 77 78 …" at bounding box center [217, 460] width 309 height 733
type textarea ")"
click at [170, 591] on div "path *student-housing* path *pet-friendly* @ SRP/City/Utilities path *student-h…" at bounding box center [274, 463] width 336 height 743
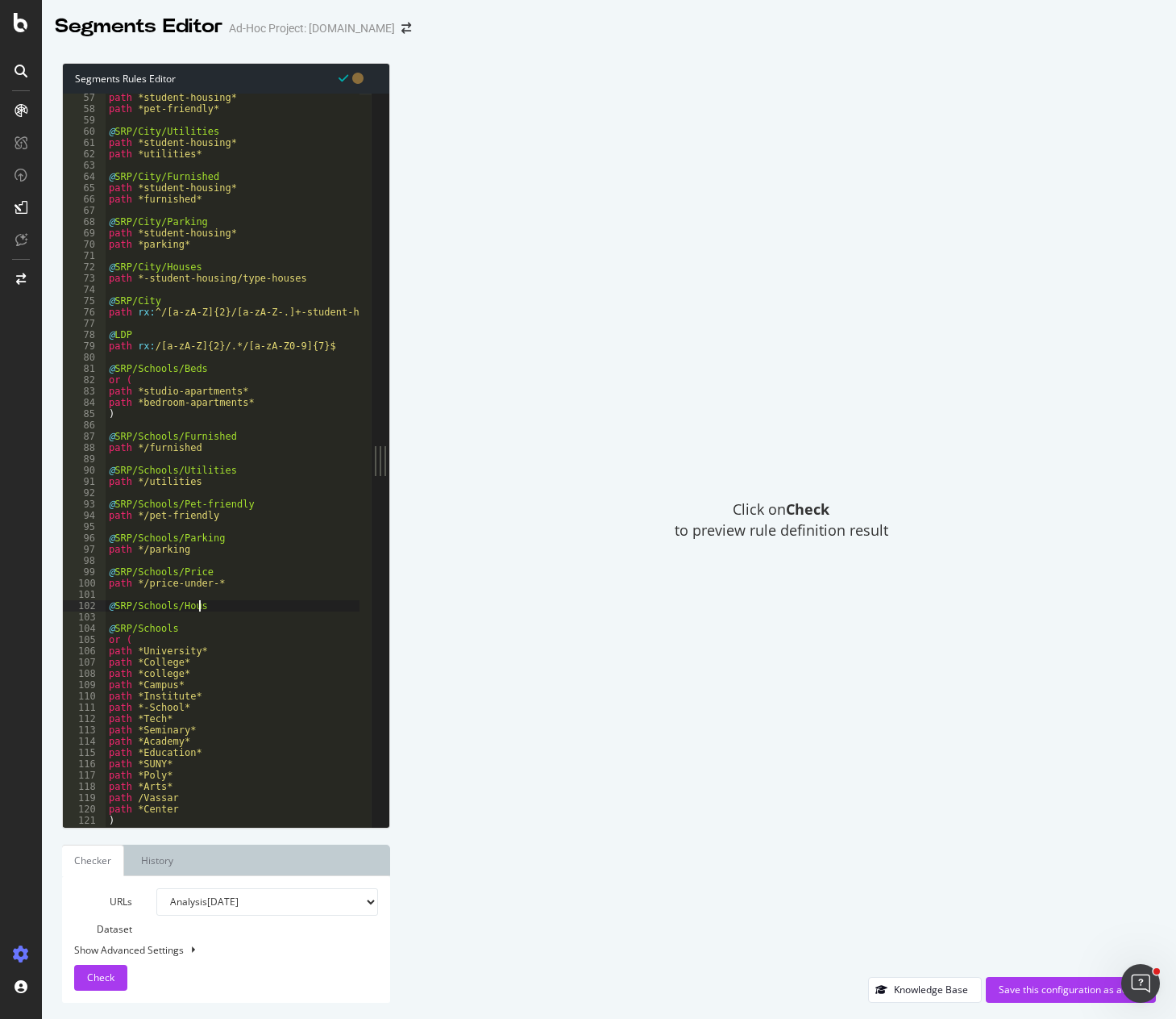
type textarea "@SRP/Schools/Houses"
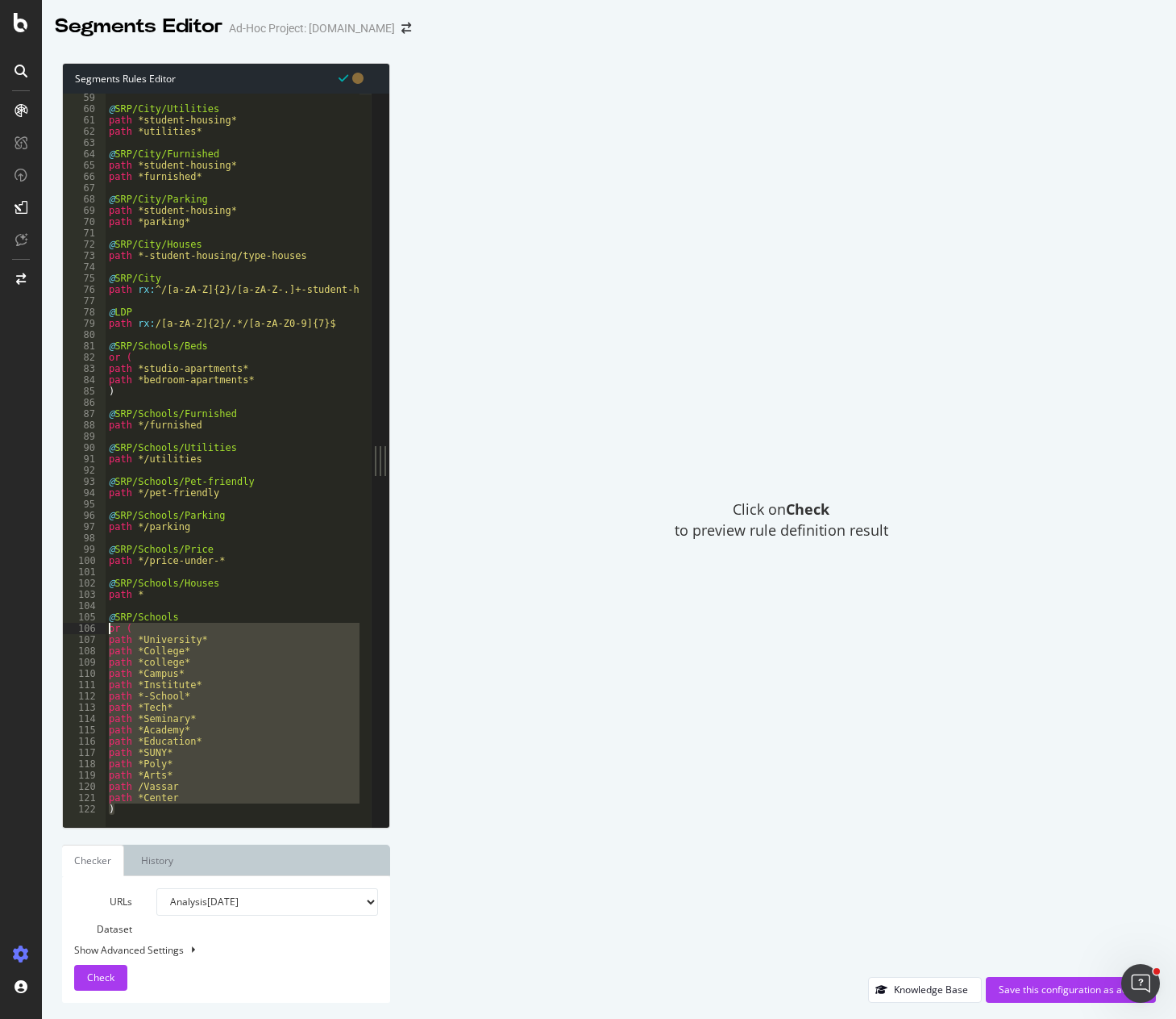
drag, startPoint x: 123, startPoint y: 808, endPoint x: 97, endPoint y: 632, distance: 177.9
click at [97, 632] on div "path * 59 60 61 62 63 64 65 66 67 68 69 70 71 72 73 74 75 76 77 78 79 80 81 82 …" at bounding box center [217, 460] width 309 height 733
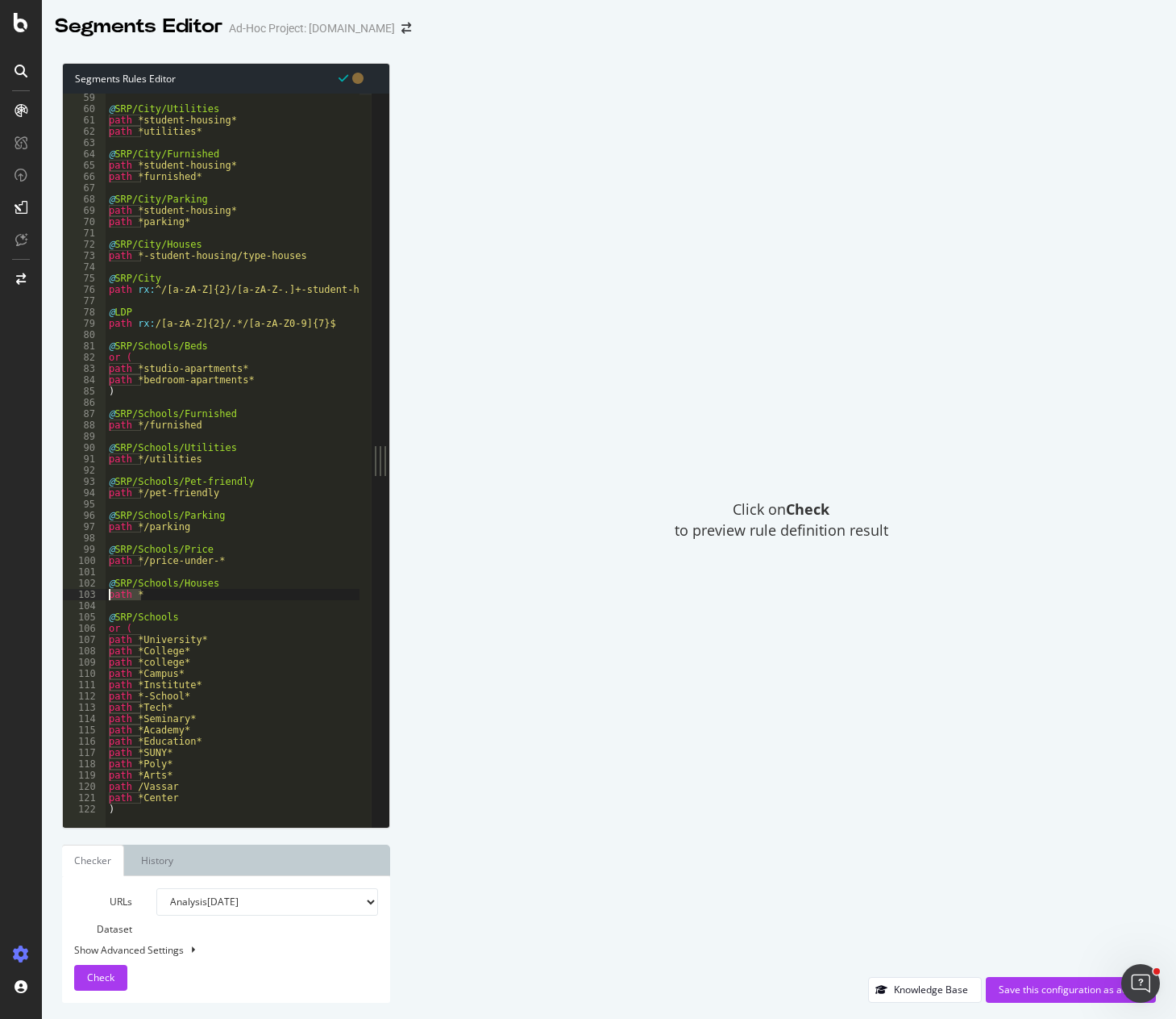
drag, startPoint x: 152, startPoint y: 590, endPoint x: 95, endPoint y: 592, distance: 57.0
click at [95, 592] on div "or ( path *University* 59 60 61 62 63 64 65 66 67 68 69 70 71 72 73 74 75 76 77…" at bounding box center [217, 460] width 309 height 733
paste textarea ")"
click at [107, 597] on div "@ SRP/City/Utilities path *student-housing* path *utilities* @ SRP/City/Furnish…" at bounding box center [274, 463] width 336 height 743
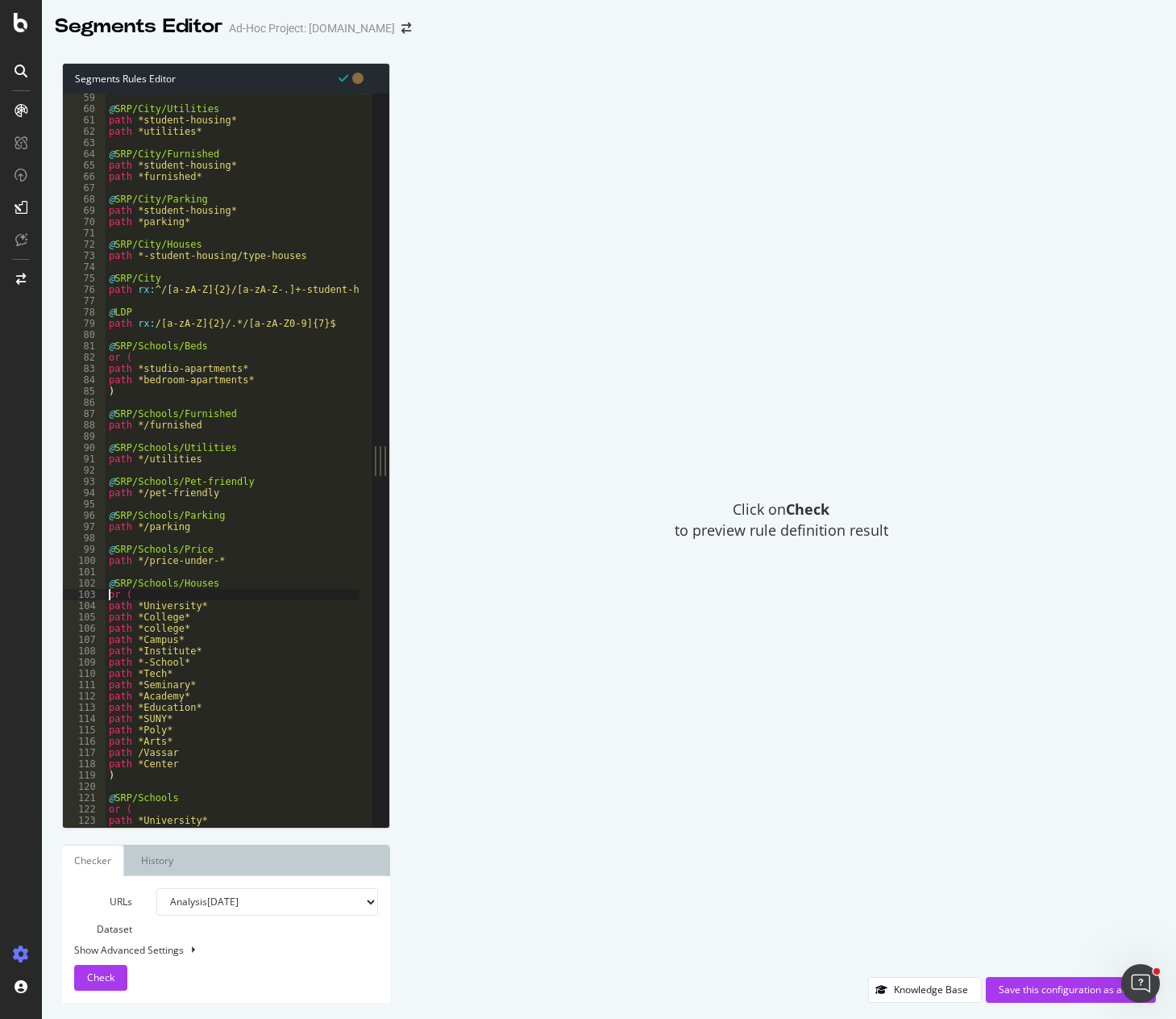
type textarea "or ("
click at [232, 596] on div "@ SRP/City/Utilities path *student-housing* path *utilities* @ SRP/City/Furnish…" at bounding box center [274, 463] width 336 height 743
type textarea "path */type-houses"
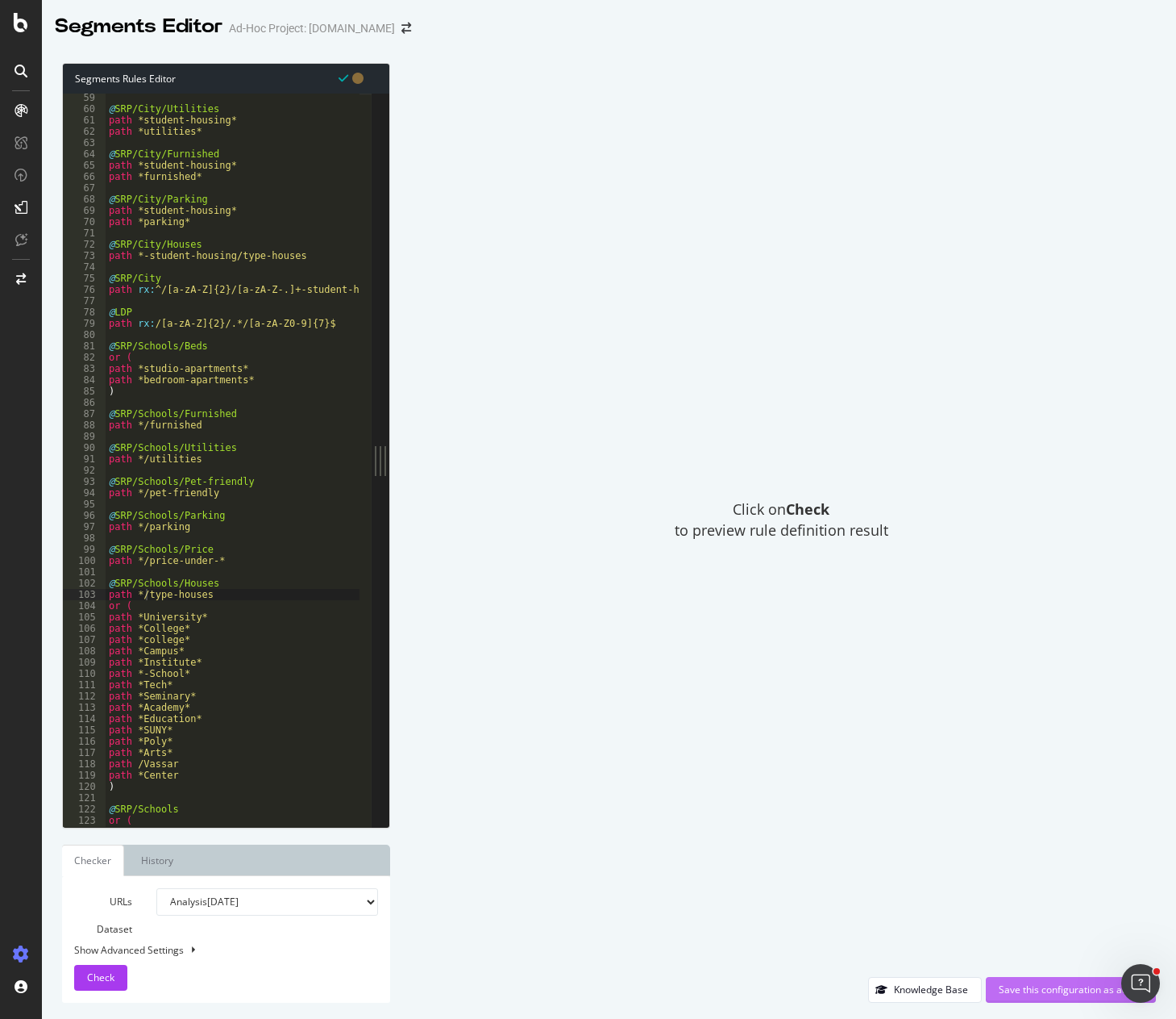
click at [1037, 987] on div "Save this configuration as active" at bounding box center [1070, 989] width 144 height 13
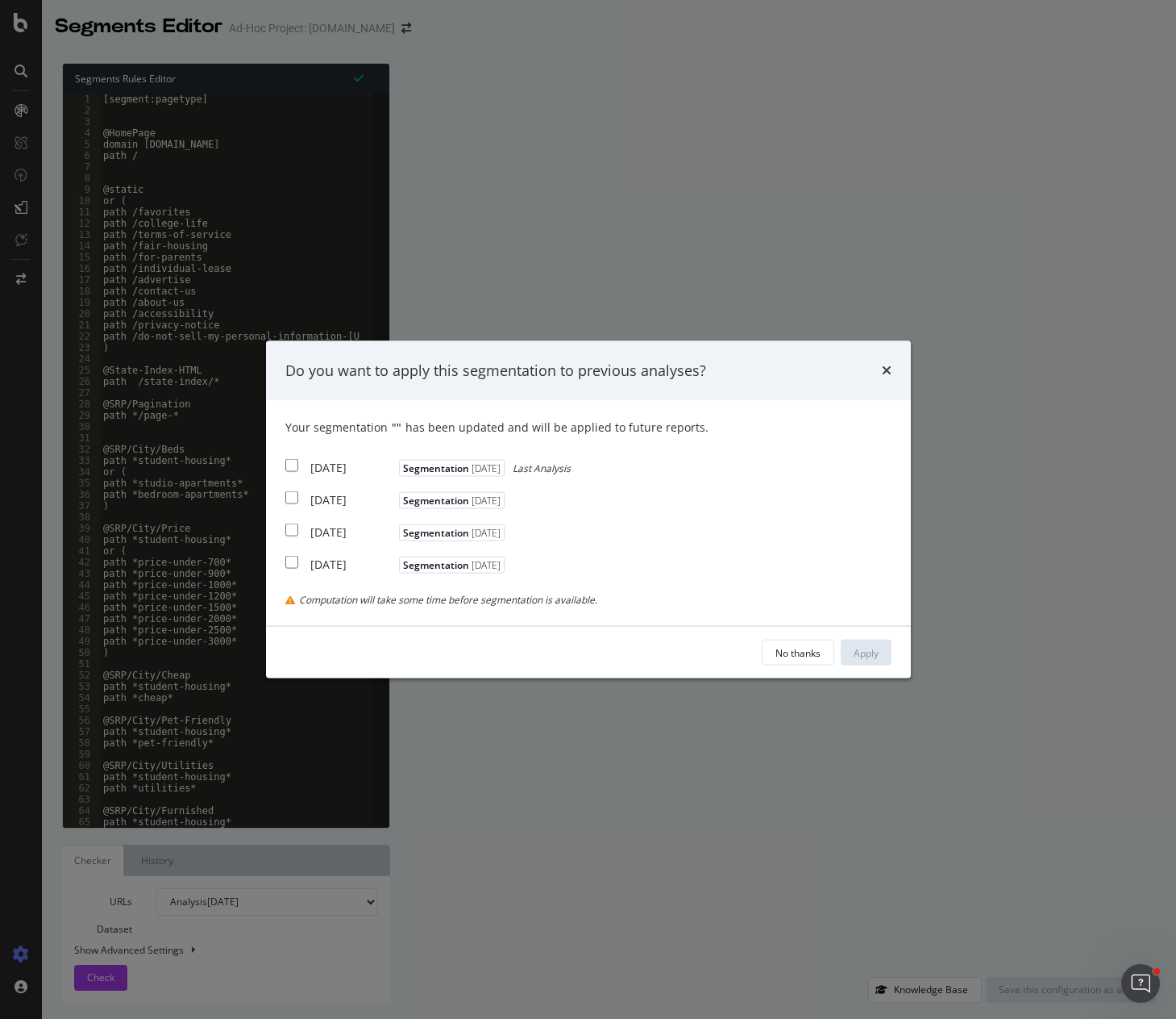
click at [304, 462] on div "2025 Oct. 2nd Segmentation 2024-04-16 Last Analysis" at bounding box center [428, 466] width 286 height 20
checkbox input "true"
click at [874, 649] on div "Apply" at bounding box center [866, 652] width 25 height 13
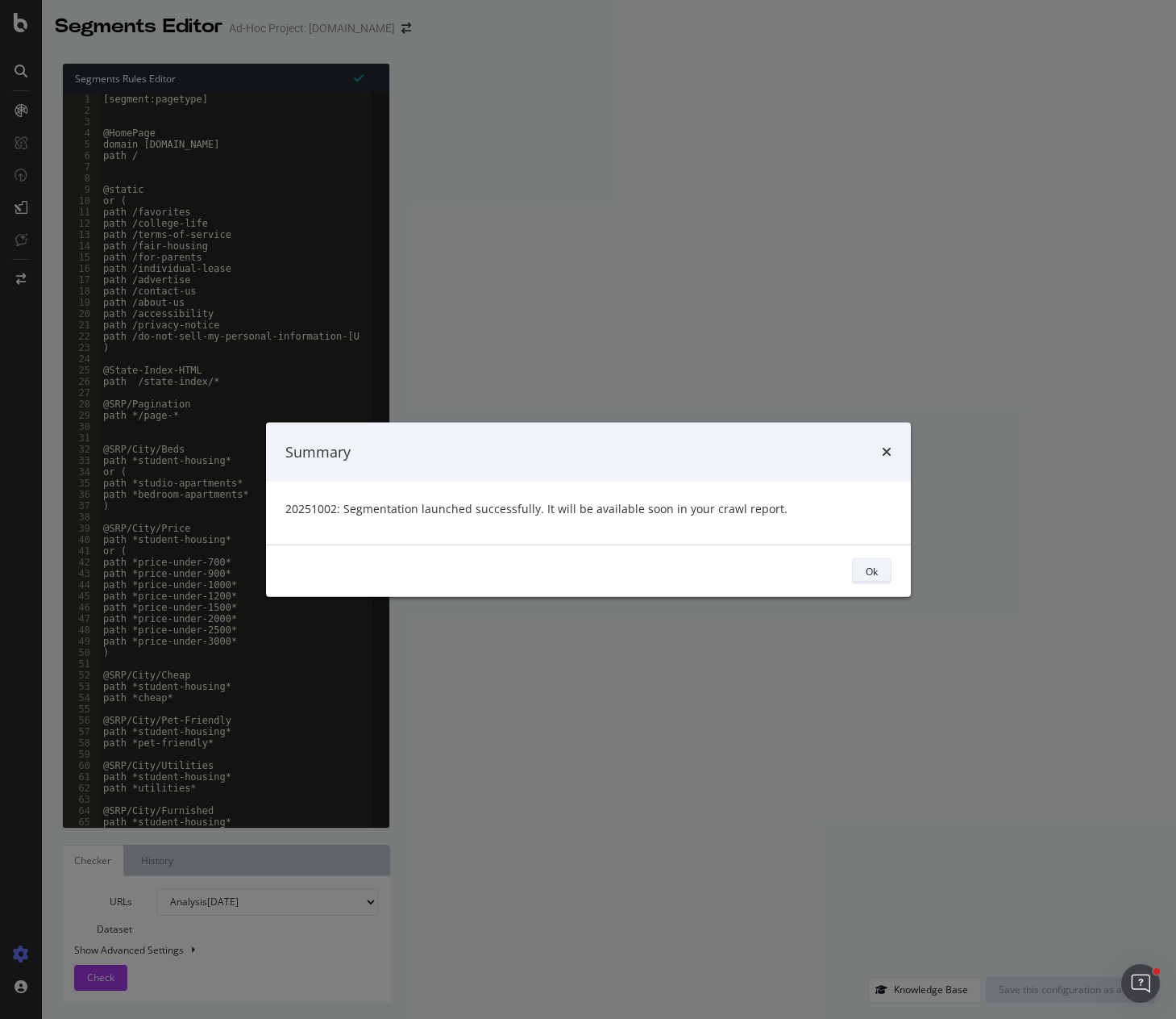
click at [871, 567] on div "Ok" at bounding box center [872, 571] width 12 height 13
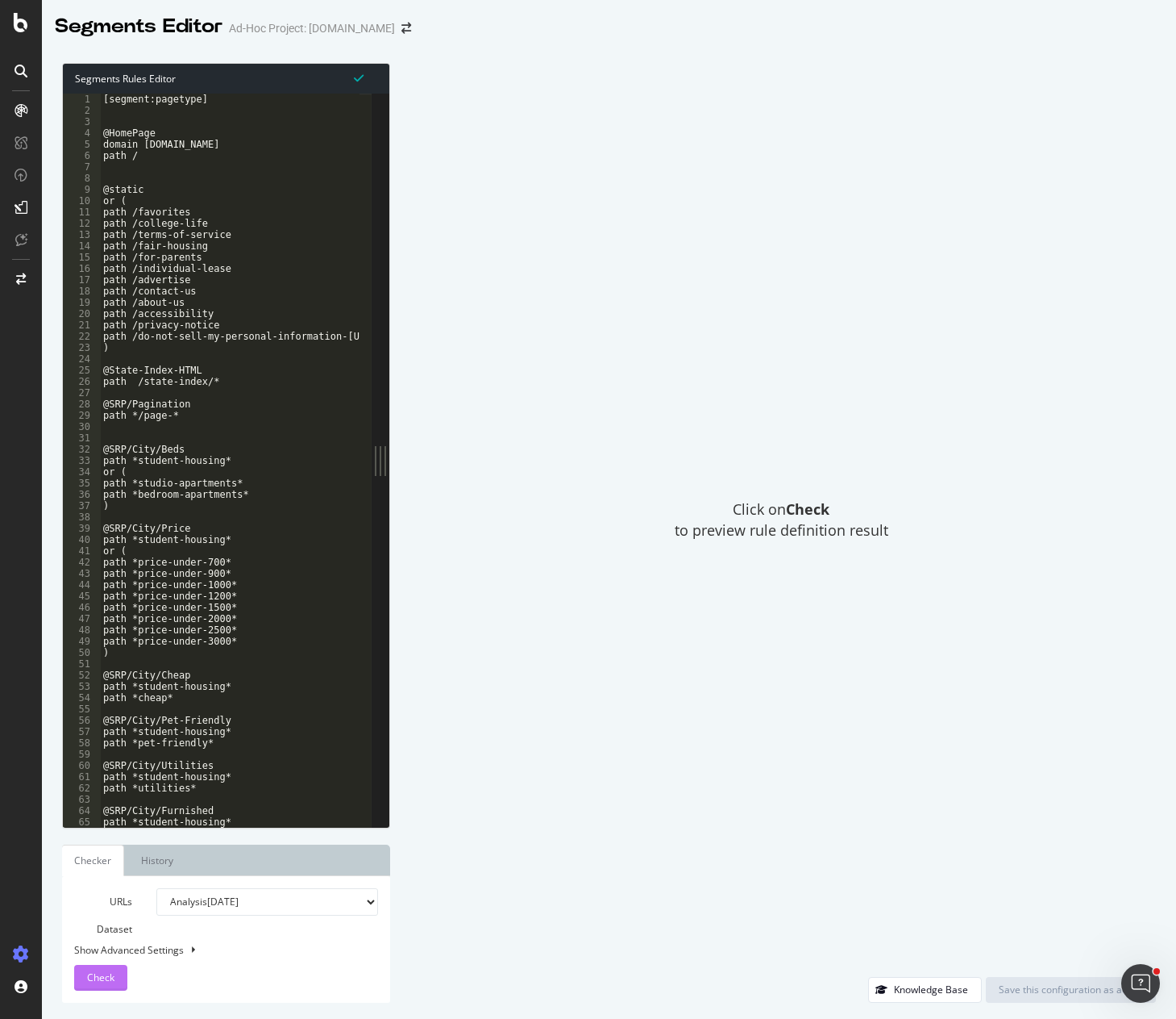
click at [98, 984] on span "Check" at bounding box center [101, 977] width 27 height 13
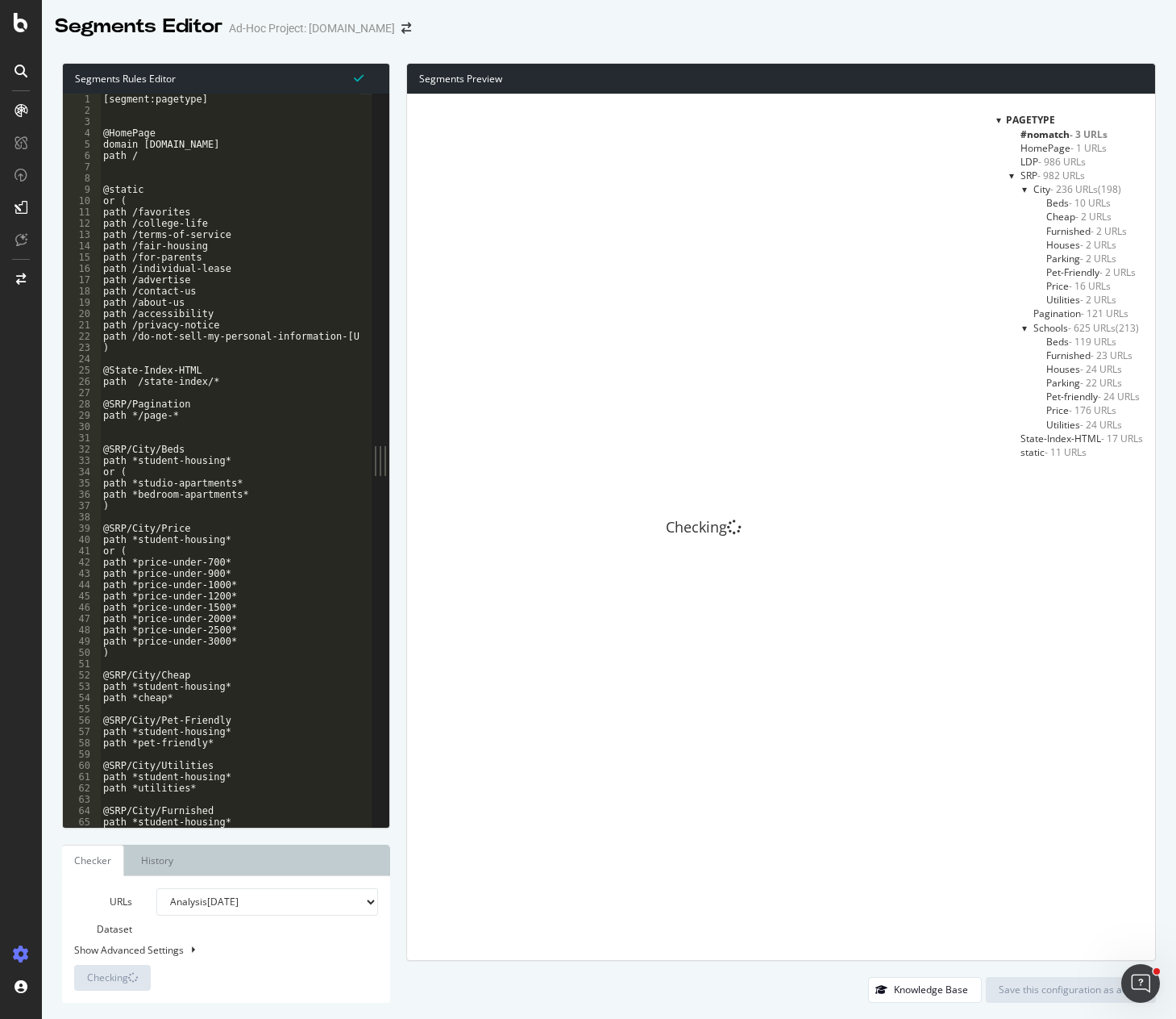
click at [684, 32] on div "Segments Editor Ad-Hoc Project: ForRentUniversity.com" at bounding box center [609, 20] width 1134 height 40
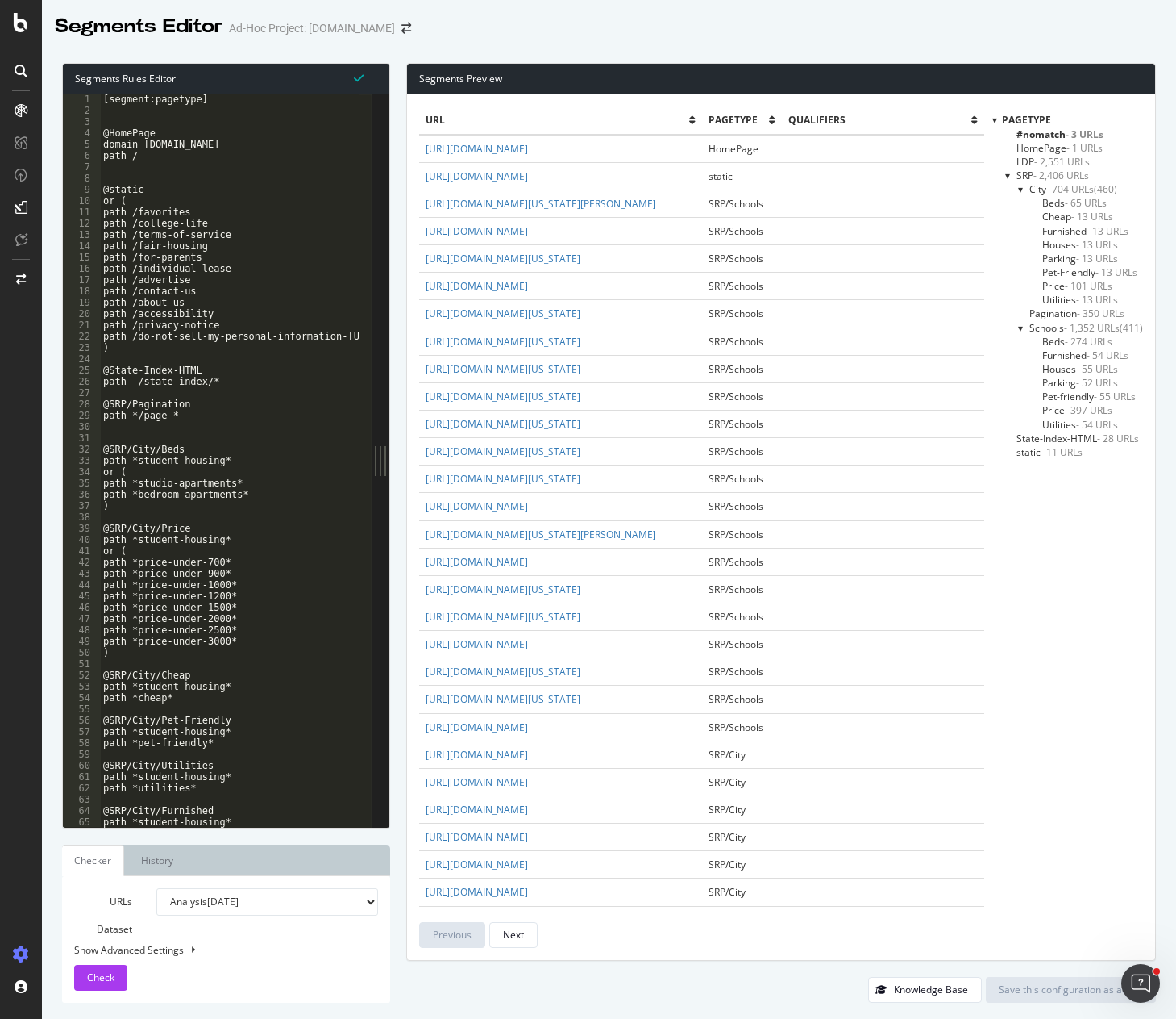
click at [1052, 248] on span "Houses - 13 URLs" at bounding box center [1080, 245] width 76 height 13
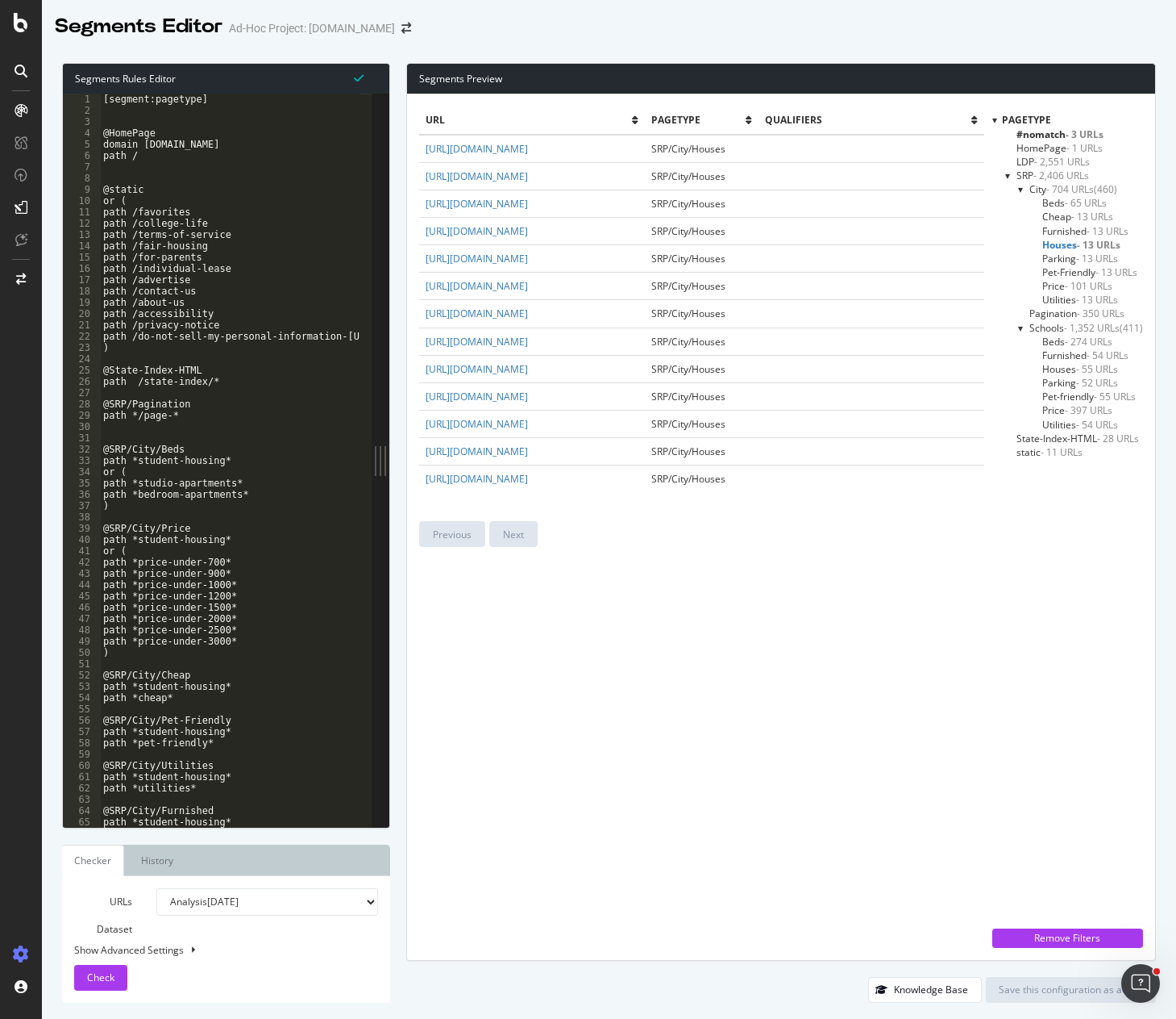
click at [1056, 368] on span "Houses - 55 URLs" at bounding box center [1080, 369] width 76 height 13
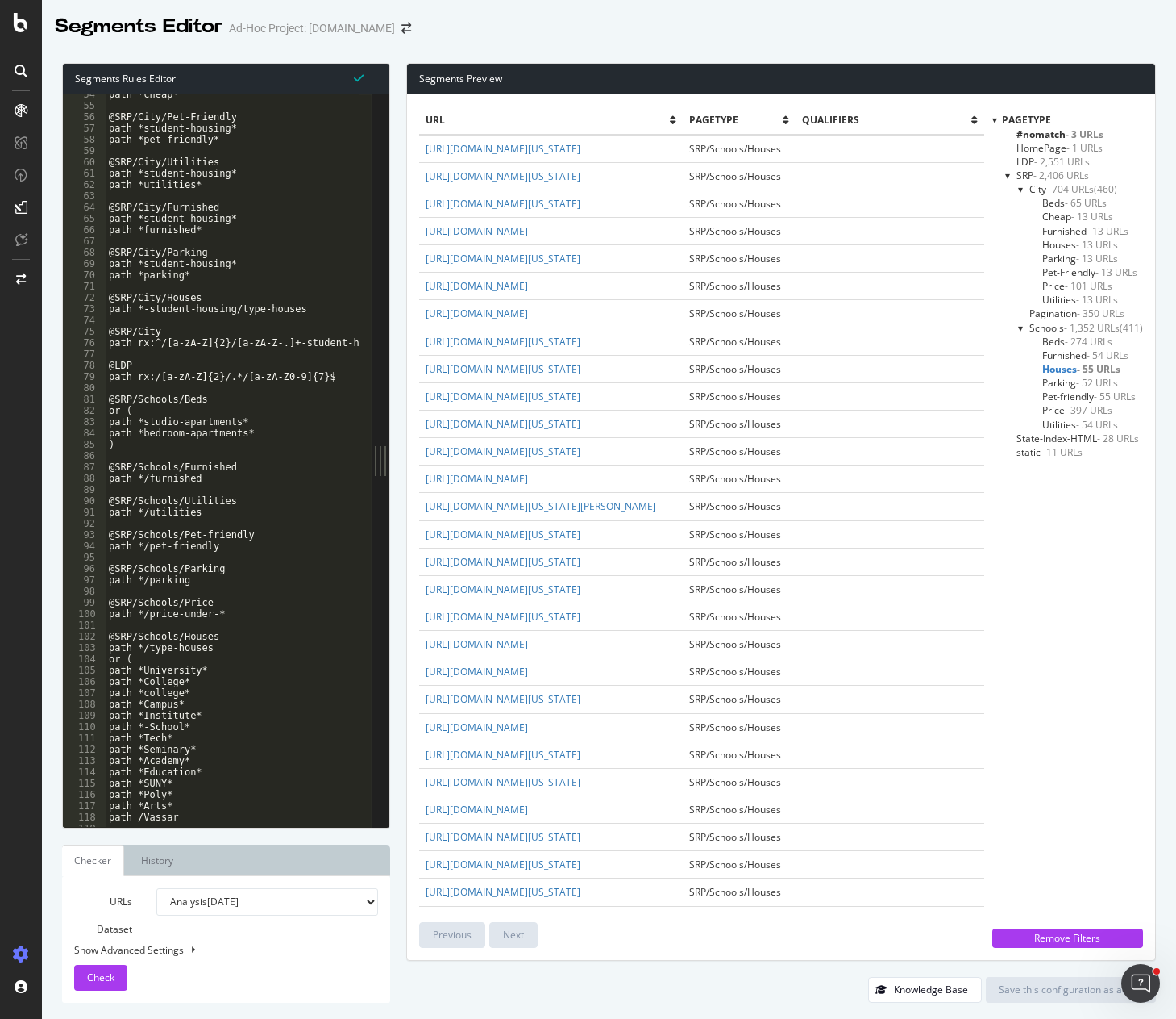
scroll to position [600, 0]
click at [1049, 497] on div "pagetype #nomatch - 3 URLs HomePage - 1 URLs LDP - 2,551 URLs SRP - 2,406 URLs …" at bounding box center [1068, 517] width 151 height 807
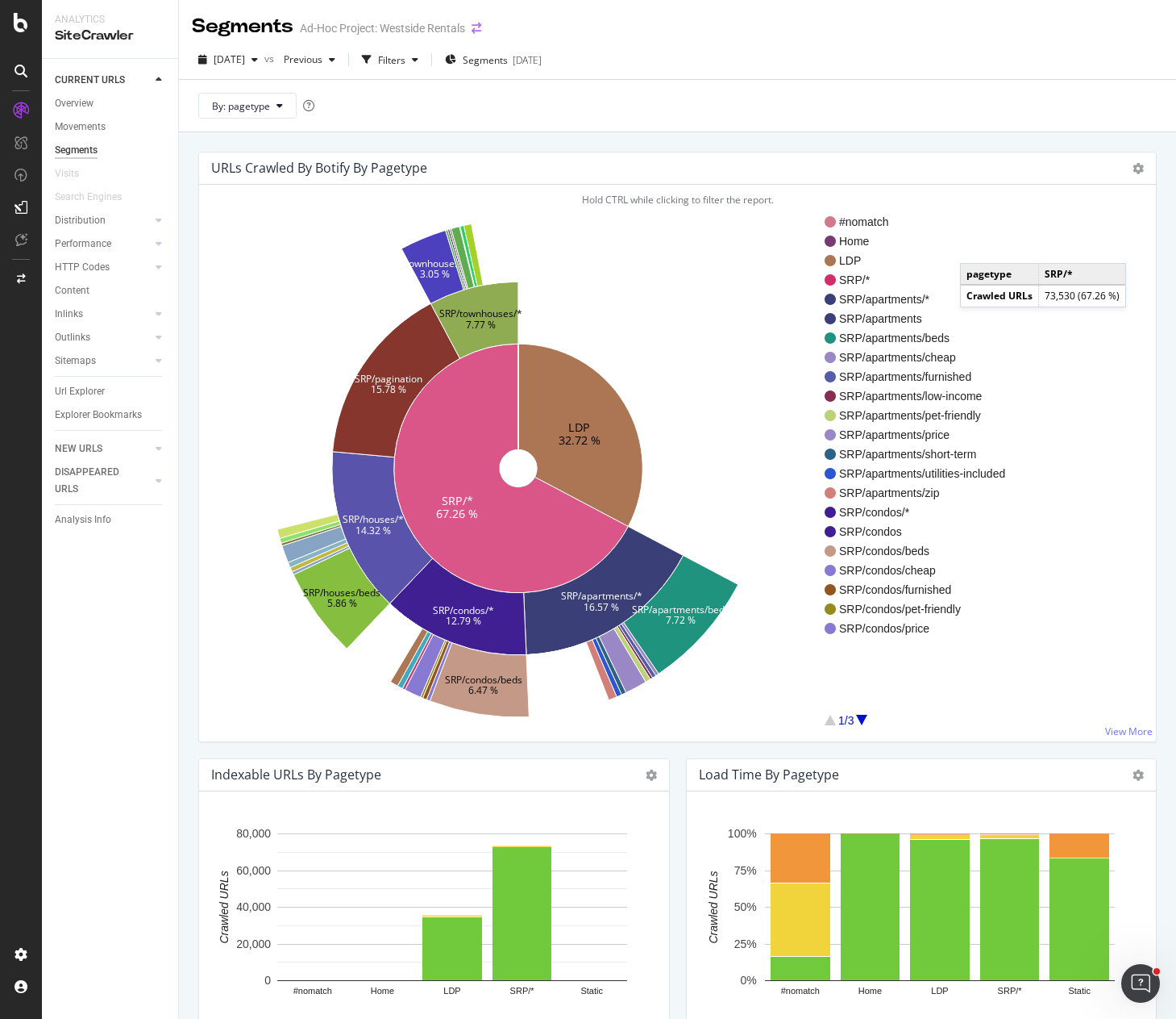
click at [481, 27] on icon "arrow-right-arrow-left" at bounding box center [476, 28] width 10 height 12
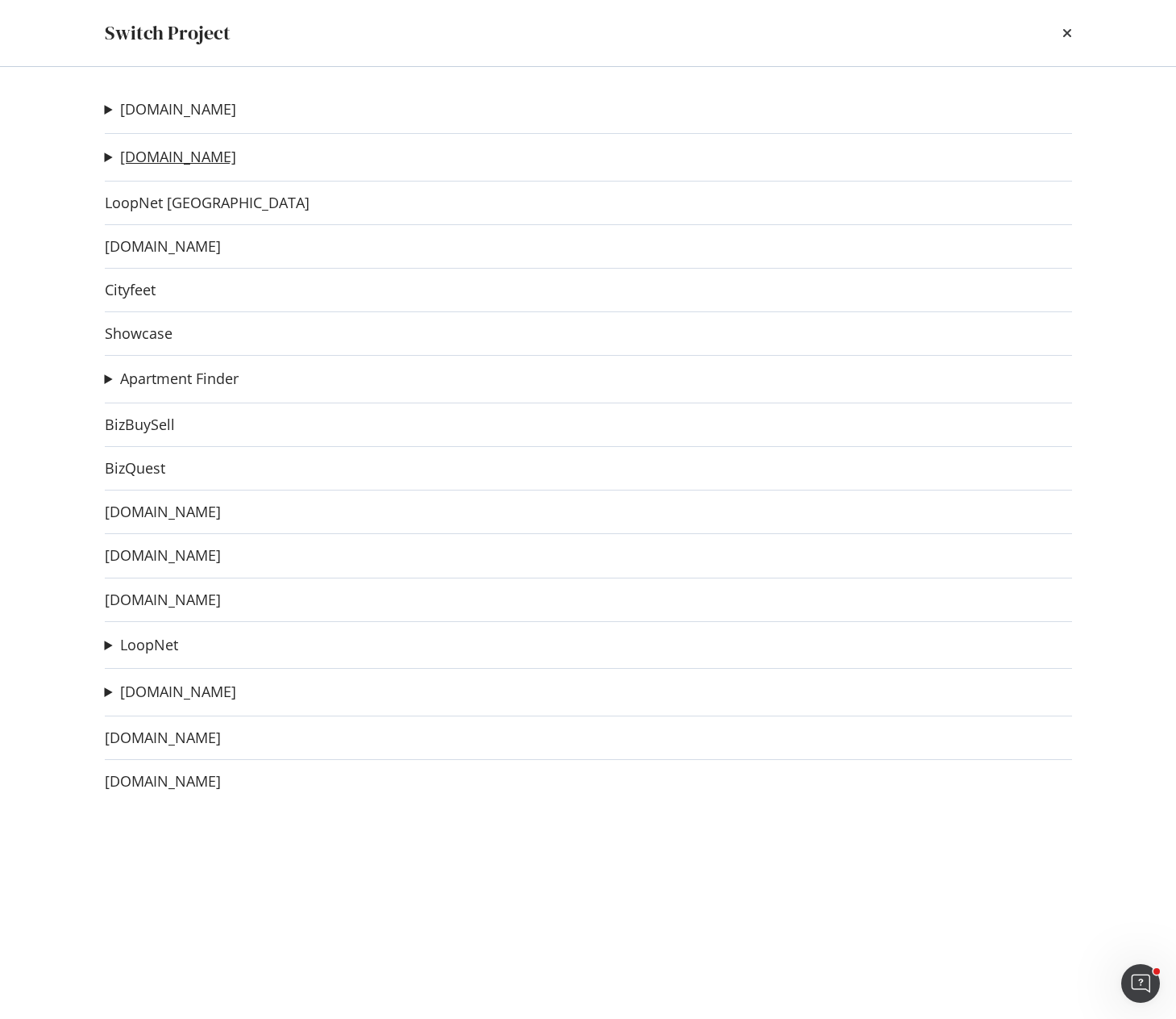
click at [157, 155] on link "[DOMAIN_NAME]" at bounding box center [177, 157] width 116 height 17
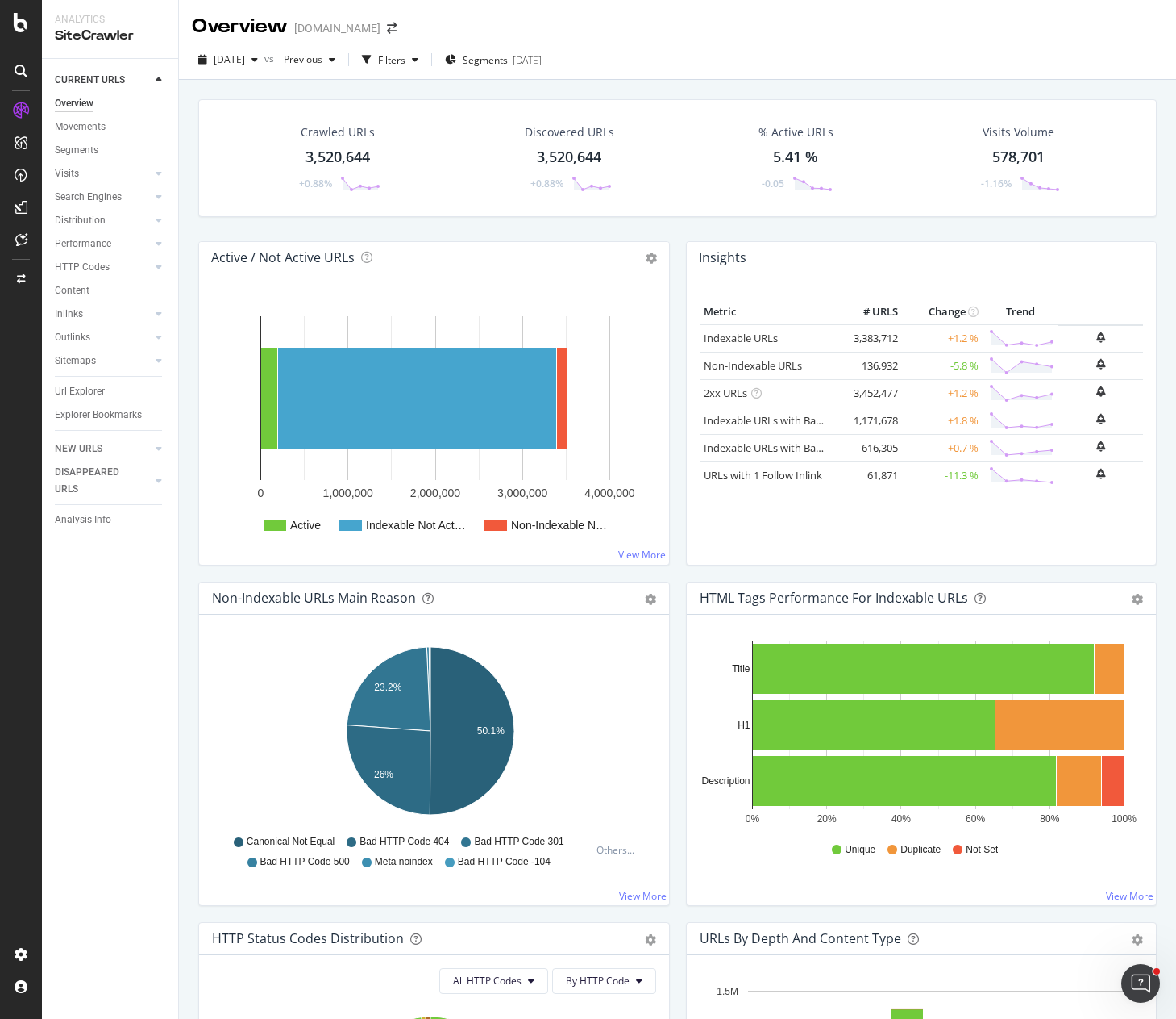
click at [245, 63] on span "[DATE]" at bounding box center [230, 59] width 32 height 13
click at [290, 208] on div "[DATE]" at bounding box center [258, 207] width 87 height 14
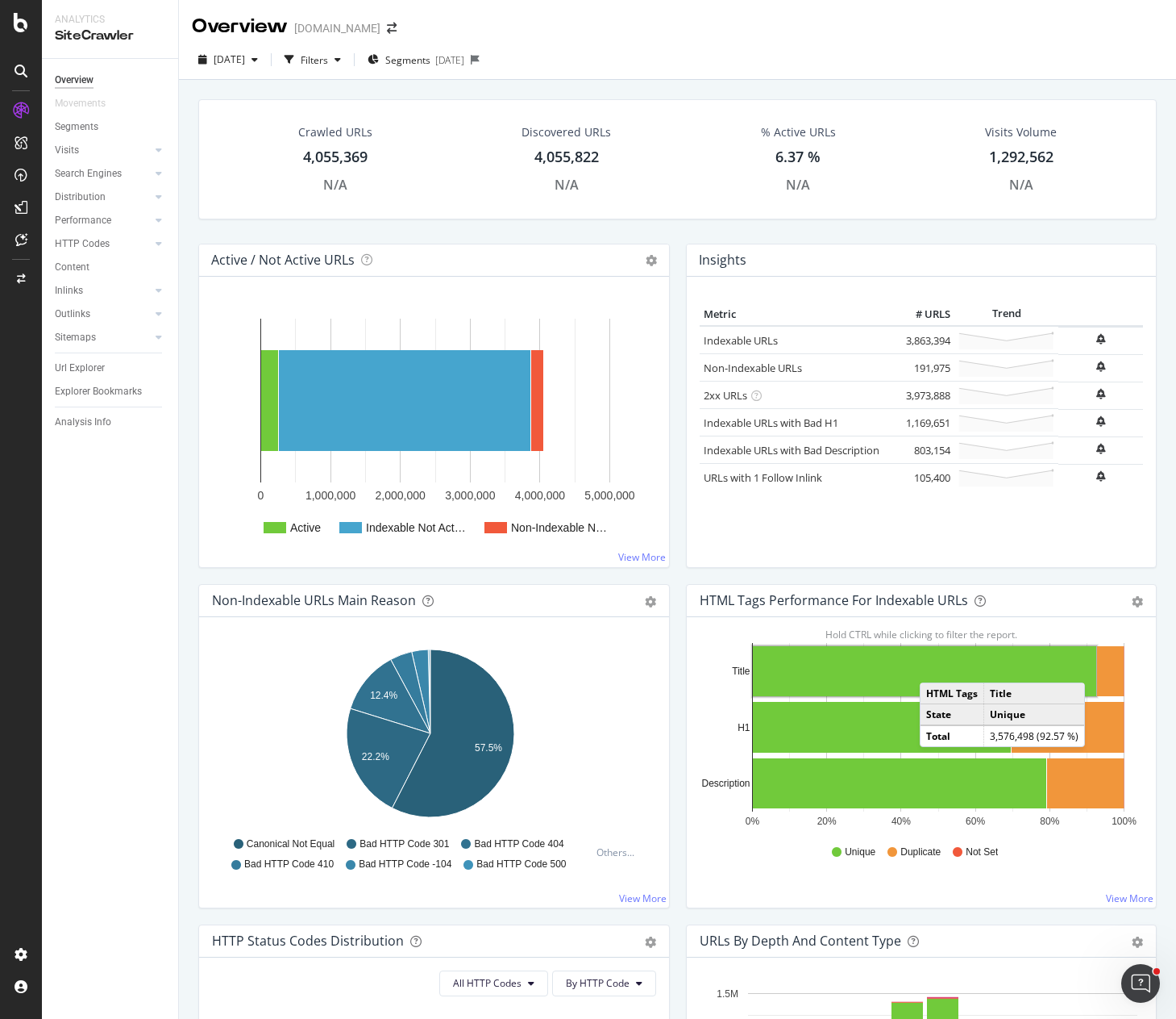
click at [667, 226] on div "Crawled URLs 4,055,369 N/A Discovered URLs 4,055,822 N/A % Active URLs 6.37 % N…" at bounding box center [677, 171] width 974 height 144
click at [245, 57] on span "[DATE]" at bounding box center [230, 59] width 32 height 13
click at [476, 86] on div "Crawled URLs 4,055,369 N/A Discovered URLs 4,055,822 N/A % Active URLs 6.37 % N…" at bounding box center [677, 589] width 997 height 1019
click at [264, 62] on div "button" at bounding box center [254, 60] width 19 height 10
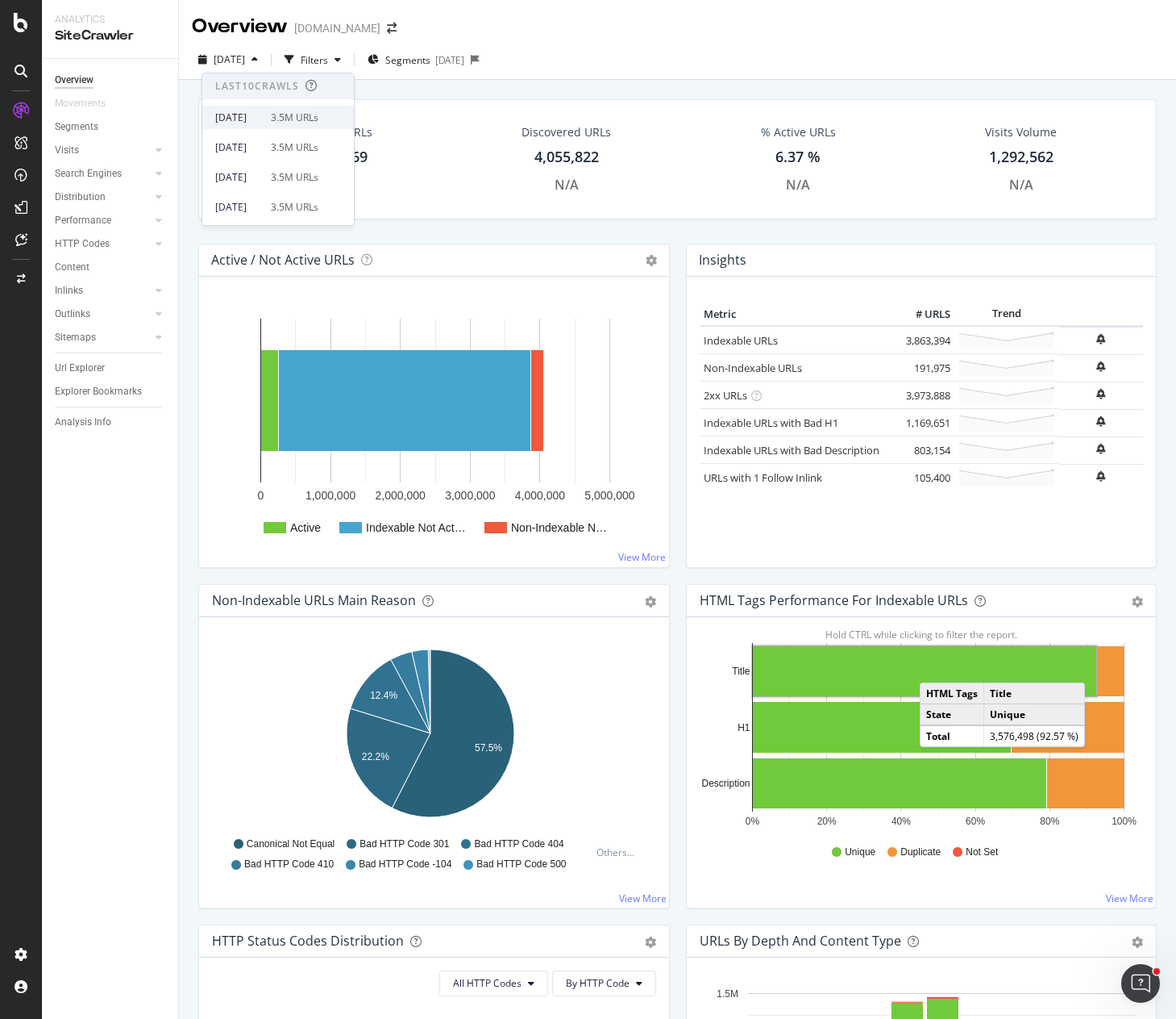
click at [262, 118] on div "[DATE]" at bounding box center [237, 117] width 46 height 14
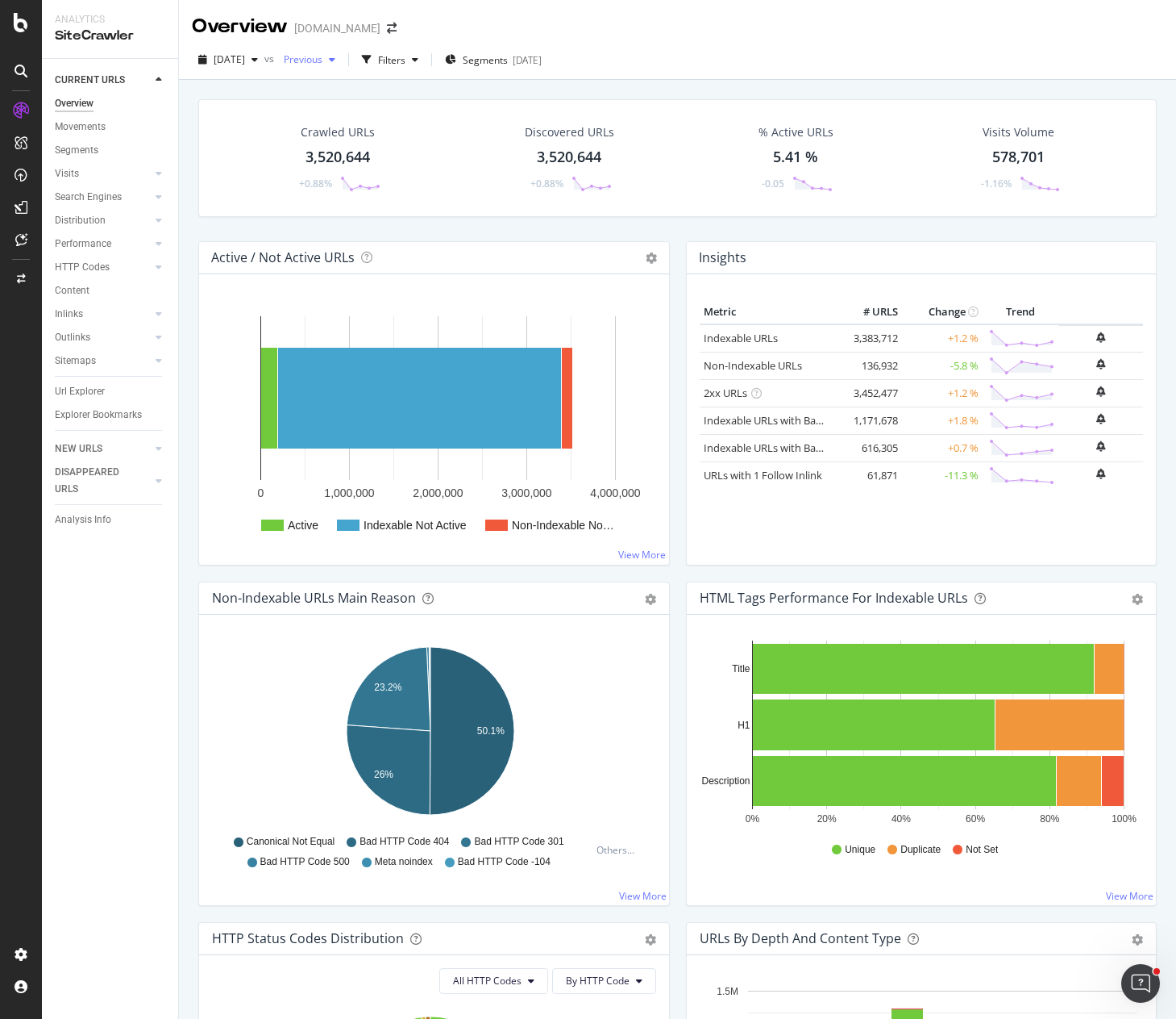
click at [322, 58] on span "Previous" at bounding box center [300, 59] width 45 height 13
click at [381, 197] on div "[DATE] 4.1M URLs" at bounding box center [397, 207] width 192 height 23
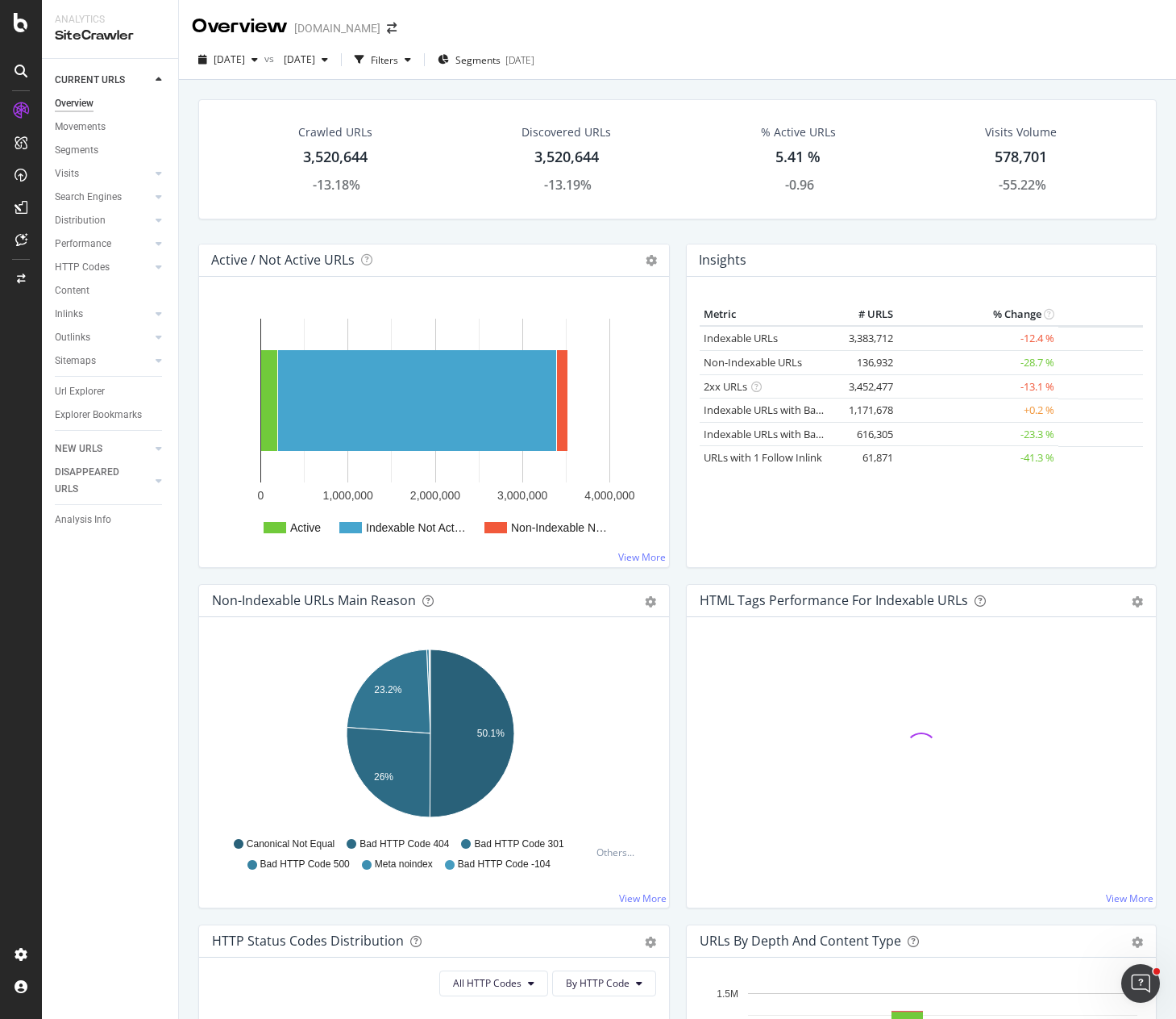
click at [682, 237] on div "Crawled URLs 3,520,644 -13.18% Discovered URLs 3,520,644 -13.19% % Active URLs …" at bounding box center [677, 171] width 974 height 144
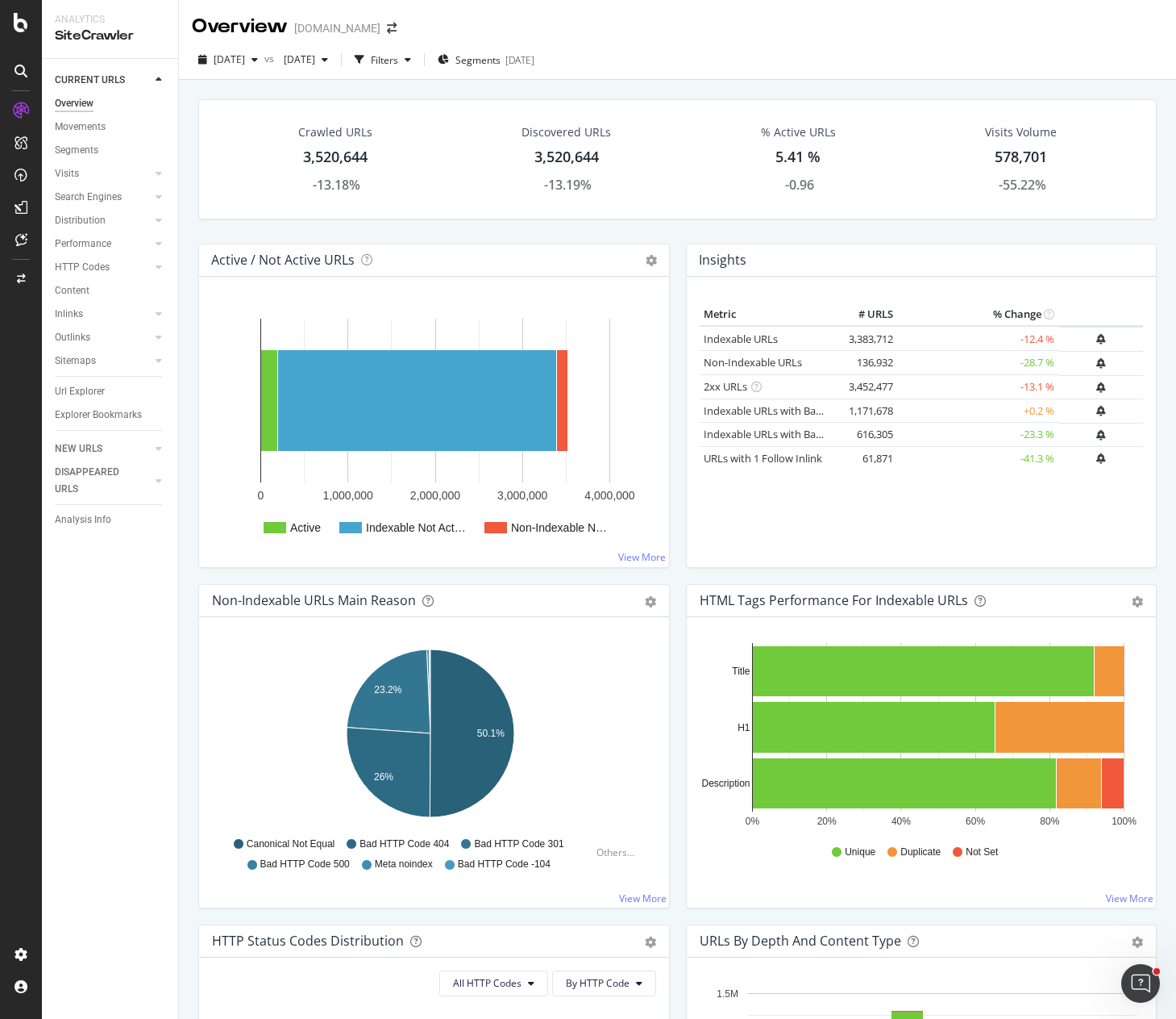
click at [772, 232] on div "Crawled URLs 3,520,644 -13.18% Discovered URLs 3,520,644 -13.19% % Active URLs …" at bounding box center [677, 171] width 974 height 144
click at [818, 232] on div "Crawled URLs 3,520,644 -13.18% Discovered URLs 3,520,644 -13.19% % Active URLs …" at bounding box center [677, 171] width 974 height 144
click at [671, 227] on div "Crawled URLs 3,520,644 -13.18% Discovered URLs 3,520,644 -13.19% % Active URLs …" at bounding box center [677, 171] width 974 height 144
click at [678, 425] on div "Insights Metric # URLS % Change Indexable URLs 3,383,712 -12.4 % Non-Indexable …" at bounding box center [922, 413] width 488 height 340
drag, startPoint x: 80, startPoint y: 123, endPoint x: 137, endPoint y: 141, distance: 59.8
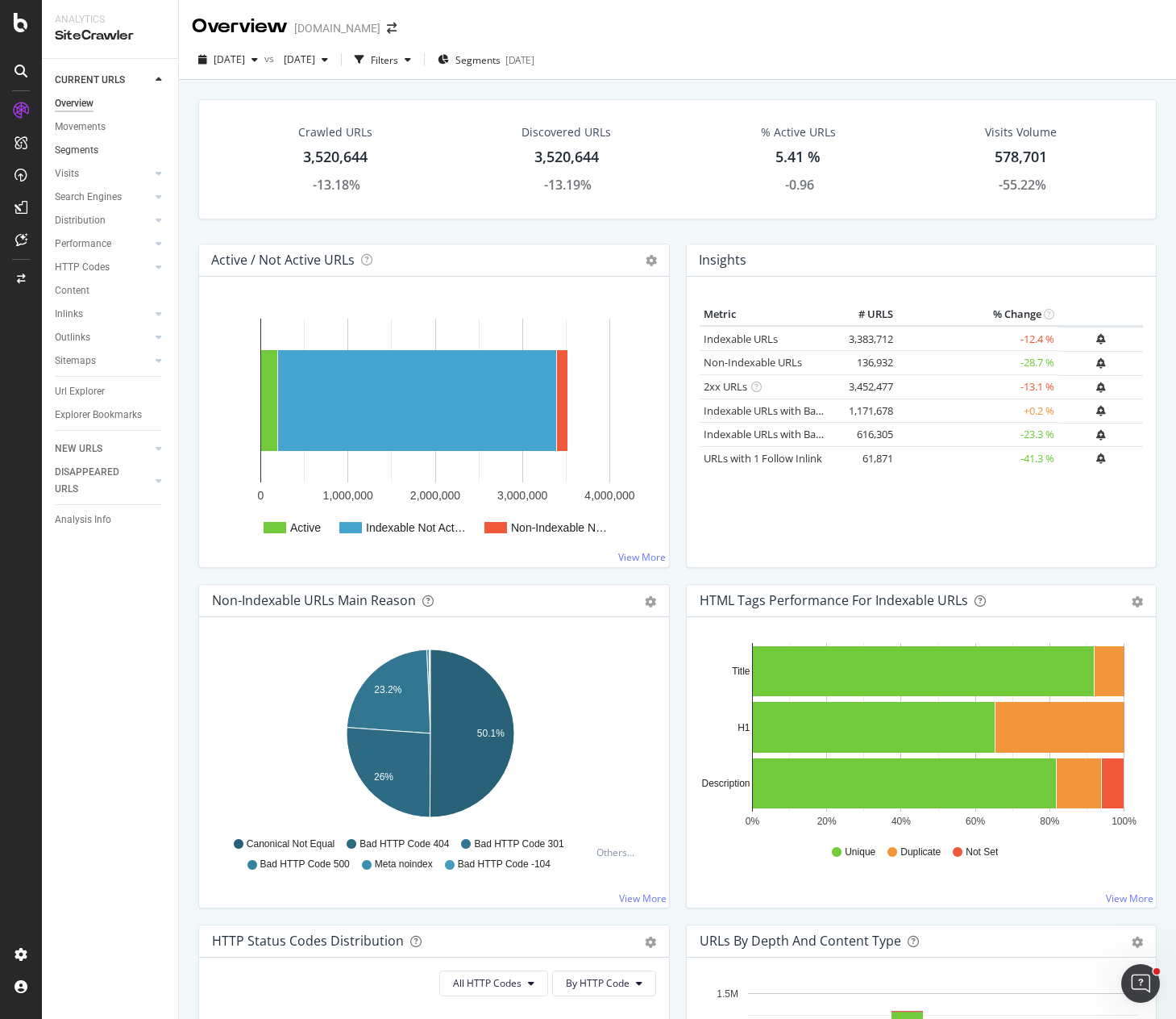
click at [80, 123] on div "Movements" at bounding box center [80, 127] width 51 height 17
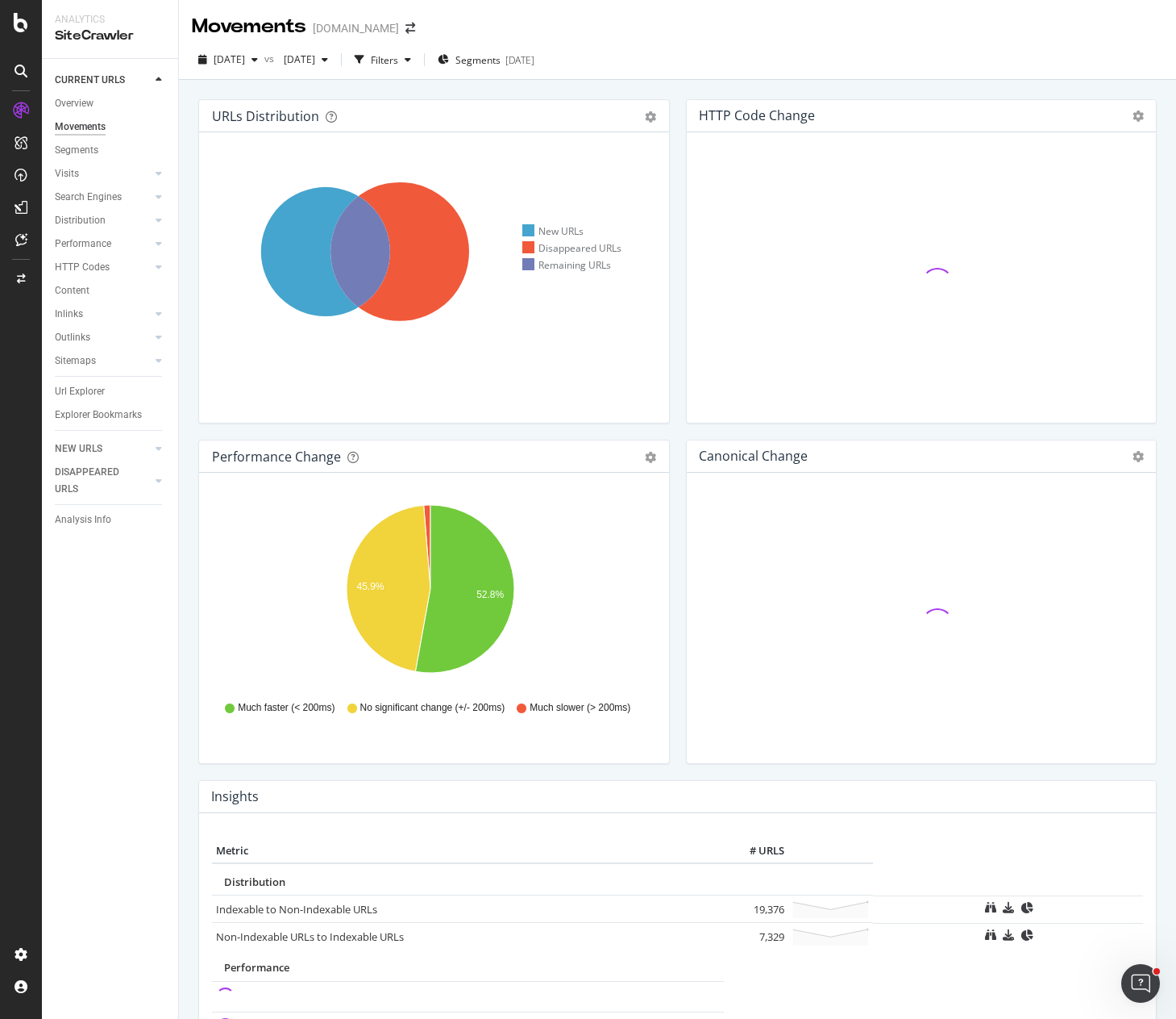
click at [678, 340] on div "HTTP Code Change Chart (by Value) Table Expand Export as CSV Export as PNG ×" at bounding box center [922, 269] width 488 height 340
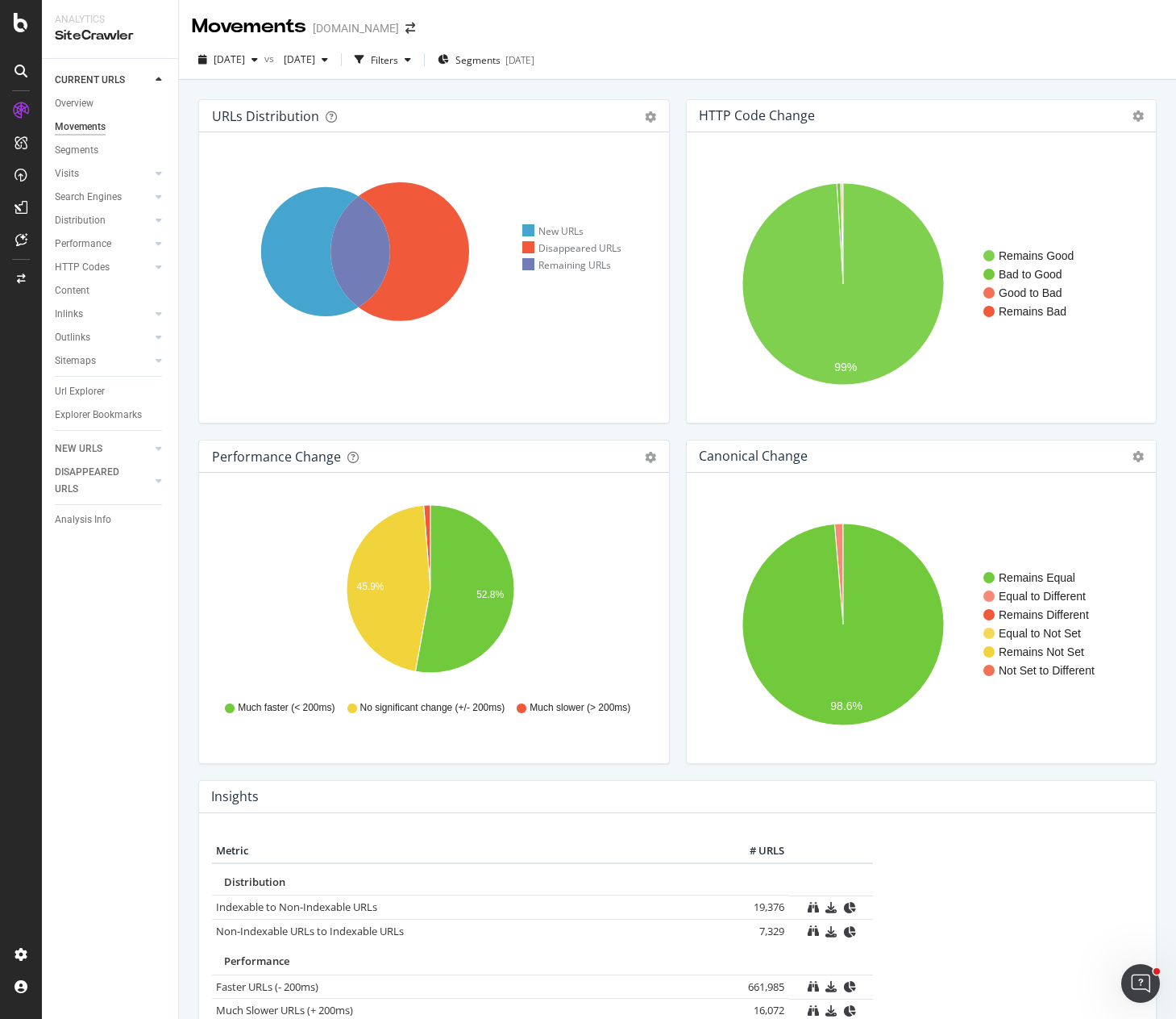
click at [667, 430] on div "URLs Distribution Venn Table Export as CSV Add to Custom Report Hold CTRL while…" at bounding box center [434, 269] width 488 height 340
click at [93, 195] on div "Search Engines" at bounding box center [88, 197] width 67 height 17
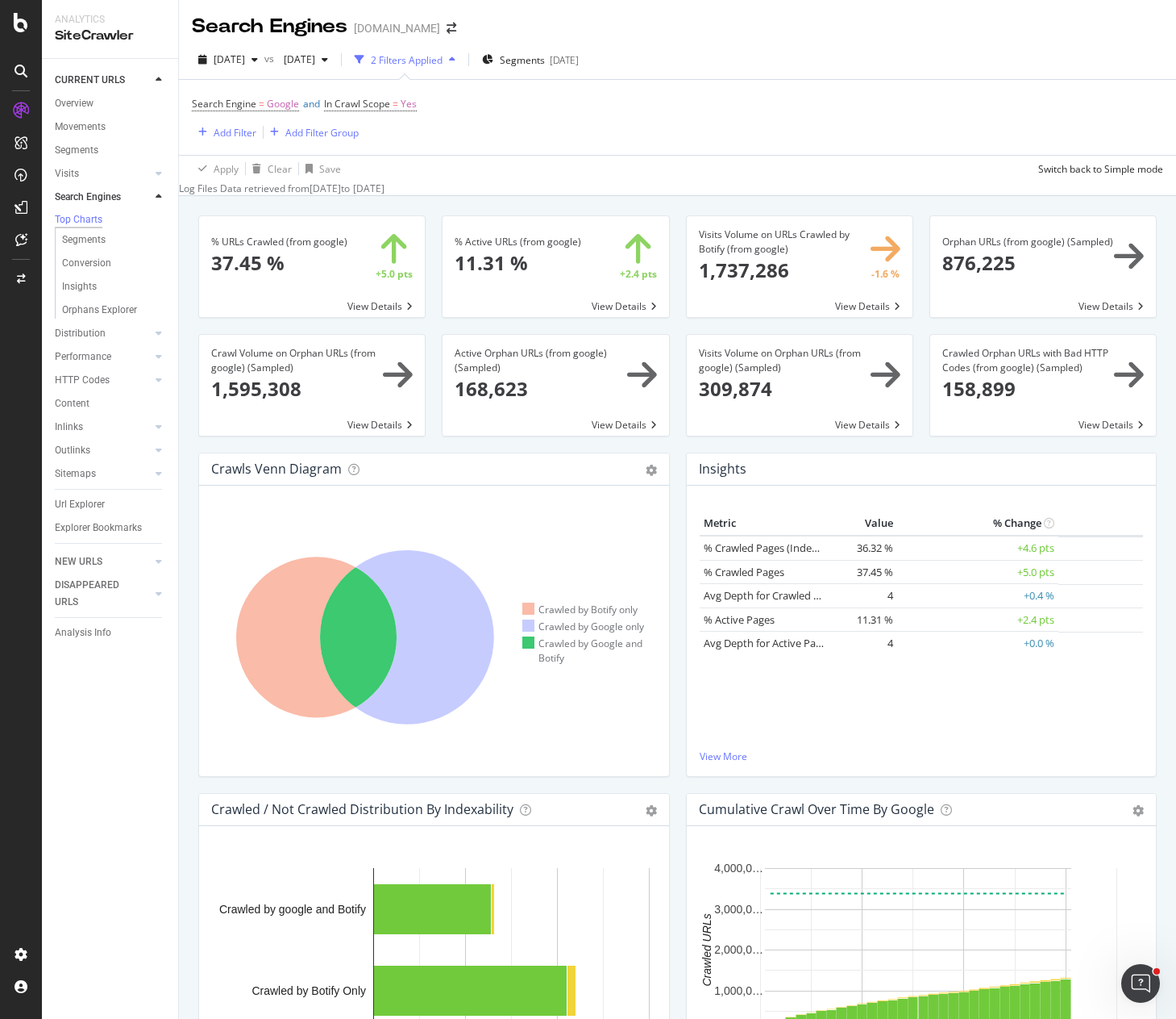
click at [664, 162] on div "Apply Clear Save Switch back to Simple mode" at bounding box center [677, 168] width 997 height 27
click at [717, 123] on div "Search Engine = Google and In Crawl Scope = Yes Add Filter Add Filter Group" at bounding box center [677, 117] width 971 height 75
drag, startPoint x: 78, startPoint y: 339, endPoint x: 99, endPoint y: 338, distance: 21.0
click at [78, 339] on div "Distribution" at bounding box center [80, 333] width 51 height 17
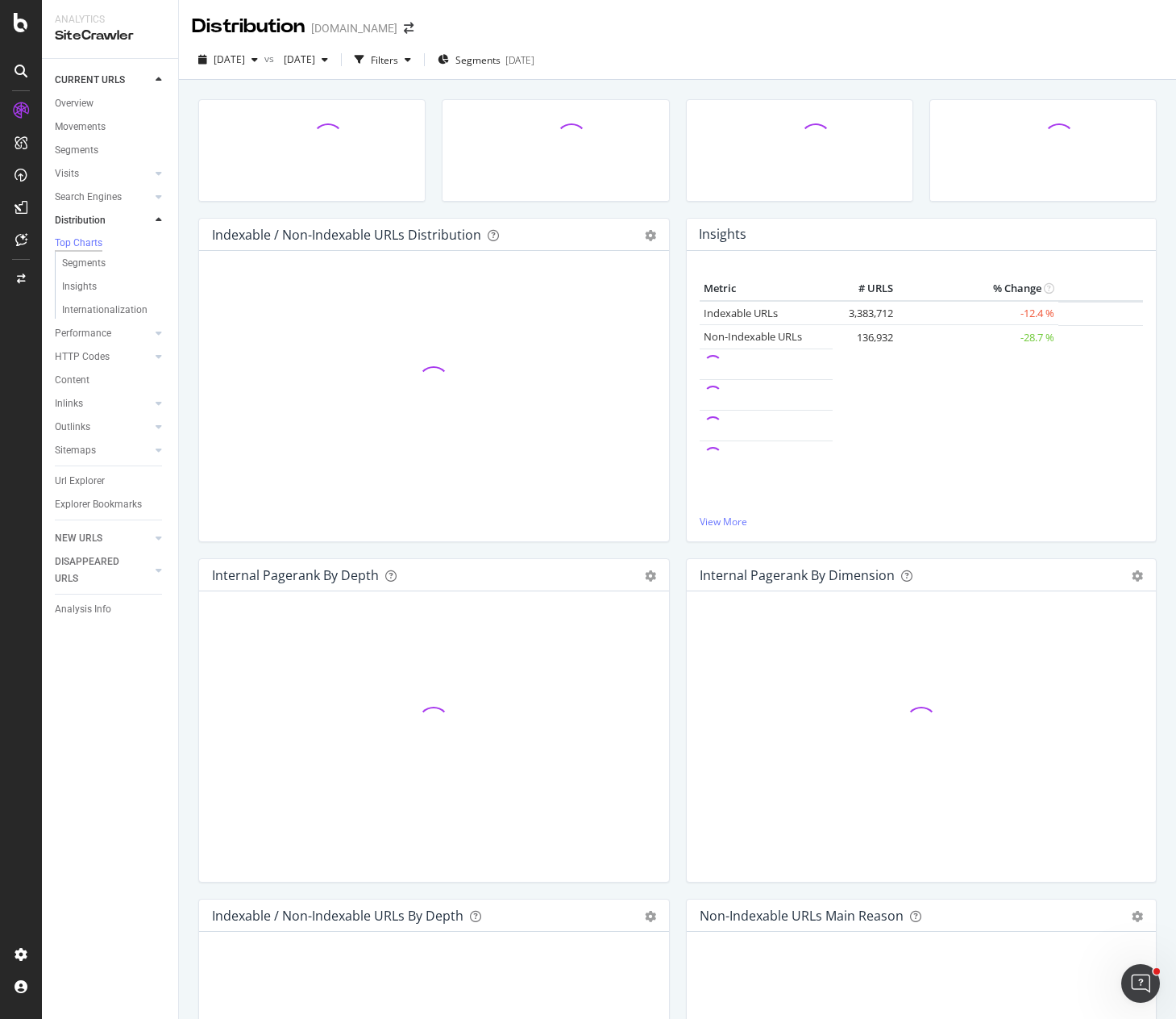
scroll to position [1978, 0]
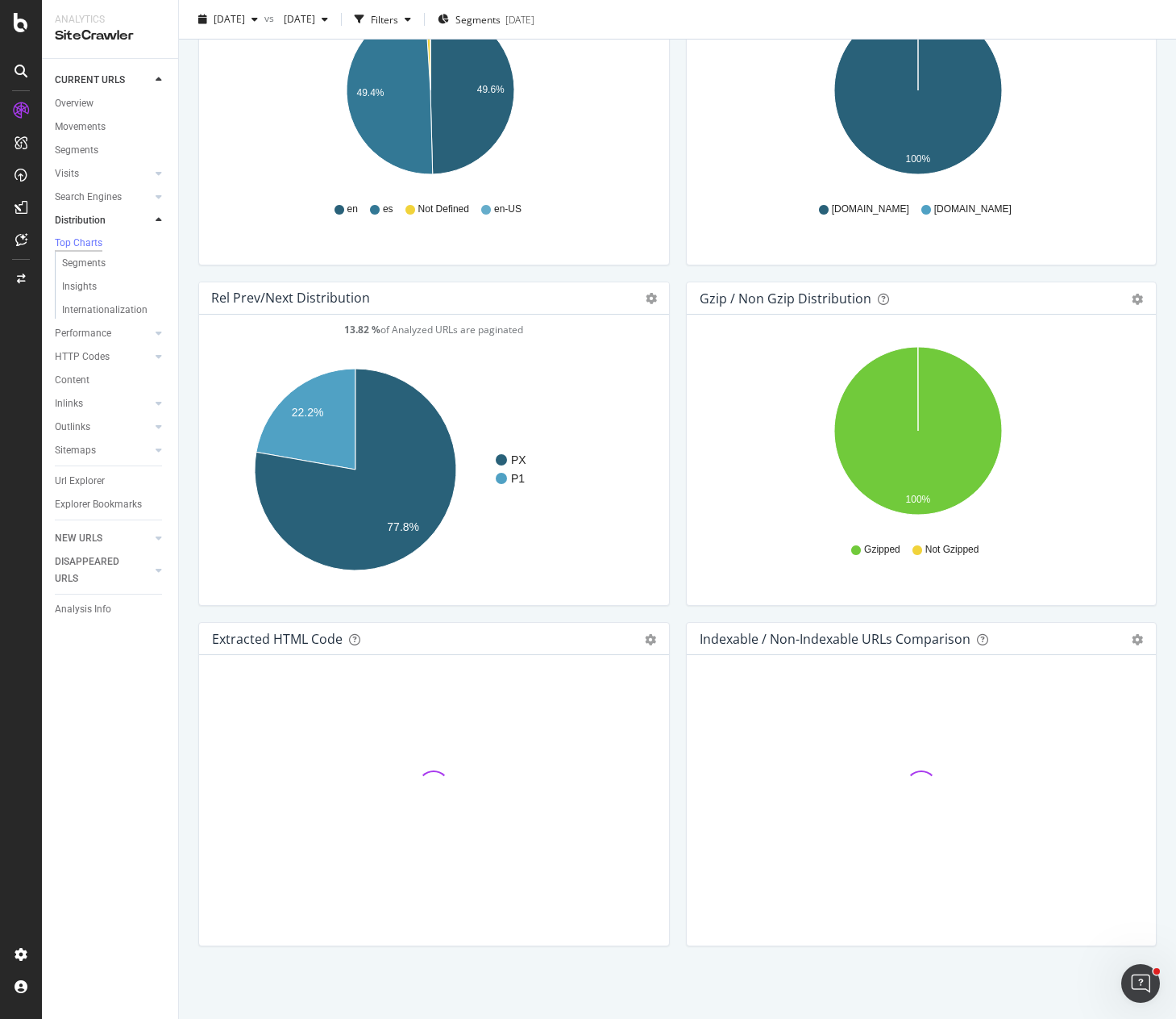
click at [678, 615] on div "Gzip / Non Gzip Distribution Pie Table Export as CSV Add to Custom Report Hold …" at bounding box center [922, 452] width 488 height 340
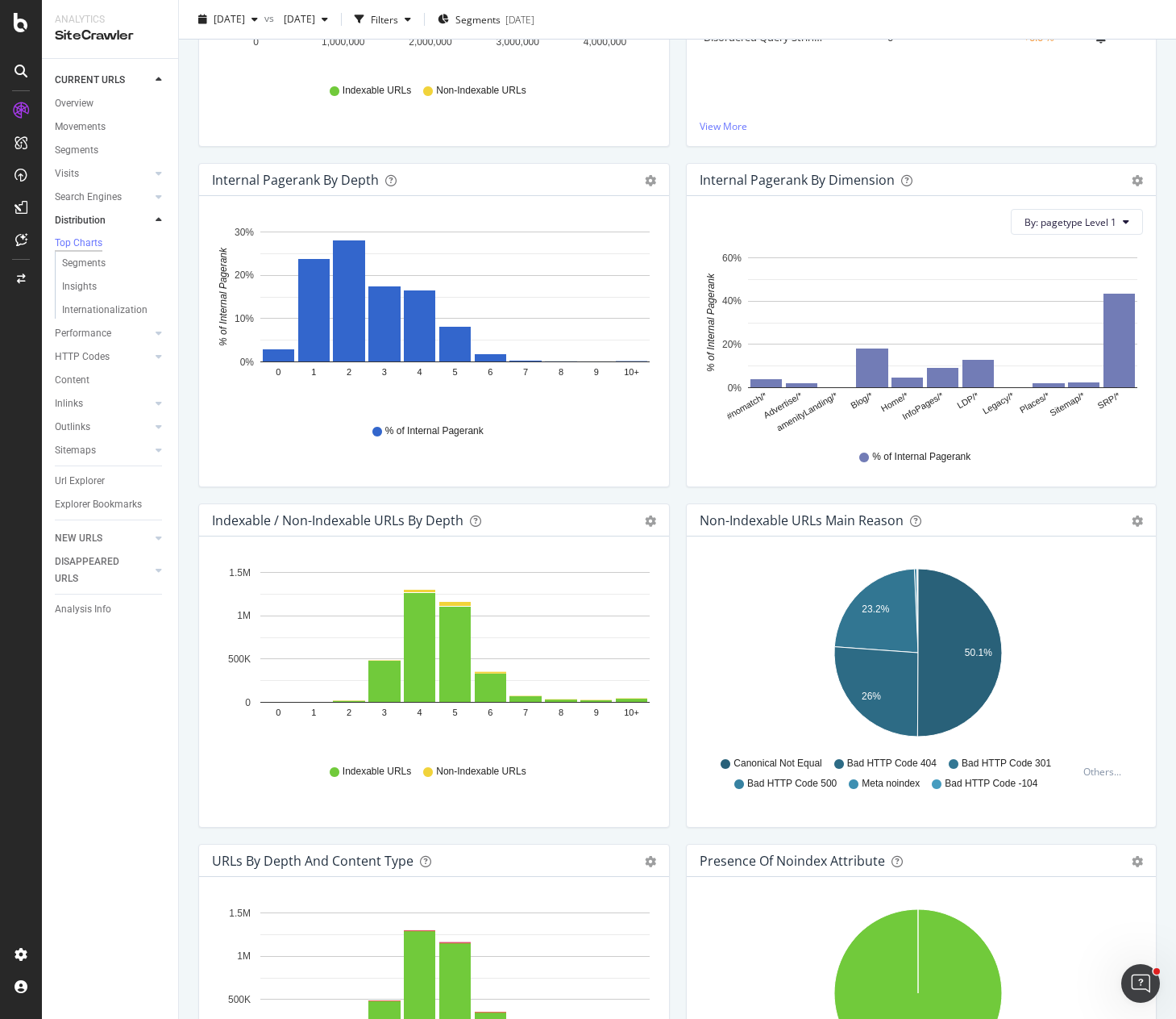
scroll to position [0, 0]
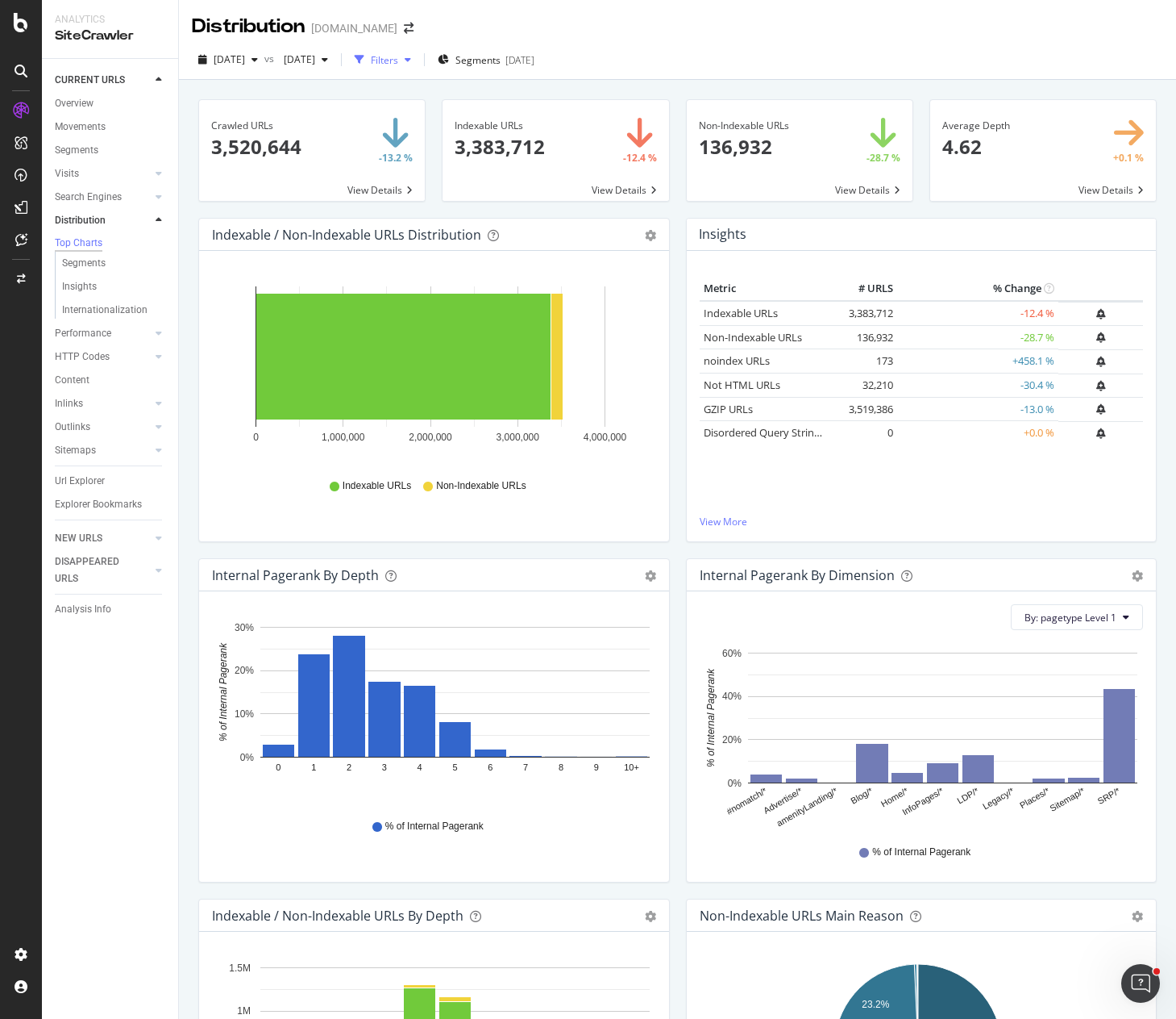
click at [398, 62] on div "Filters" at bounding box center [384, 60] width 27 height 13
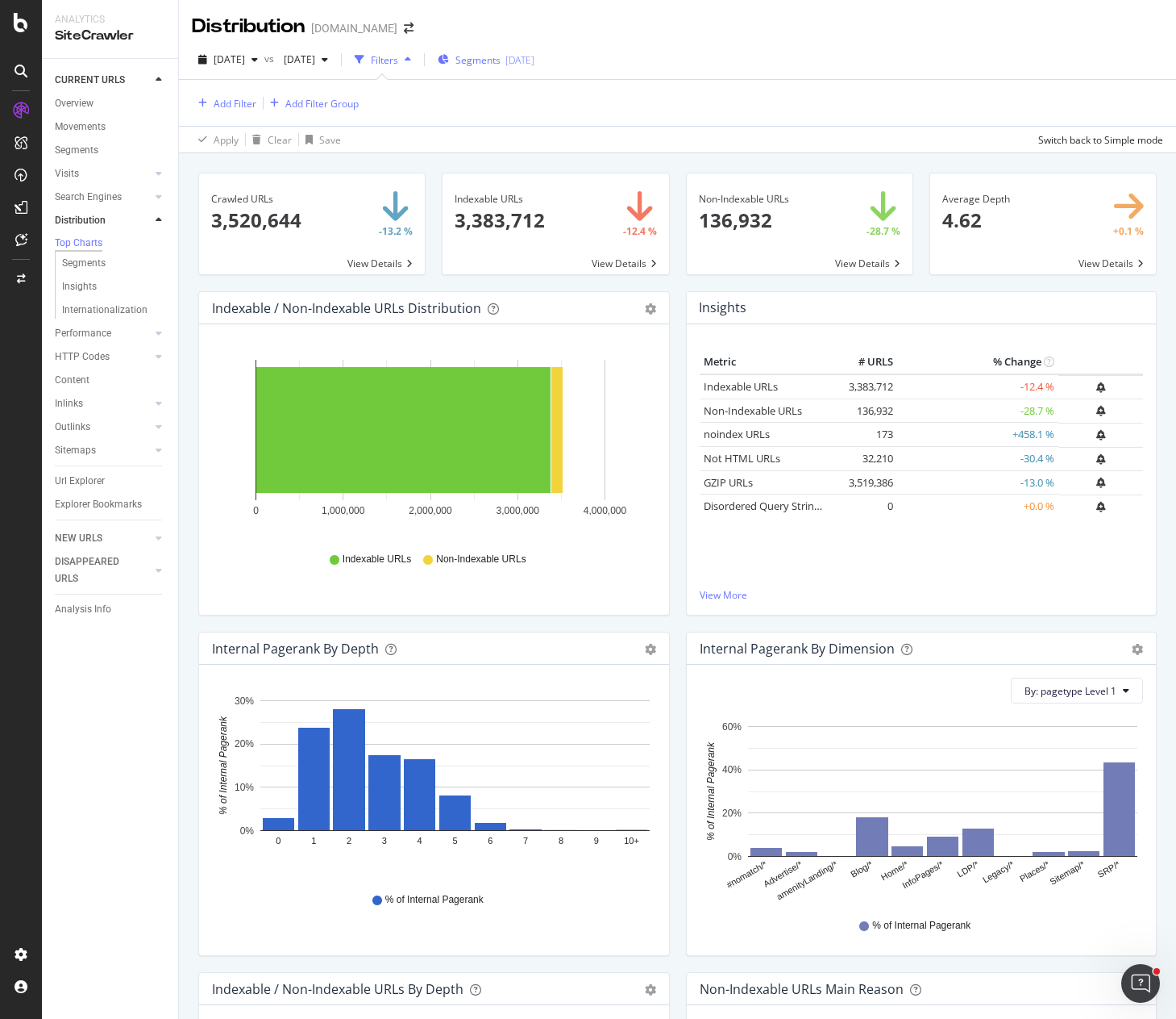
click at [501, 57] on span "Segments" at bounding box center [478, 60] width 45 height 13
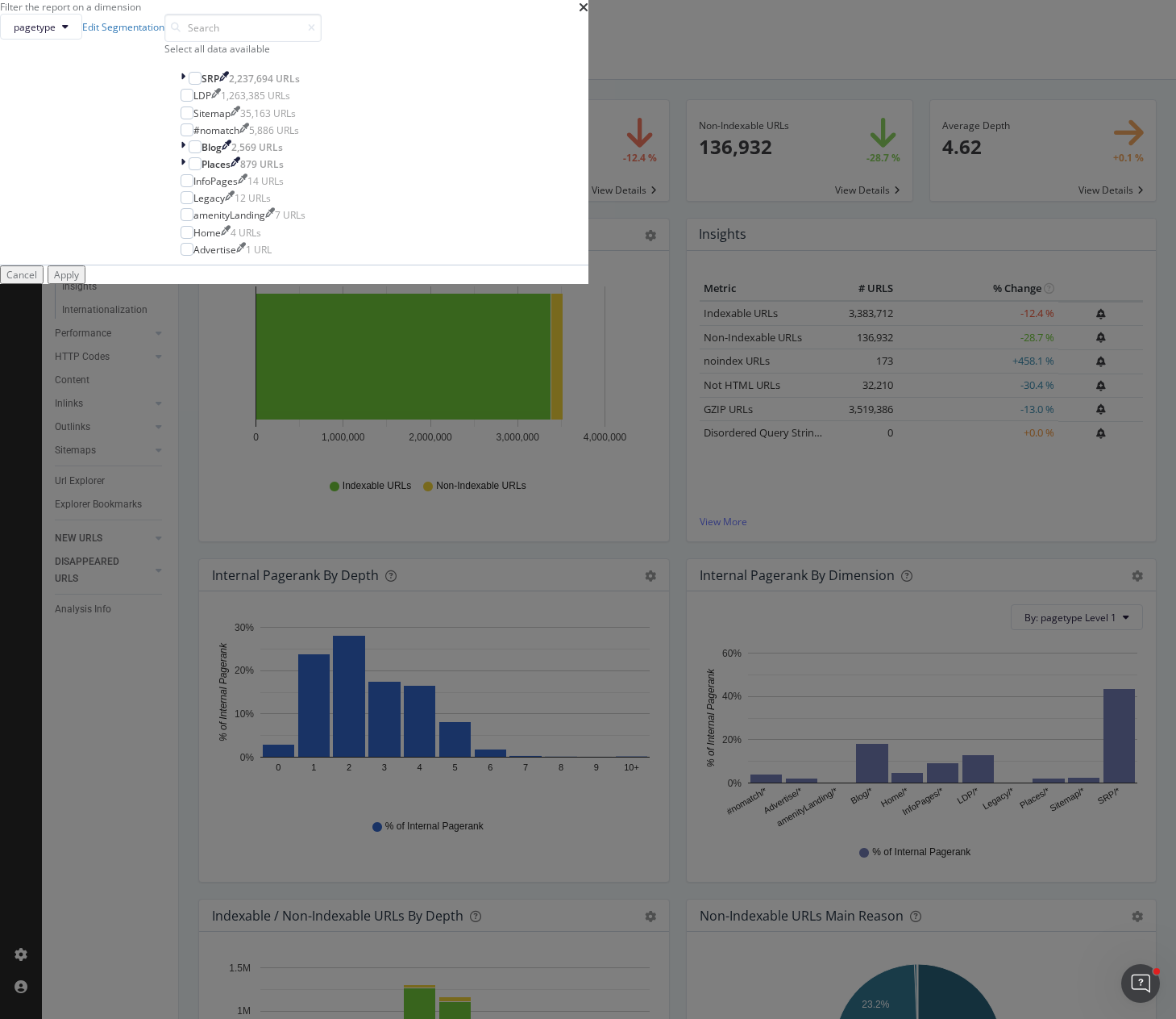
click at [399, 46] on div "Filter the report on a dimension pagetype Edit Segmentation Select all data ava…" at bounding box center [588, 509] width 1176 height 1019
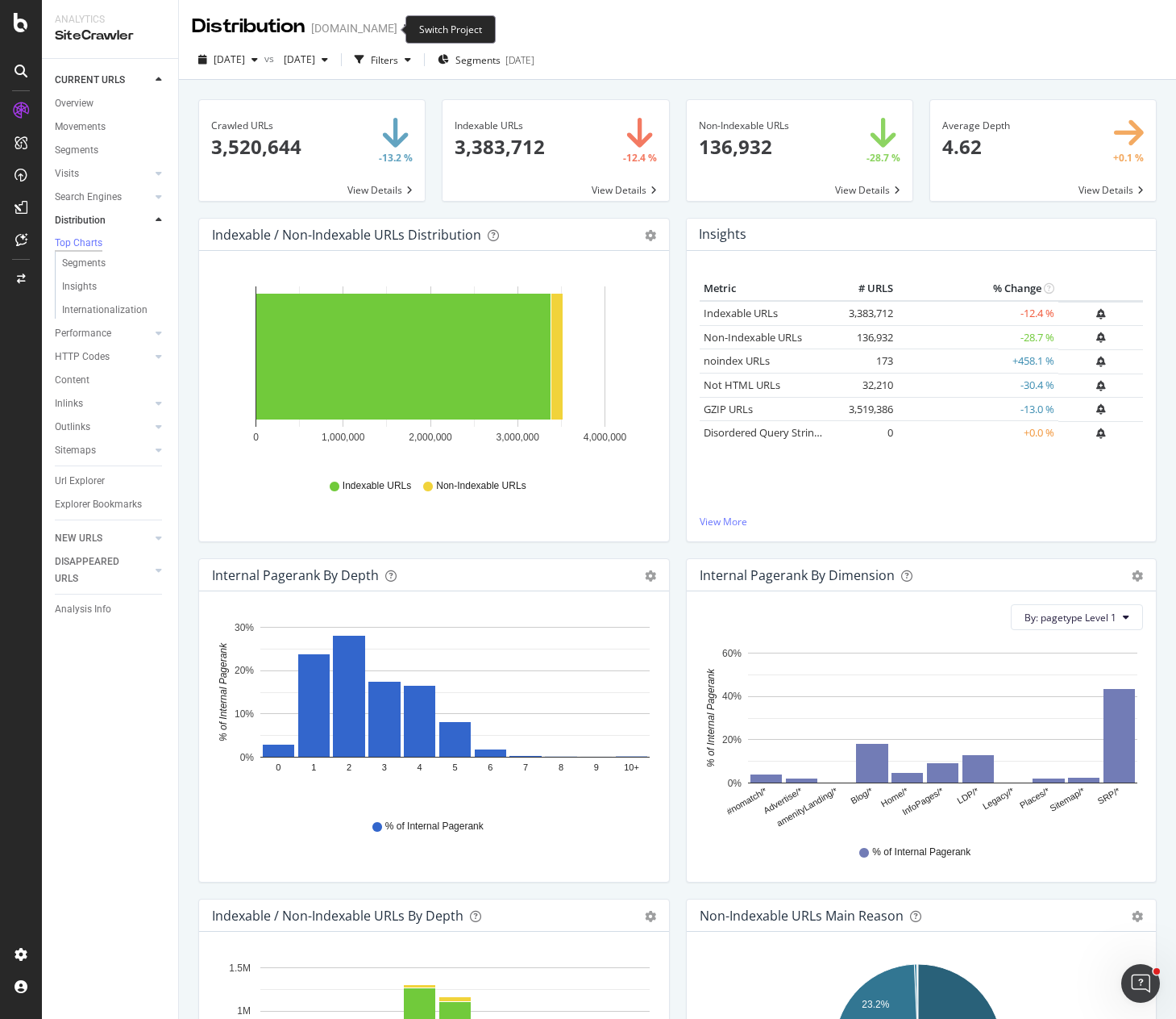
click at [397, 32] on span at bounding box center [408, 28] width 22 height 12
click at [404, 28] on icon "arrow-right-arrow-left" at bounding box center [409, 28] width 10 height 12
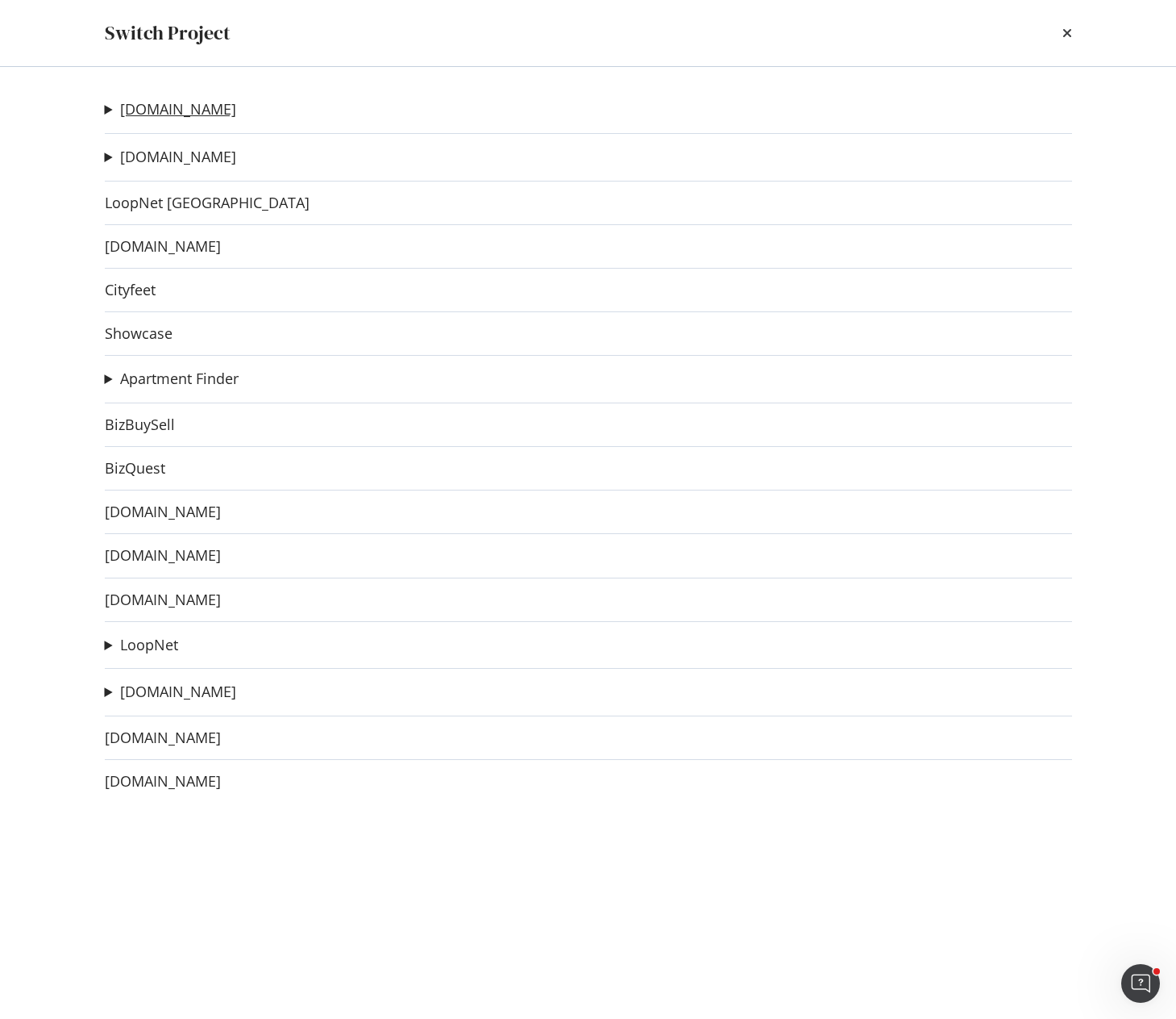
click at [166, 112] on link "Apartments.com" at bounding box center [177, 109] width 116 height 17
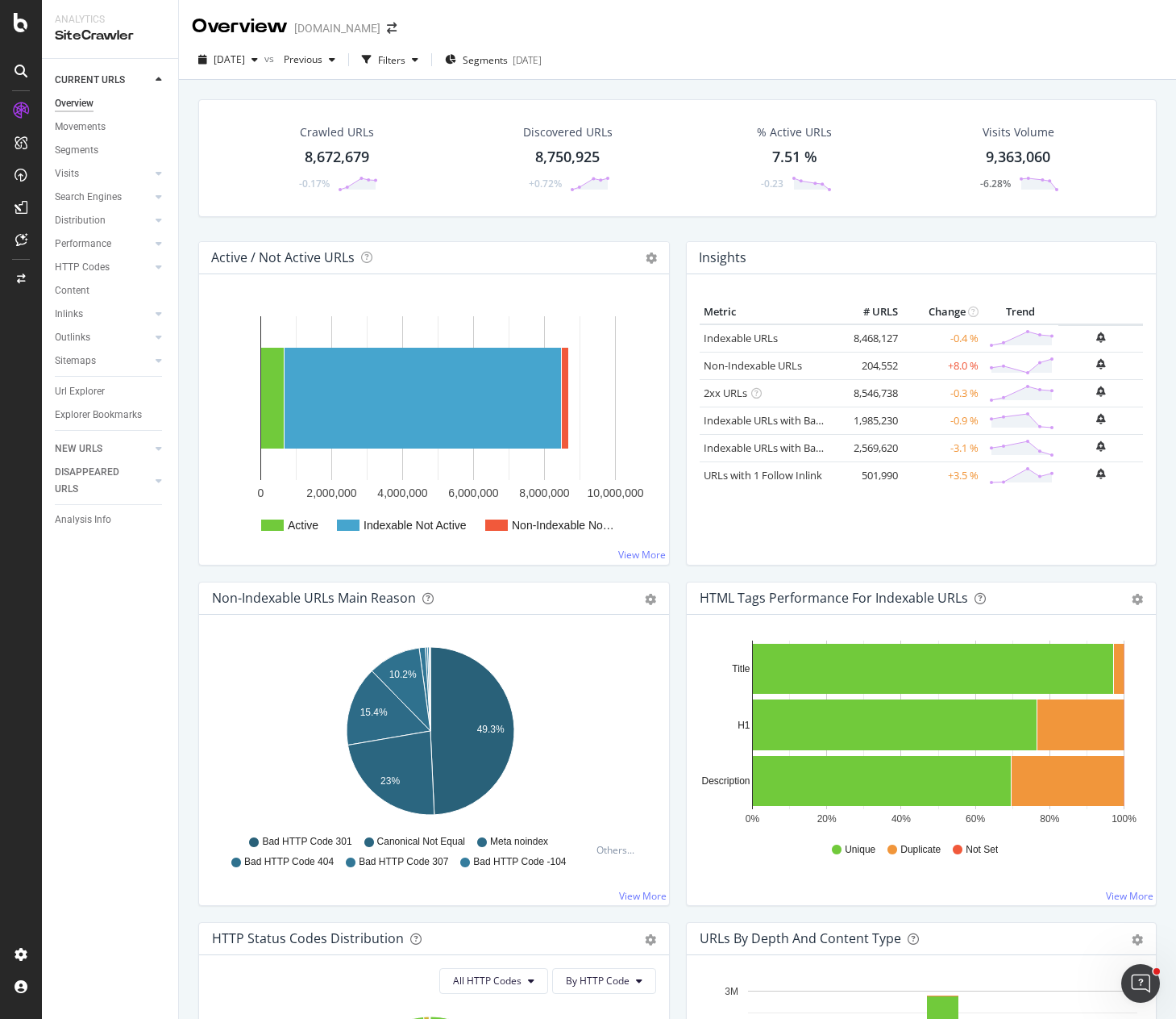
click at [607, 227] on div "Crawled URLs 8,672,679 -0.17% Discovered URLs 8,750,925 +0.72% % Active URLs 7.…" at bounding box center [677, 170] width 974 height 142
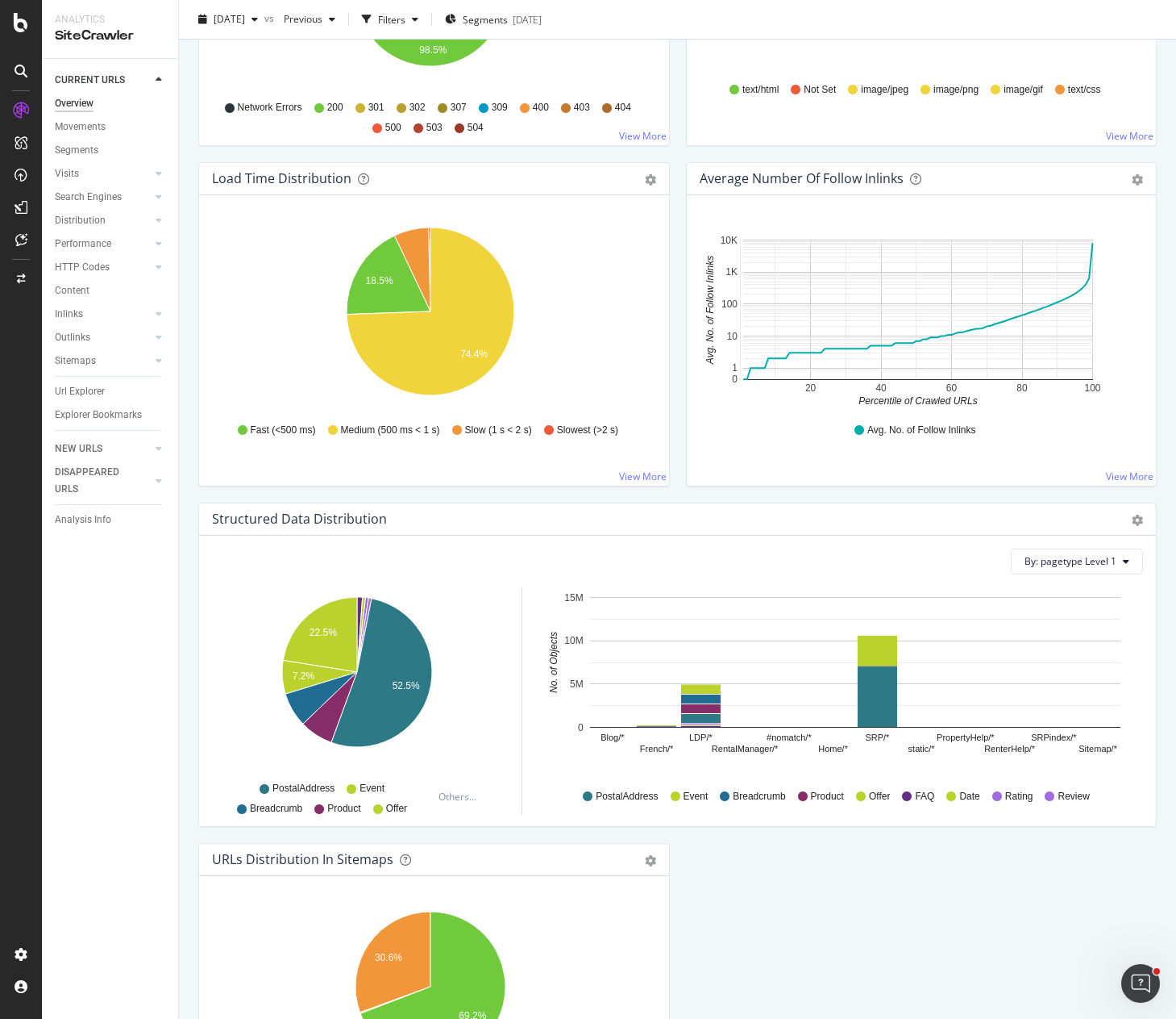
scroll to position [918, 0]
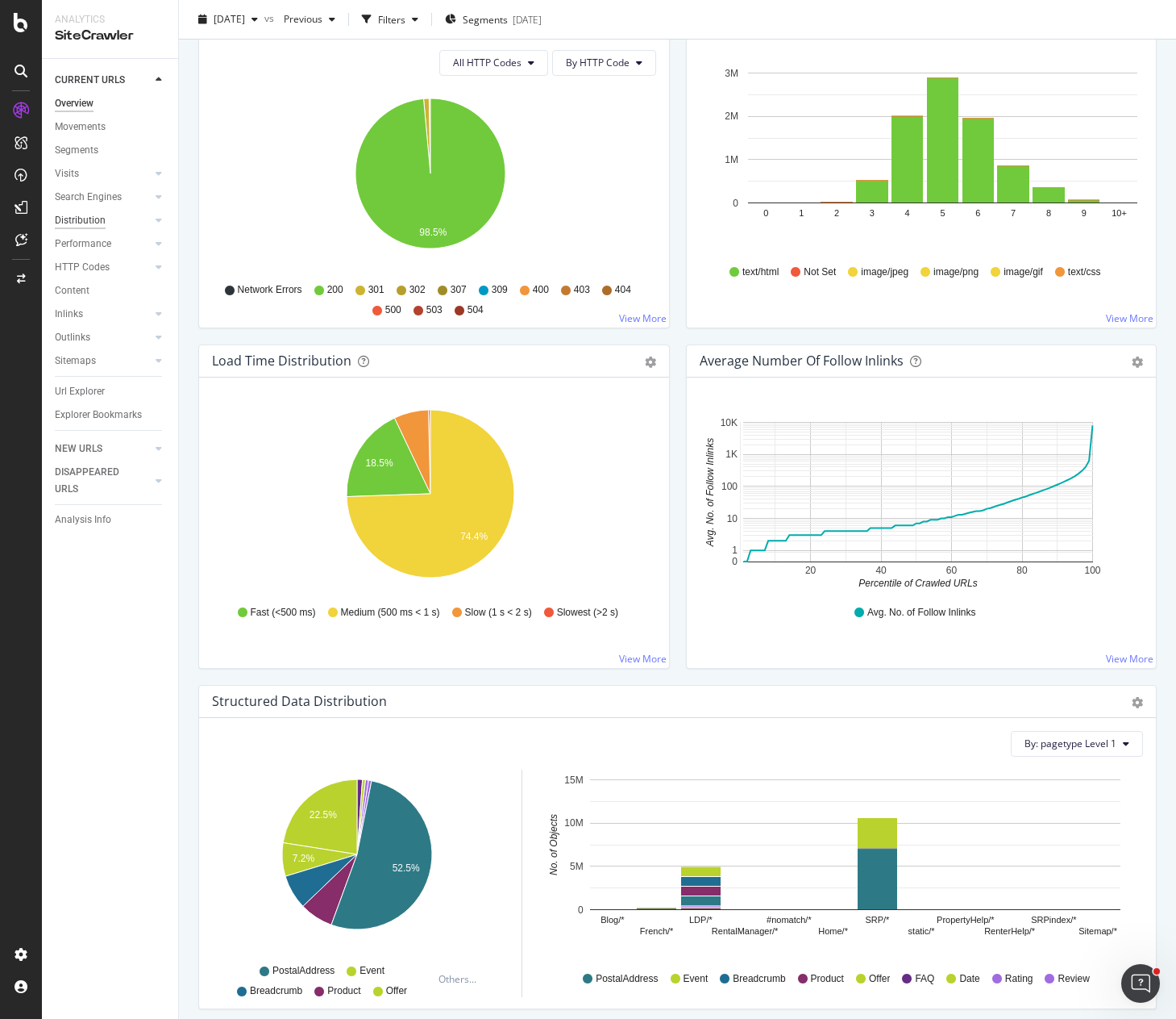
click at [84, 217] on div "Distribution" at bounding box center [80, 221] width 51 height 17
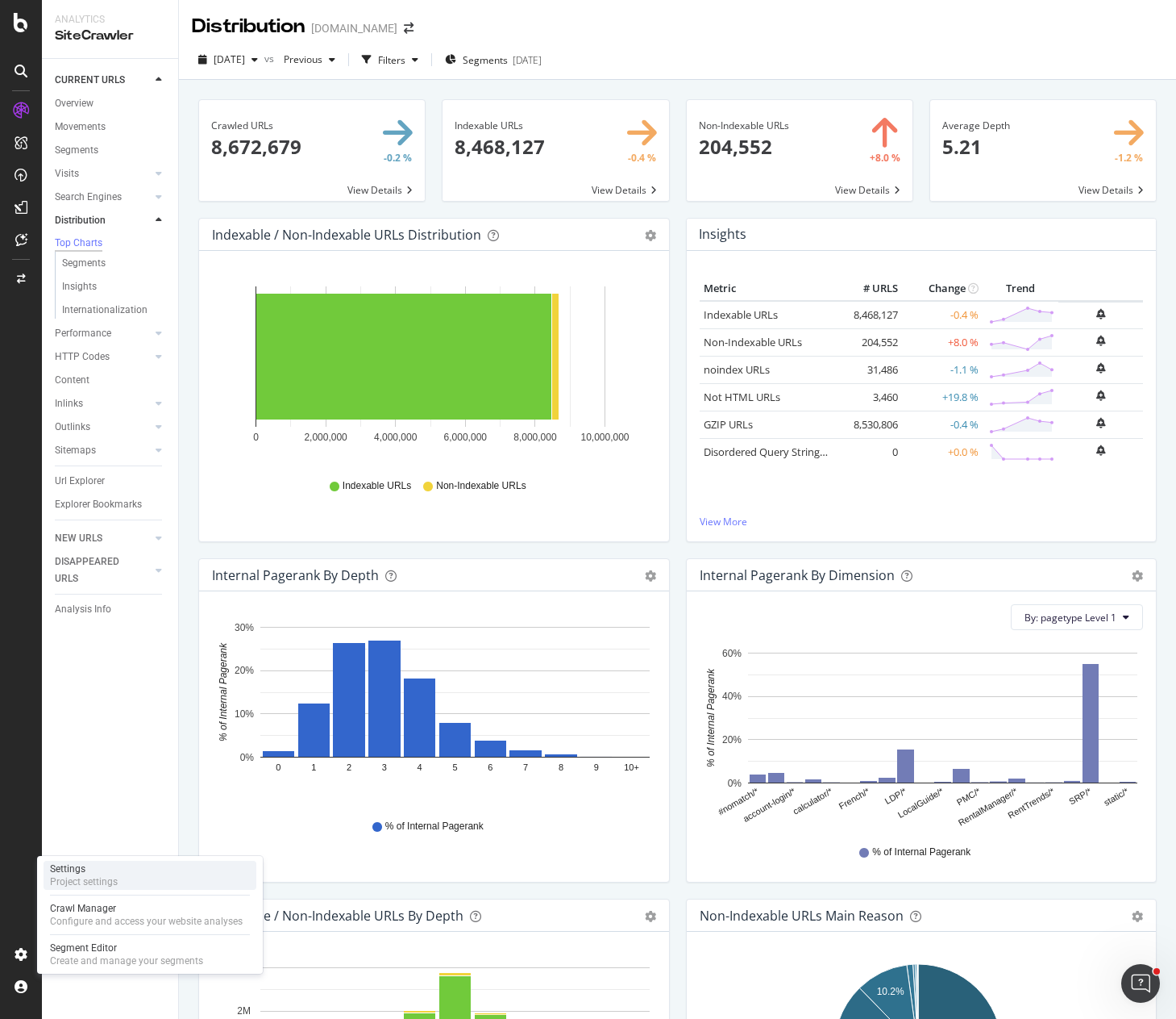
click at [114, 881] on div "Project settings" at bounding box center [83, 881] width 67 height 12
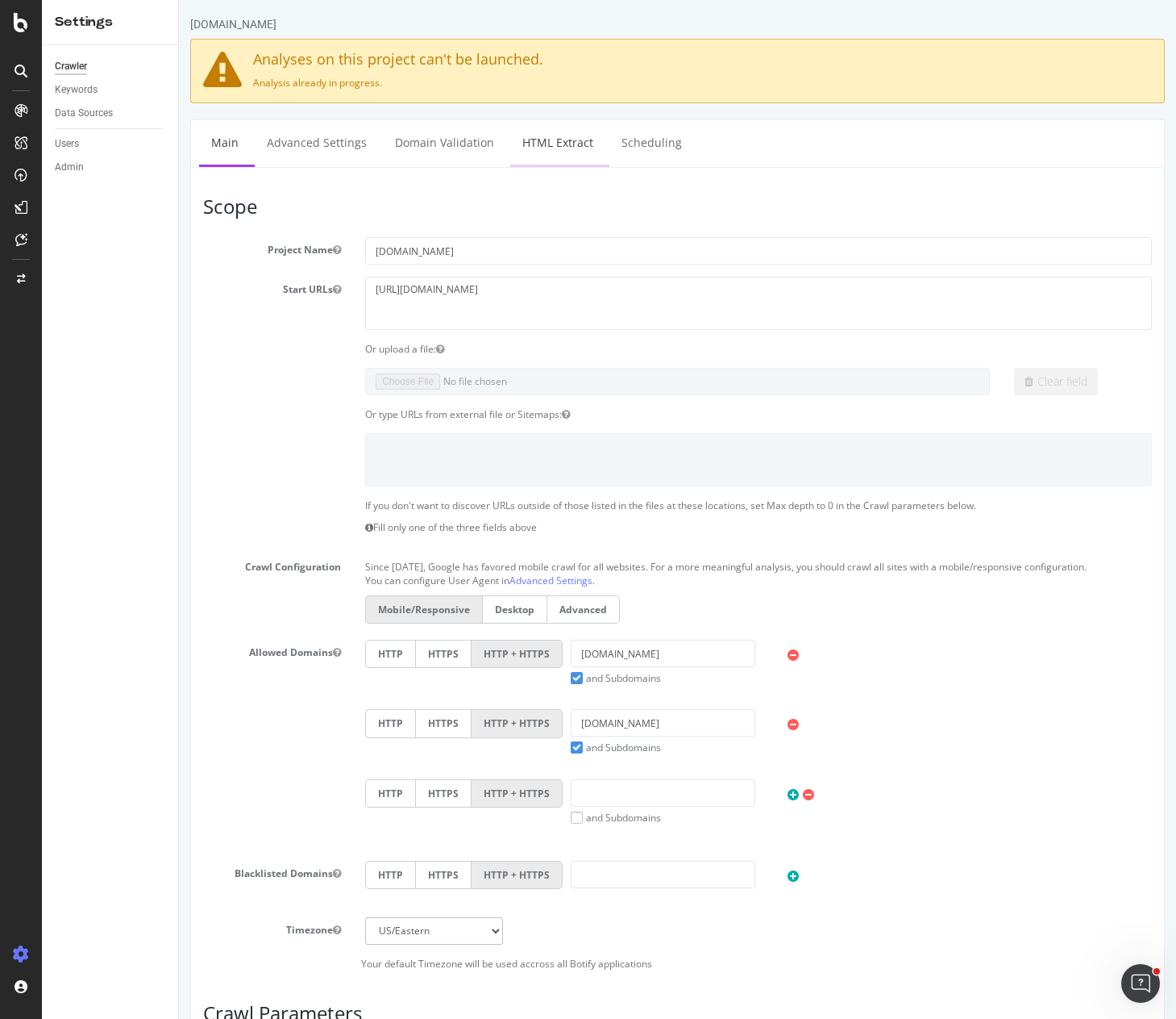
click at [551, 145] on link "HTML Extract" at bounding box center [558, 142] width 95 height 44
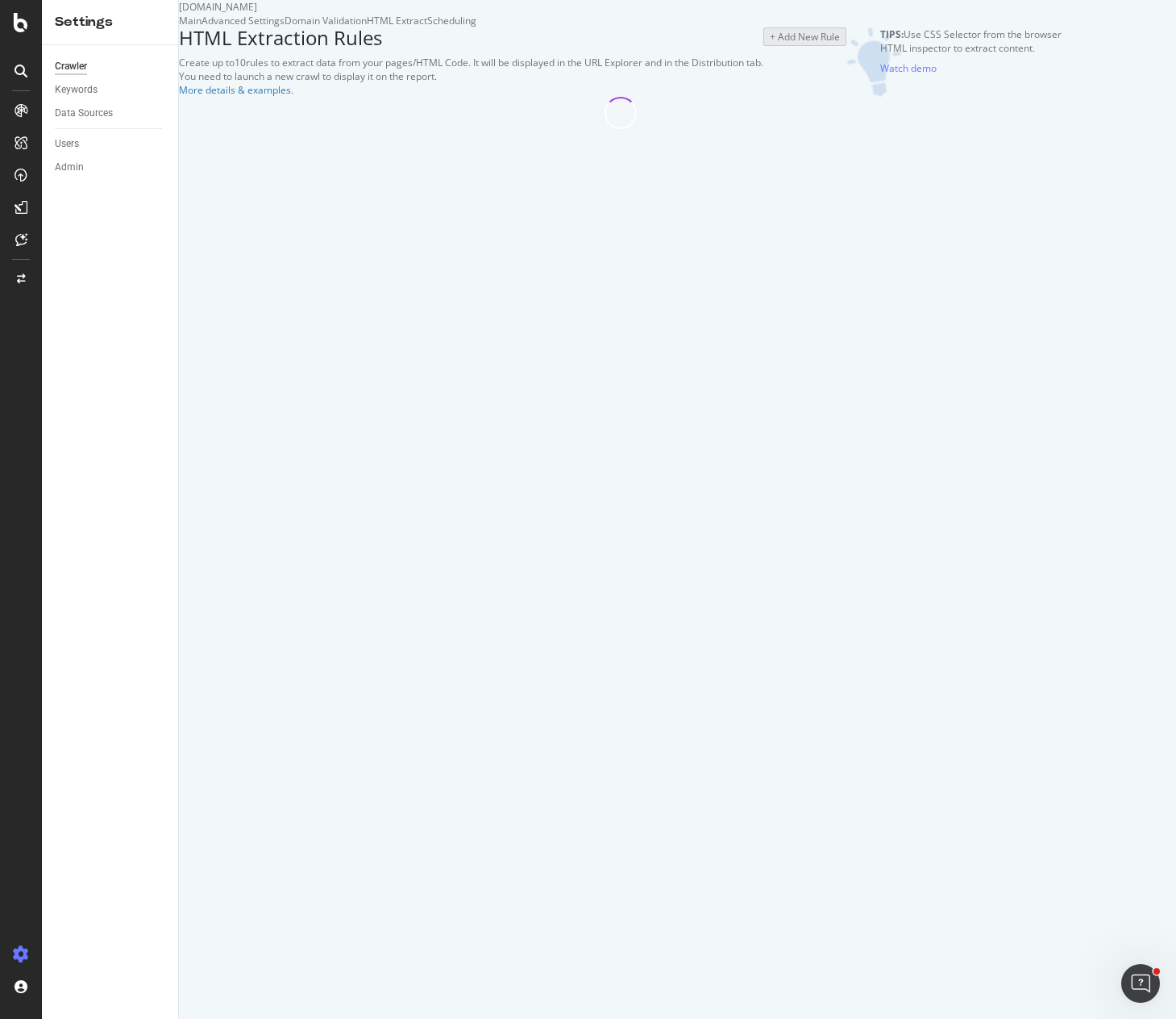
select select "count"
select select "exist"
select select "html.length"
select select "exist"
select select "count"
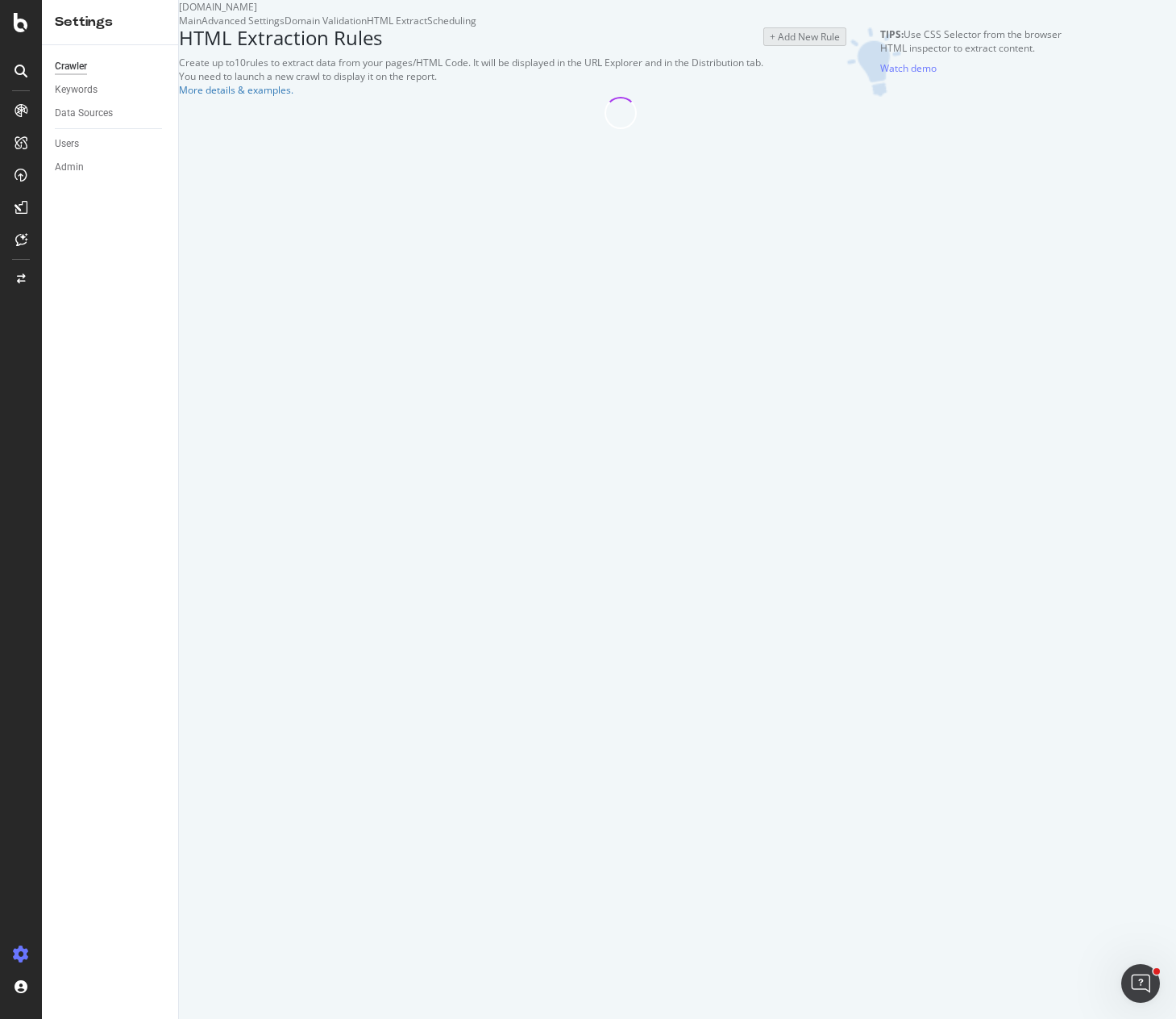
select select "exist"
select select "count"
select select "exist"
select select "d"
select select "std_1"
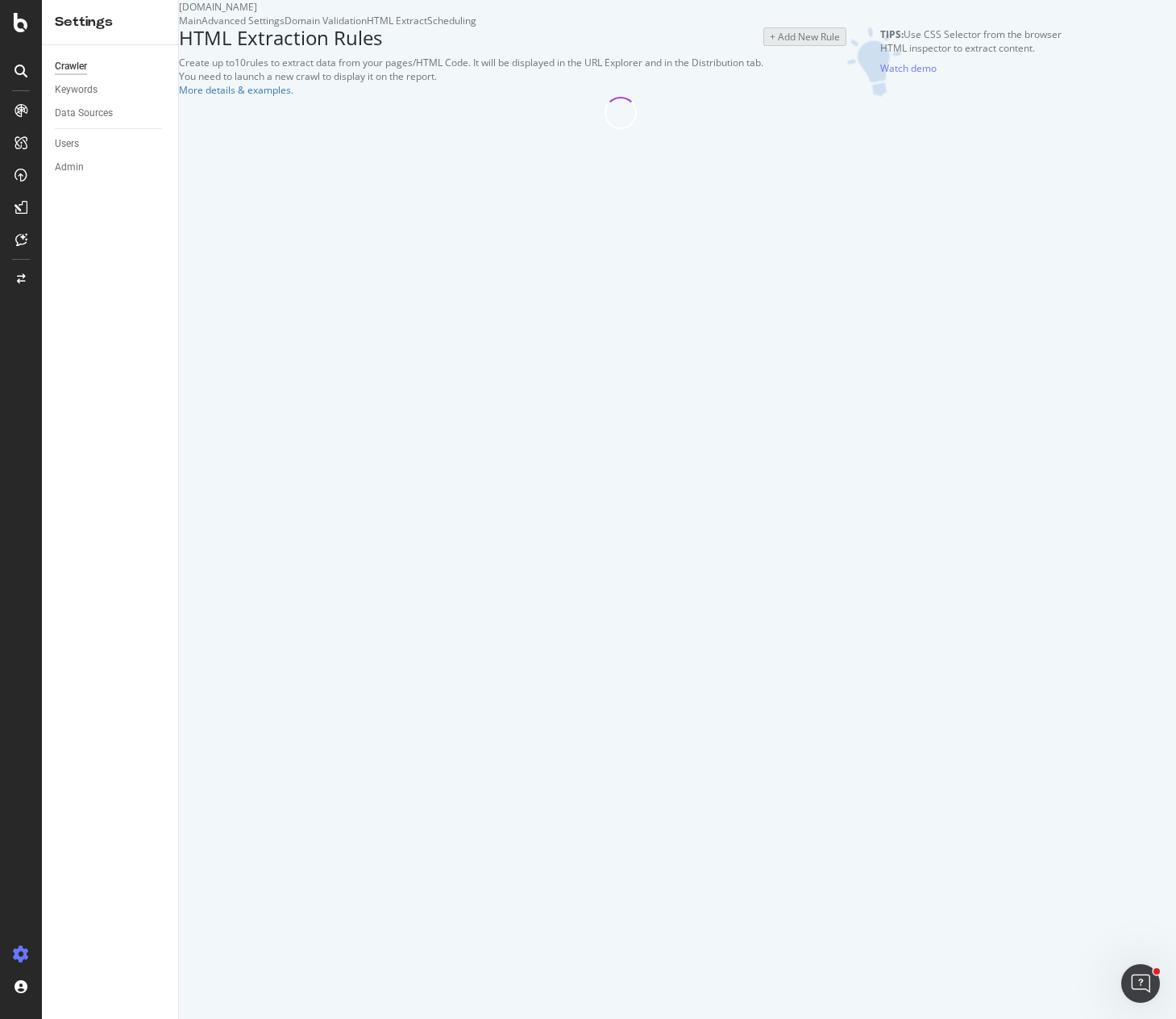
select select "i"
select select "exist"
select select "count"
select select "exist"
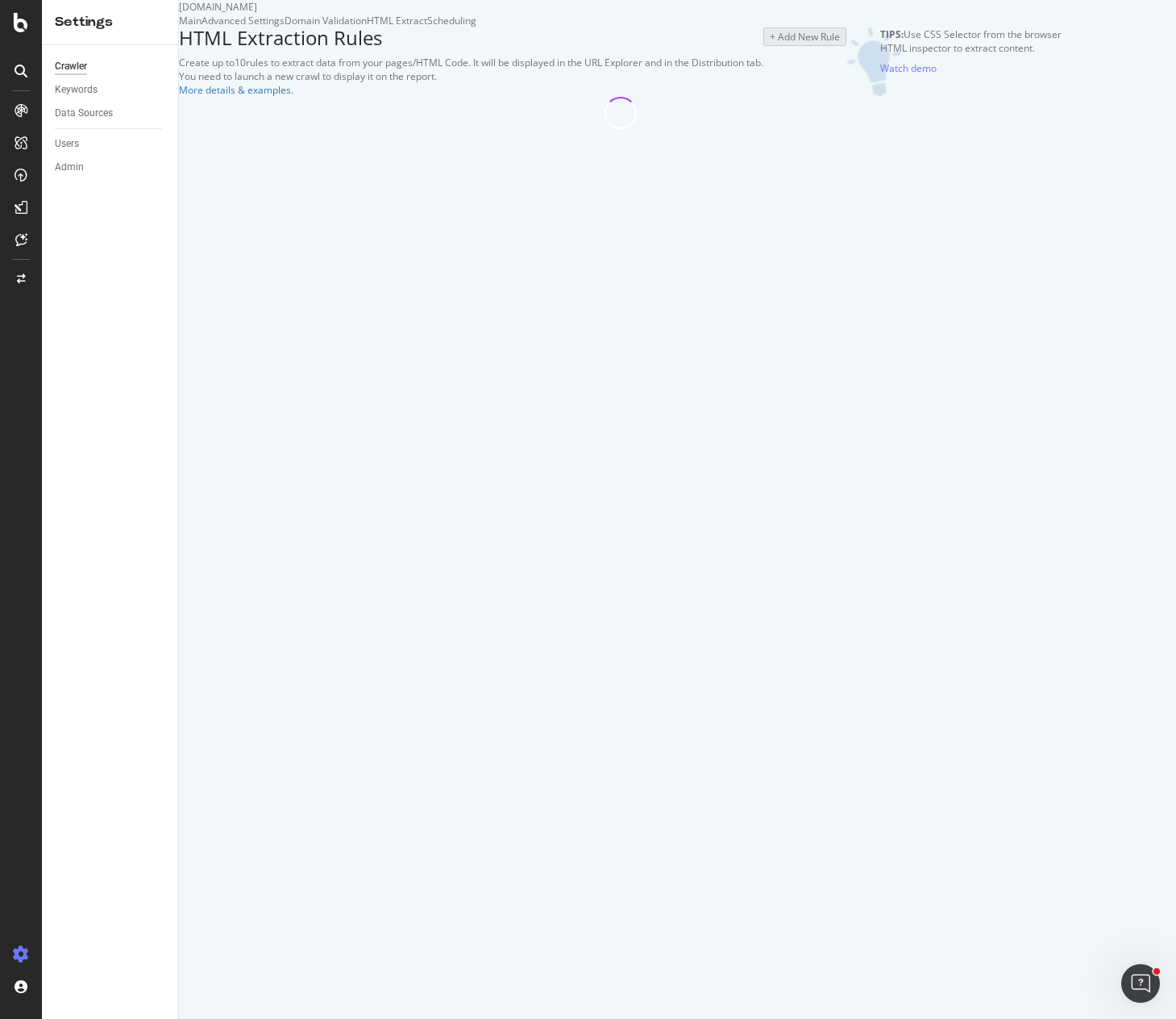
select select "exist"
select select "count"
select select "exist"
select select "html.length"
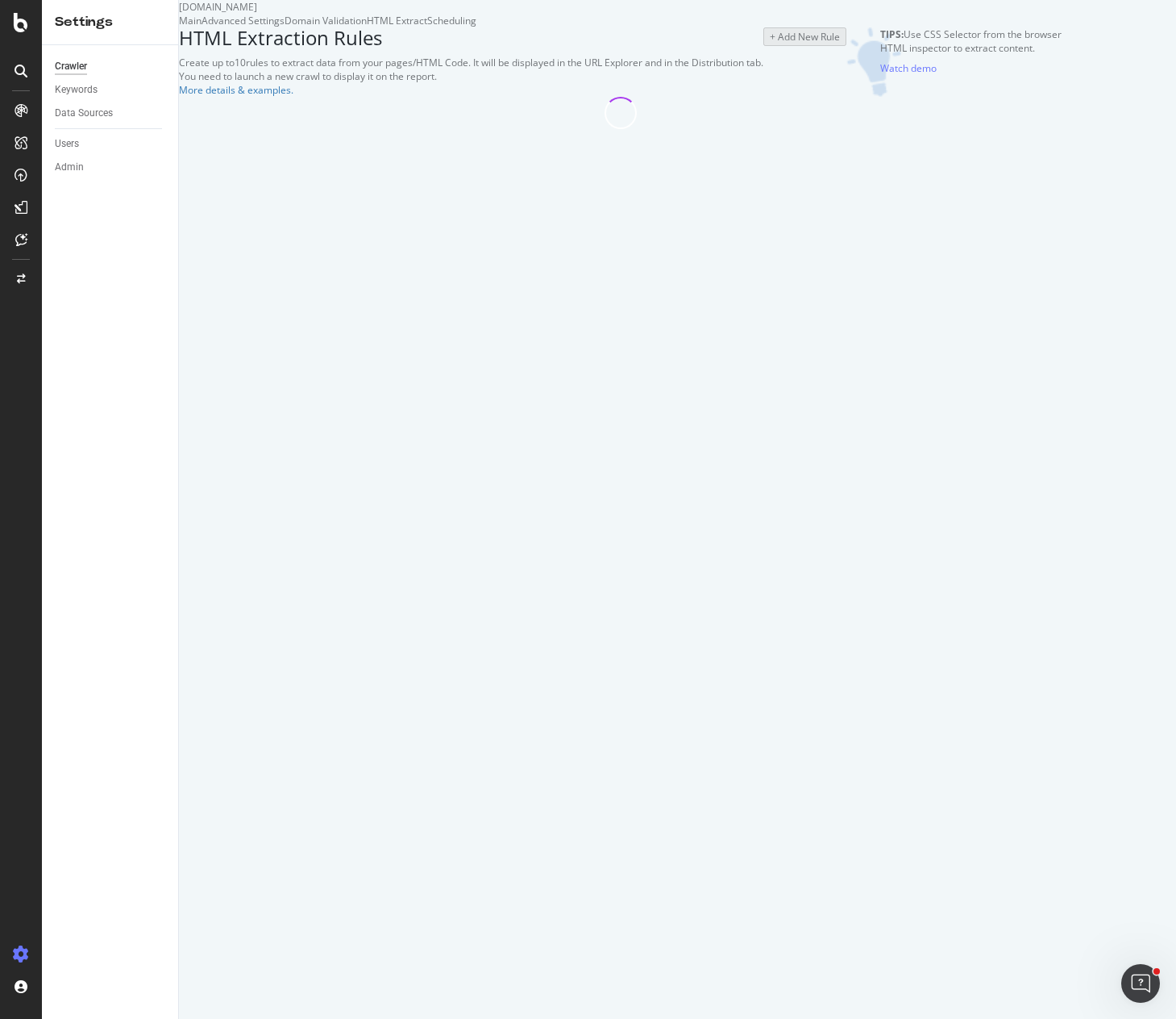
select select "exist"
select select "count"
select select "exist"
select select "count"
select select "exist"
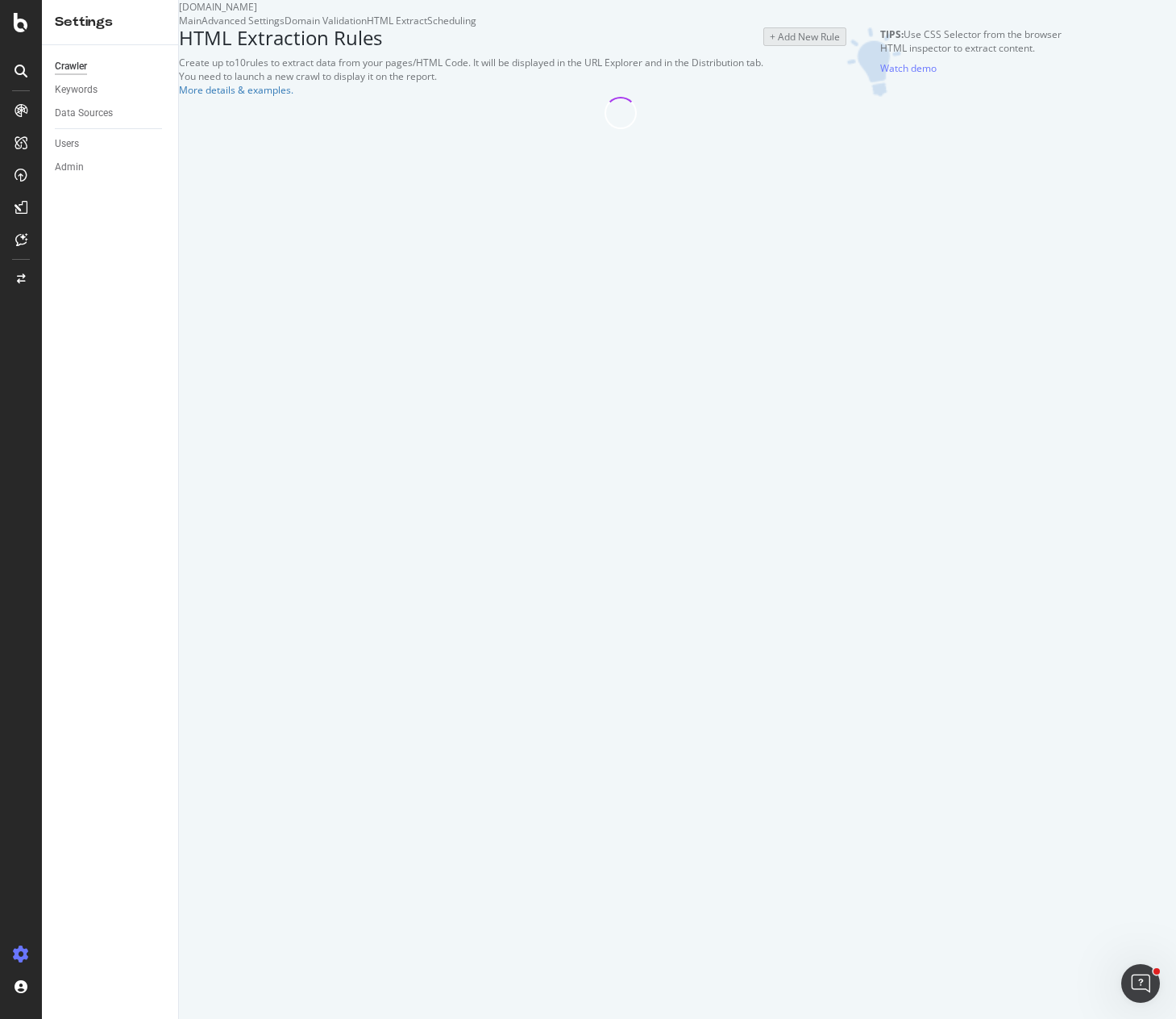
select select "d"
select select "std_1"
select select "i"
select select "exist"
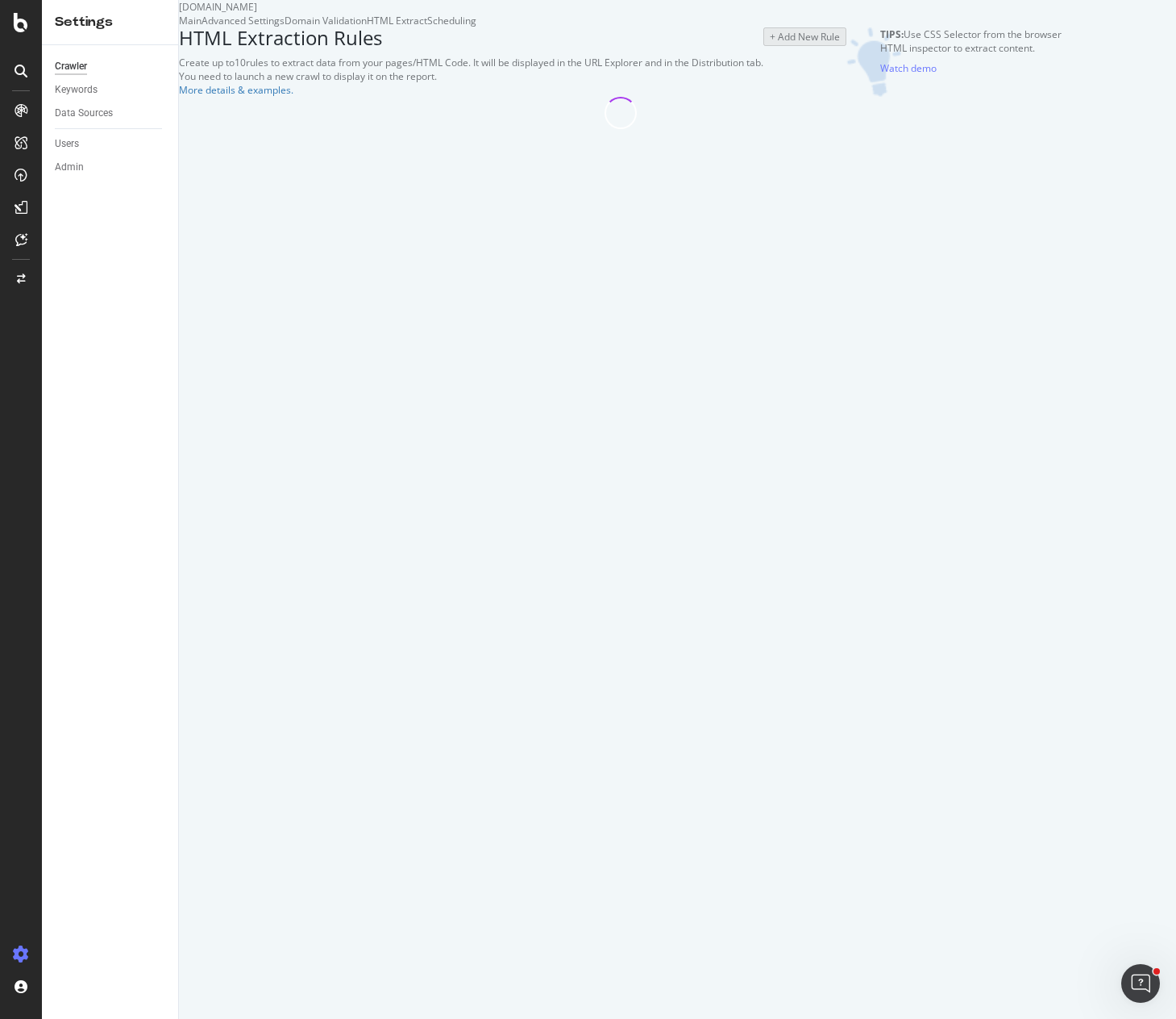
select select "count"
select select "exist"
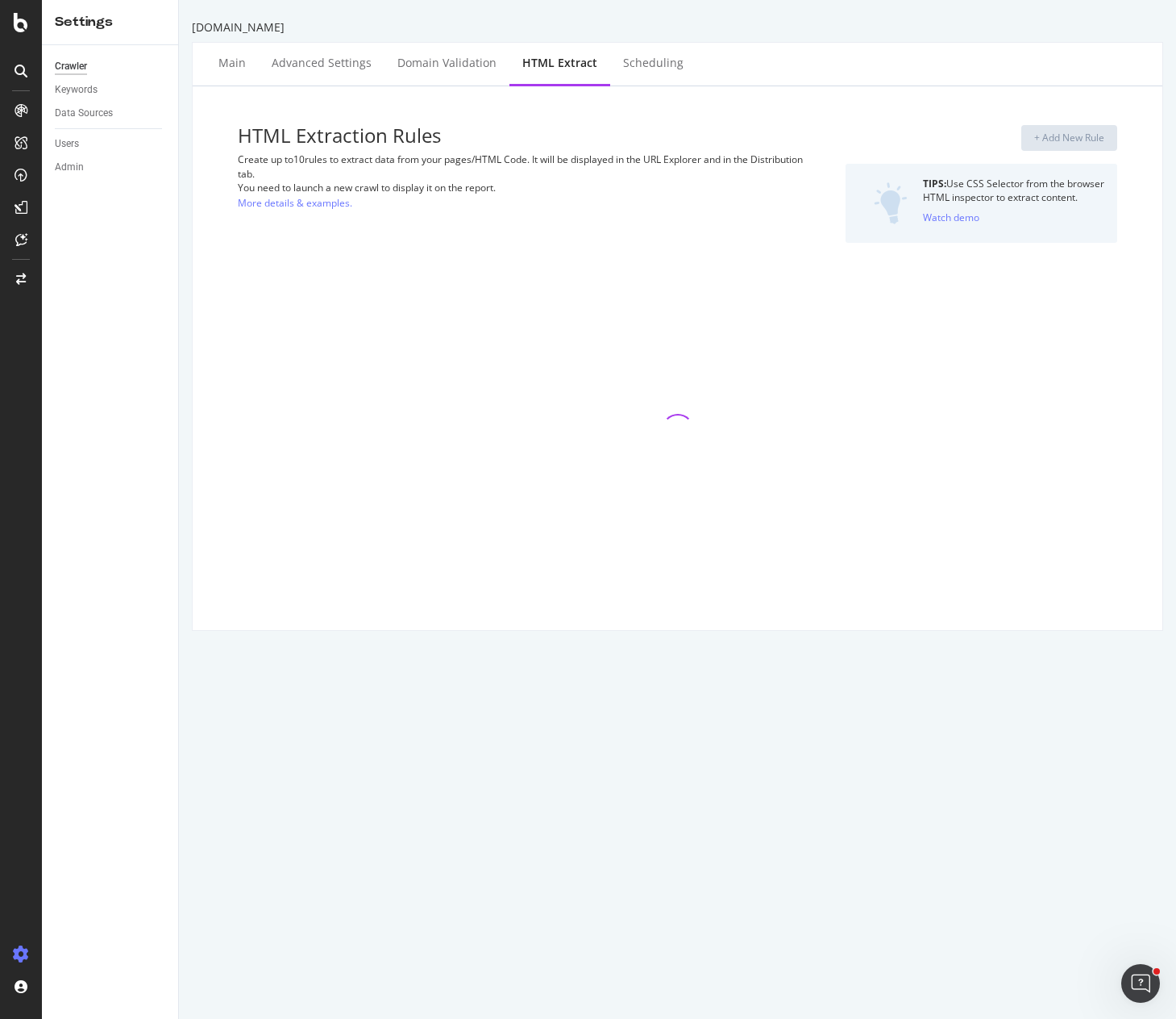
select select "exist"
select select "count"
select select "exist"
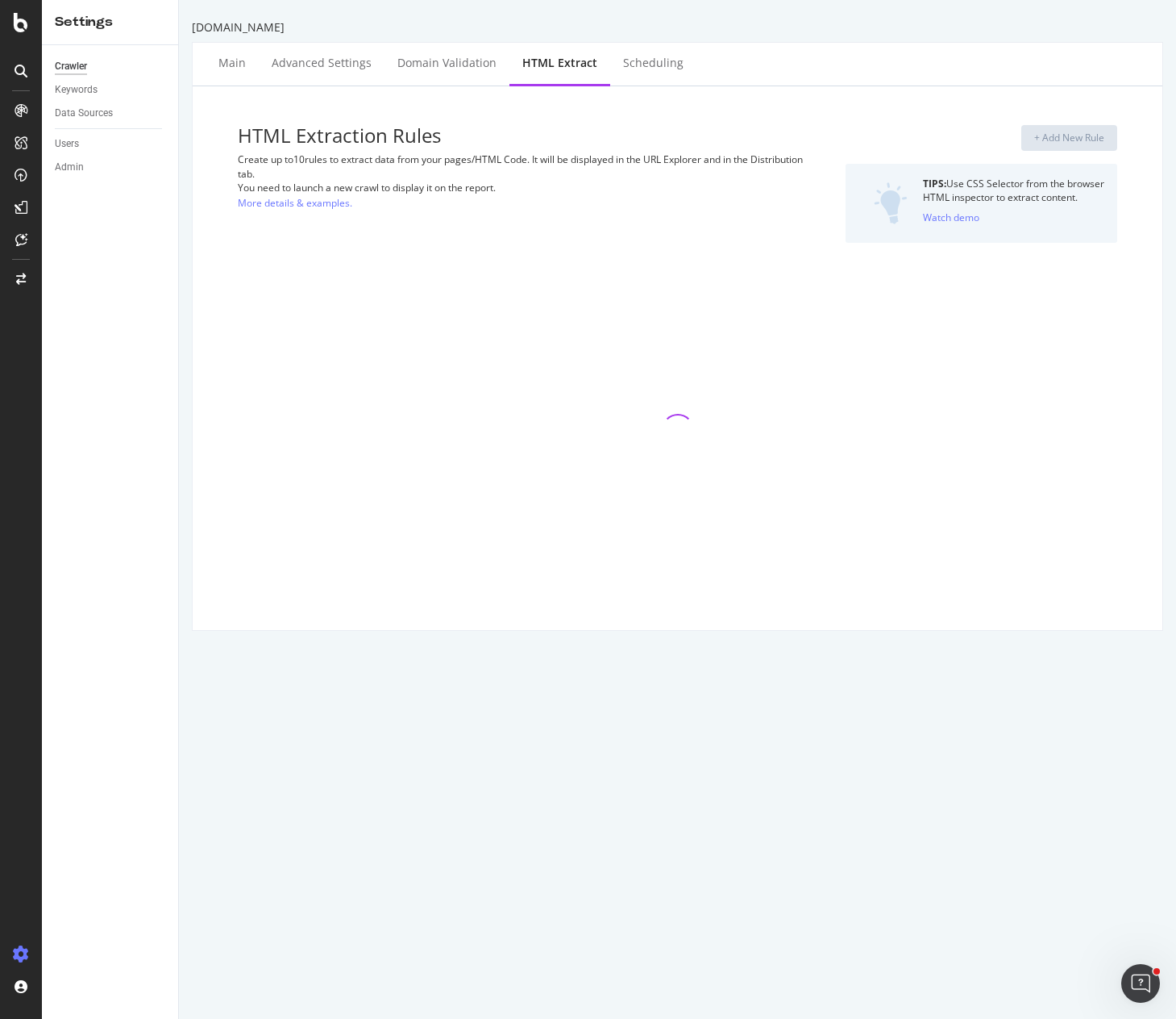
select select "count"
select select "d"
select select "rfc3339"
select select "exist"
select select "count"
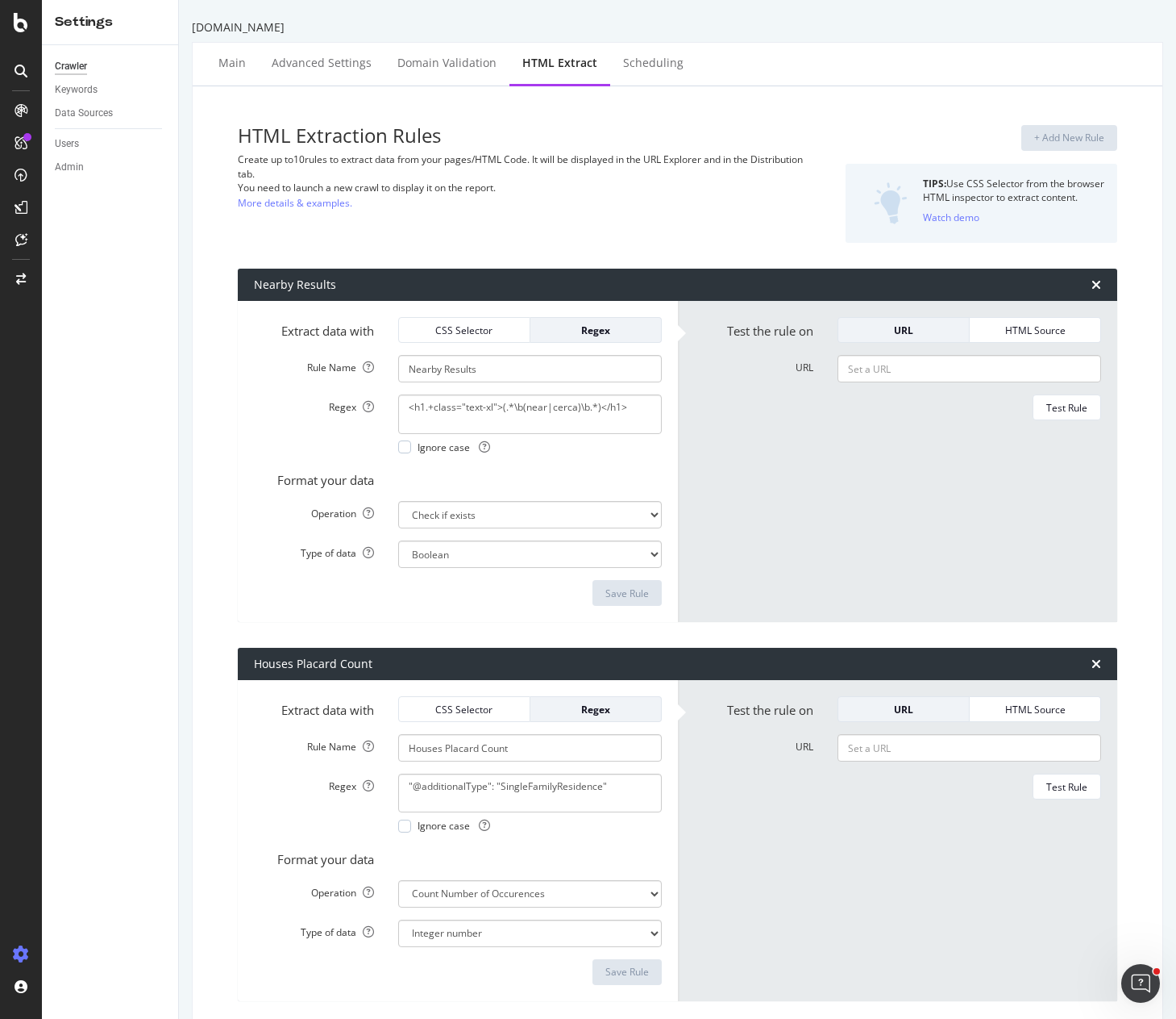
drag, startPoint x: 113, startPoint y: 362, endPoint x: 125, endPoint y: 360, distance: 12.2
click at [113, 362] on div "Crawler Keywords Data Sources Users Admin" at bounding box center [110, 532] width 137 height 973
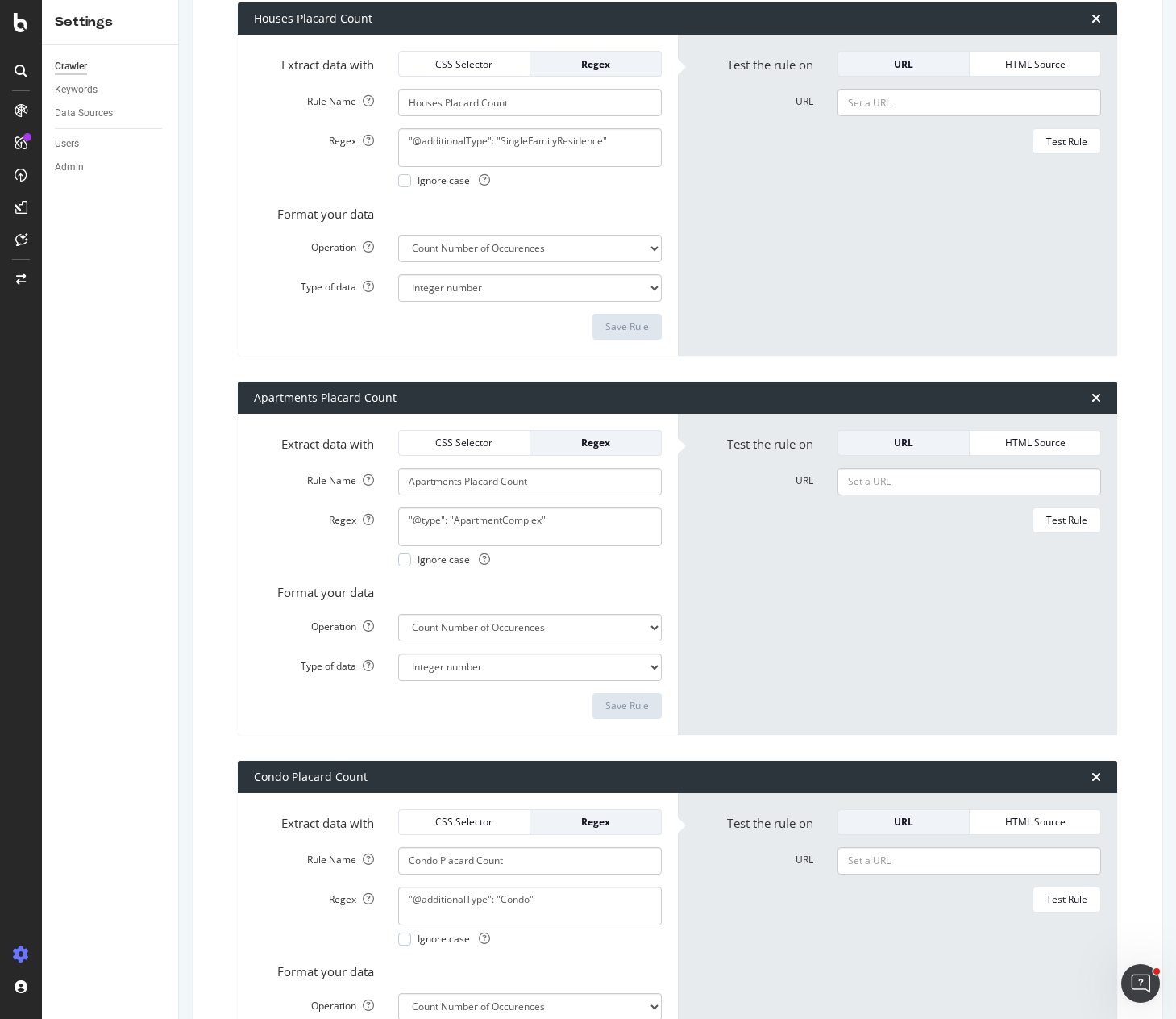
scroll to position [2853, 0]
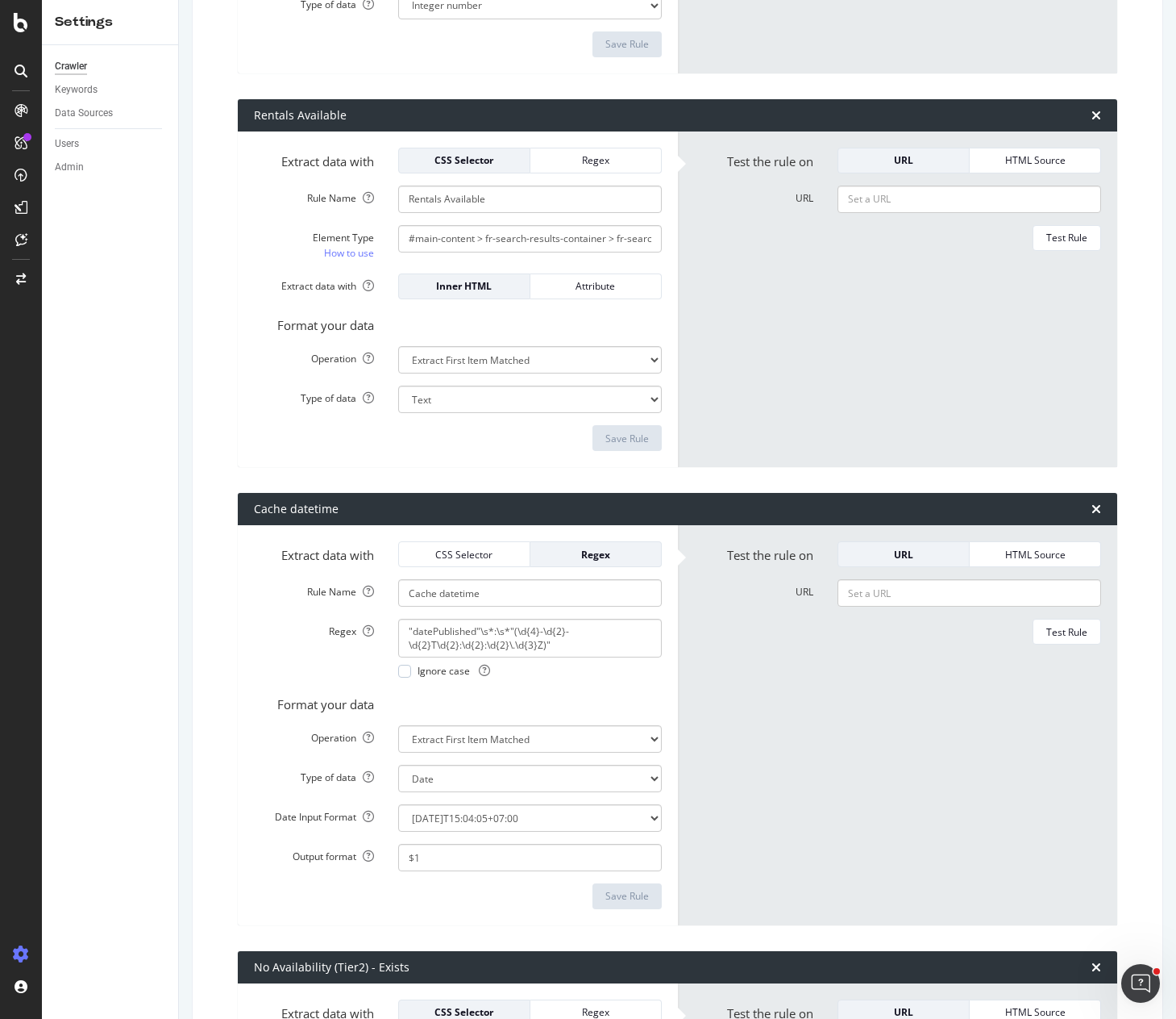
click at [170, 232] on div "Crawler Keywords Data Sources Users Admin" at bounding box center [110, 532] width 137 height 973
click at [899, 594] on input "URL" at bounding box center [969, 592] width 264 height 27
paste input "[URL][DOMAIN_NAME]"
type input "[URL][DOMAIN_NAME]"
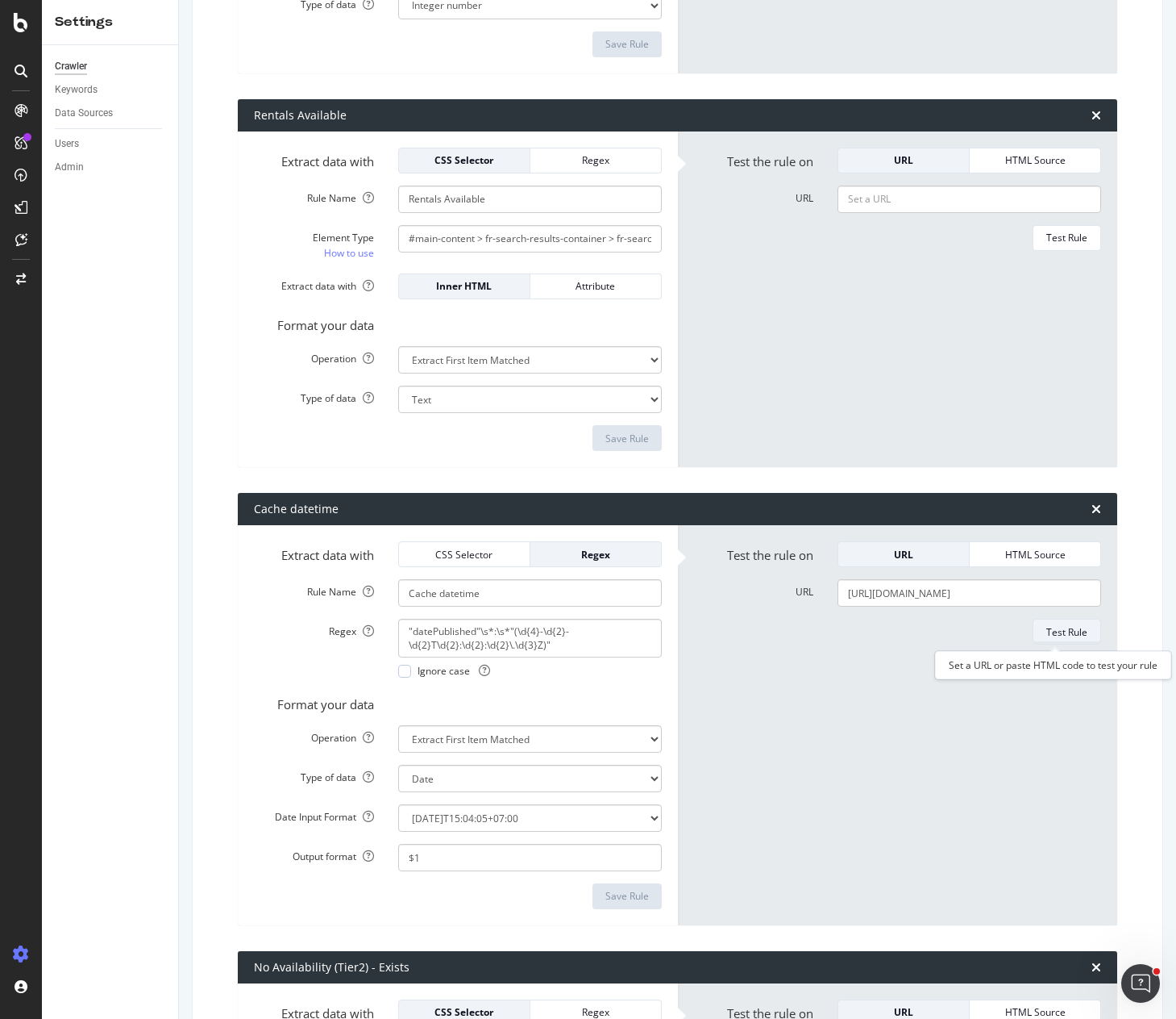
click at [1055, 632] on div "Test Rule" at bounding box center [1066, 632] width 41 height 13
click at [183, 67] on div "[DOMAIN_NAME] Main Advanced Settings Domain Validation HTML Extract Scheduling …" at bounding box center [677, 509] width 997 height 1019
click at [82, 175] on div "SiteCrawler" at bounding box center [88, 177] width 57 height 16
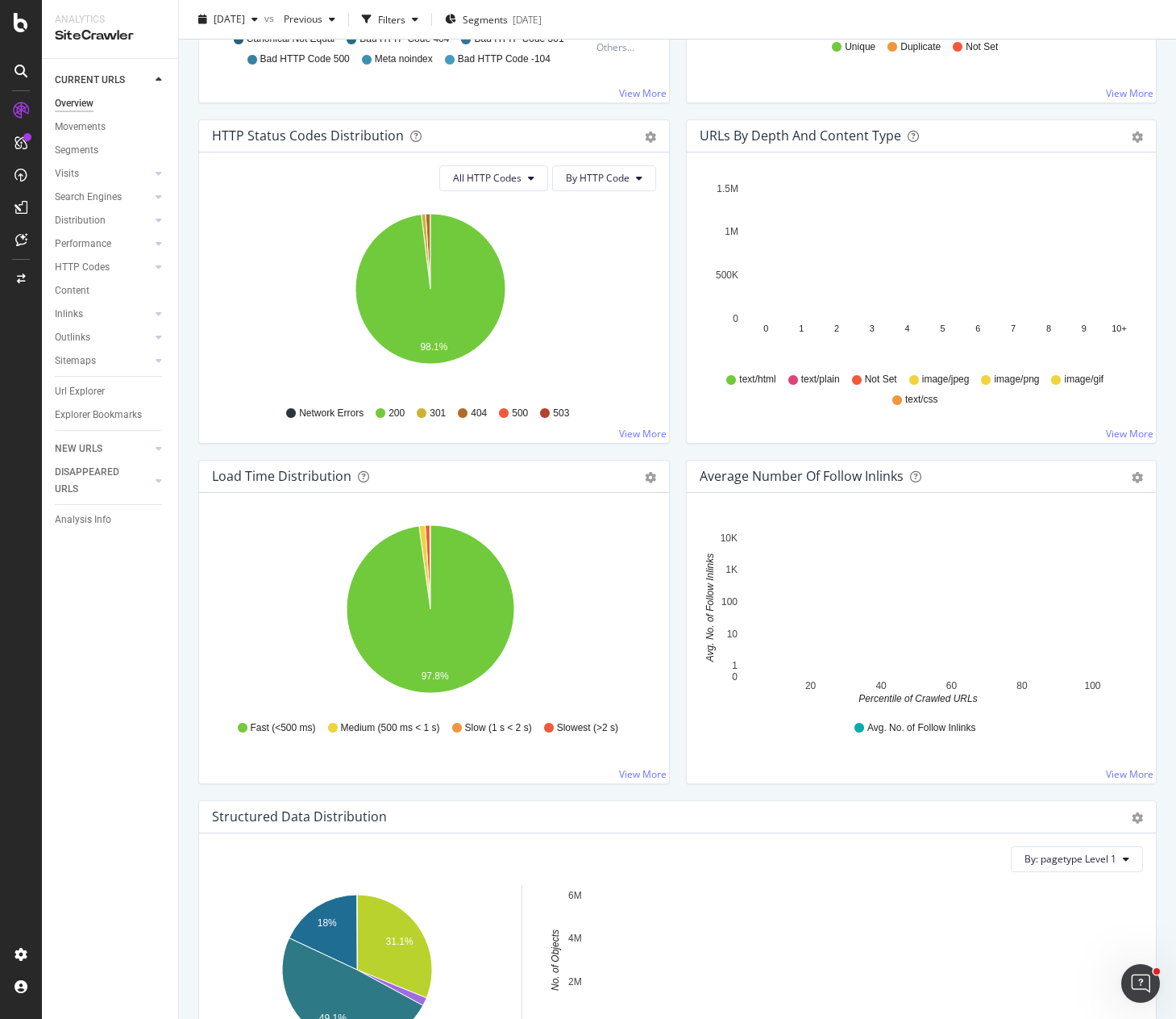
scroll to position [1321, 0]
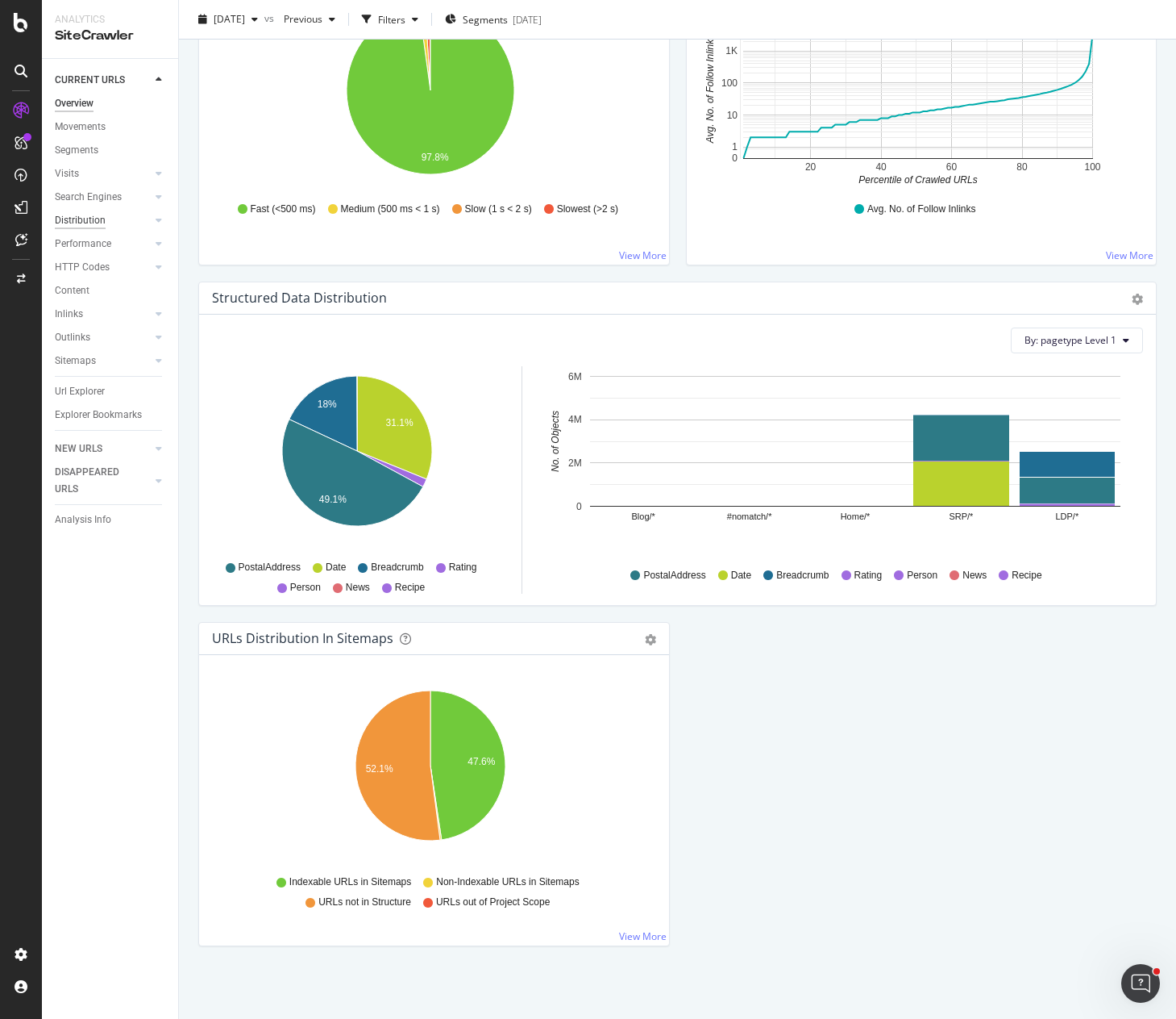
click at [79, 227] on div "Distribution" at bounding box center [80, 221] width 51 height 17
